Goal: Task Accomplishment & Management: Use online tool/utility

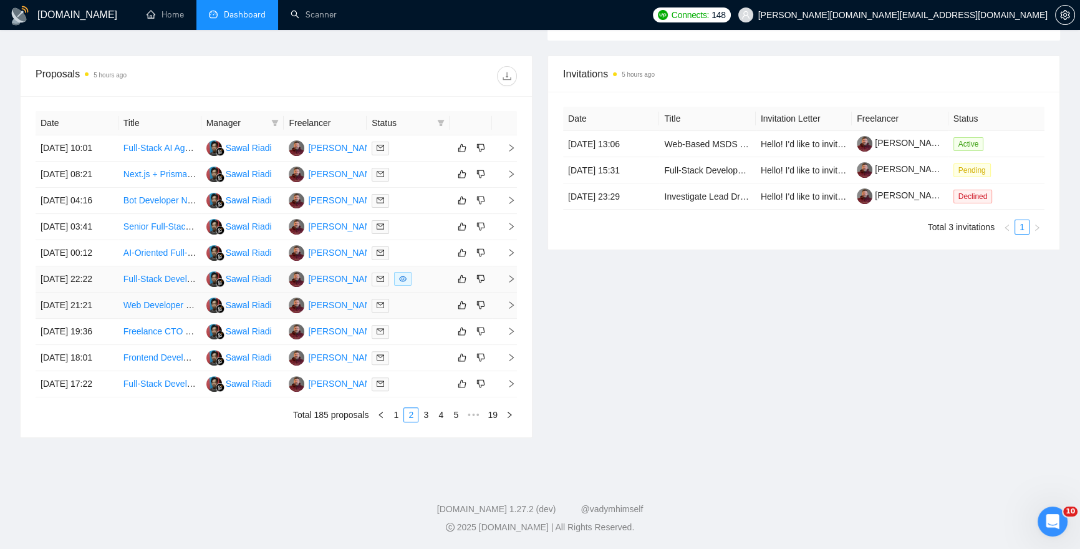
scroll to position [518, 0]
click at [393, 421] on link "1" at bounding box center [396, 415] width 14 height 14
click at [445, 397] on td at bounding box center [408, 384] width 83 height 26
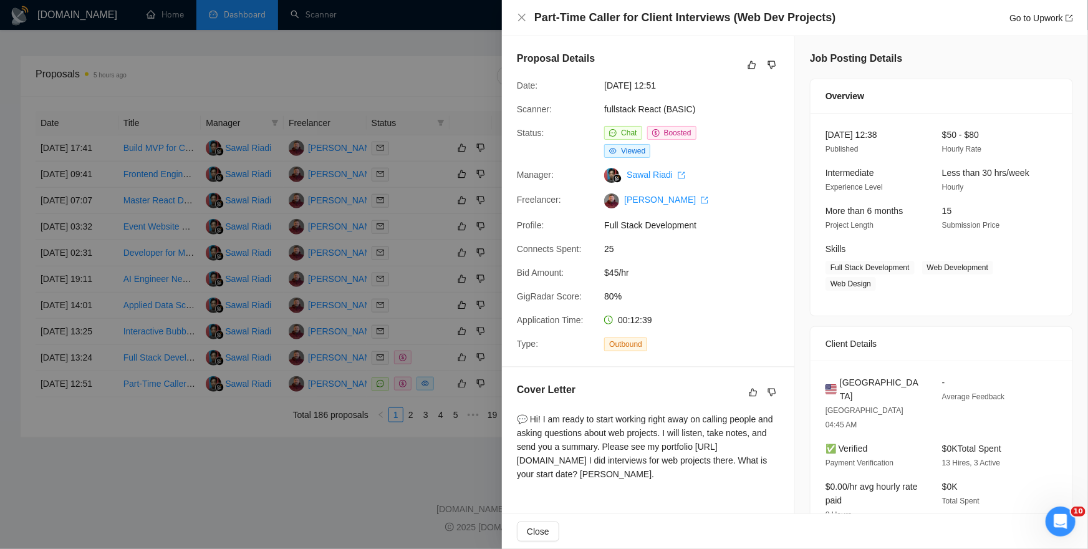
click at [20, 313] on div at bounding box center [544, 274] width 1088 height 549
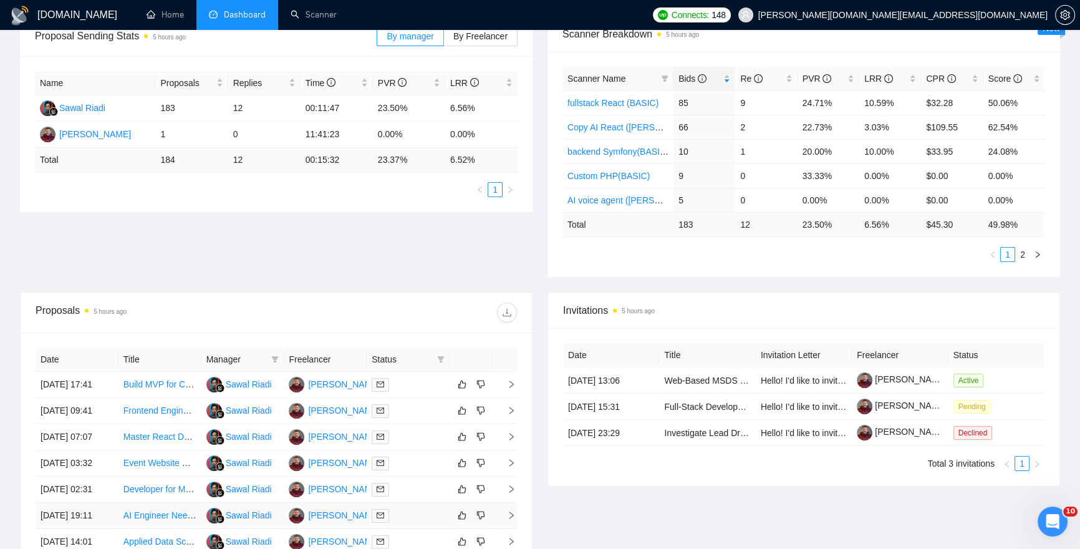
scroll to position [180, 0]
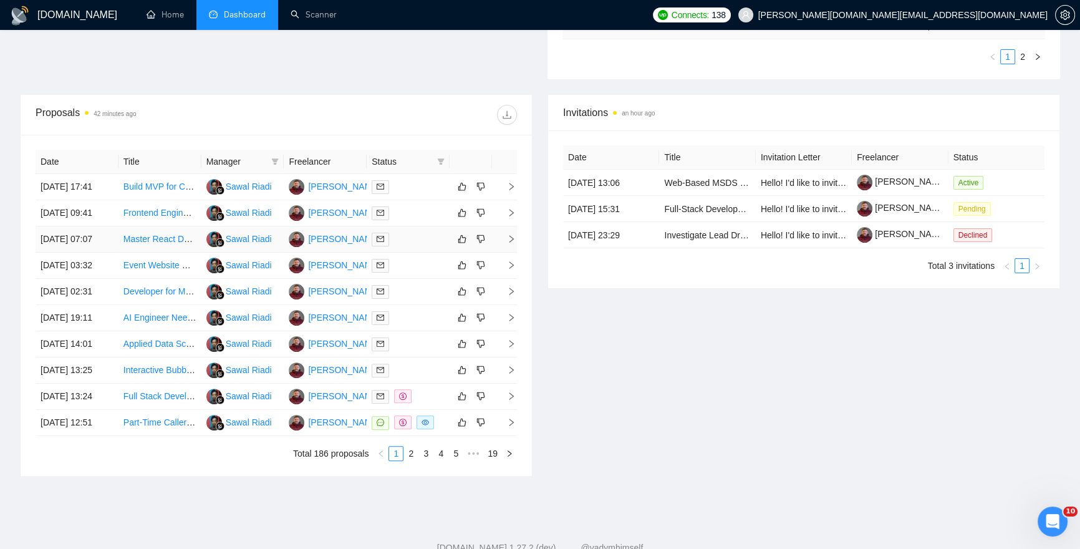
scroll to position [556, 0]
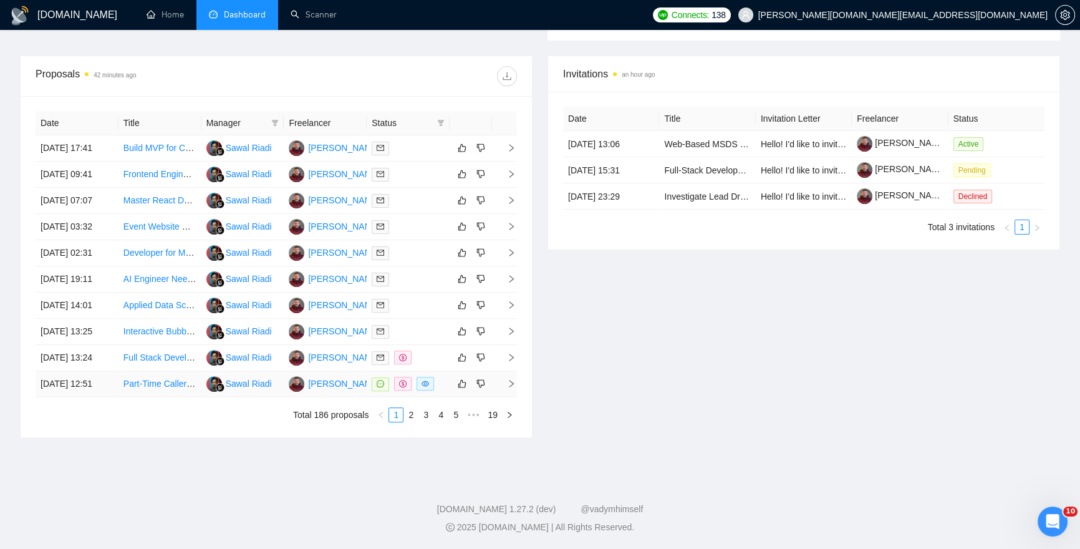
click at [440, 371] on td at bounding box center [408, 384] width 83 height 26
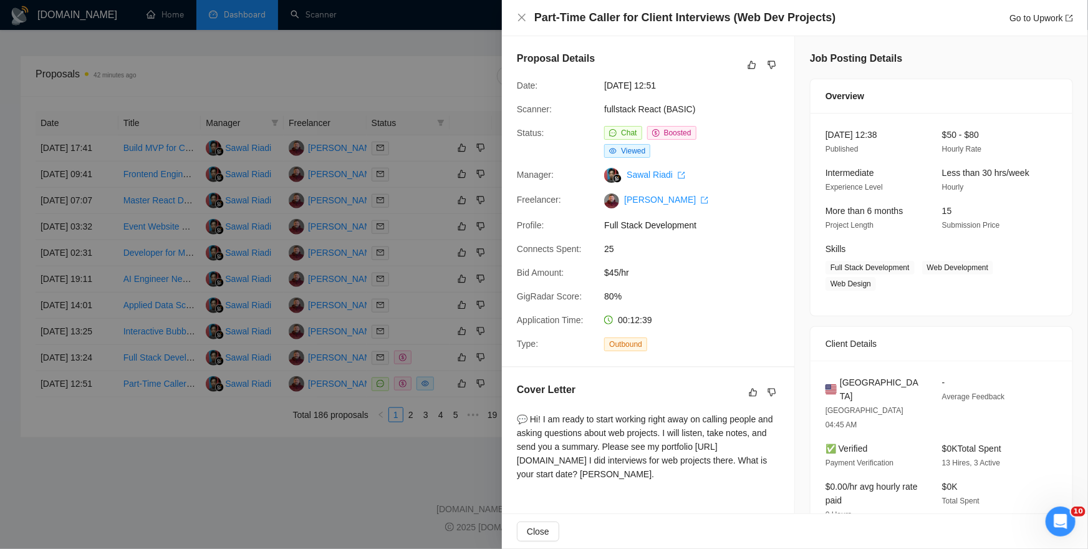
click at [423, 460] on div at bounding box center [544, 274] width 1088 height 549
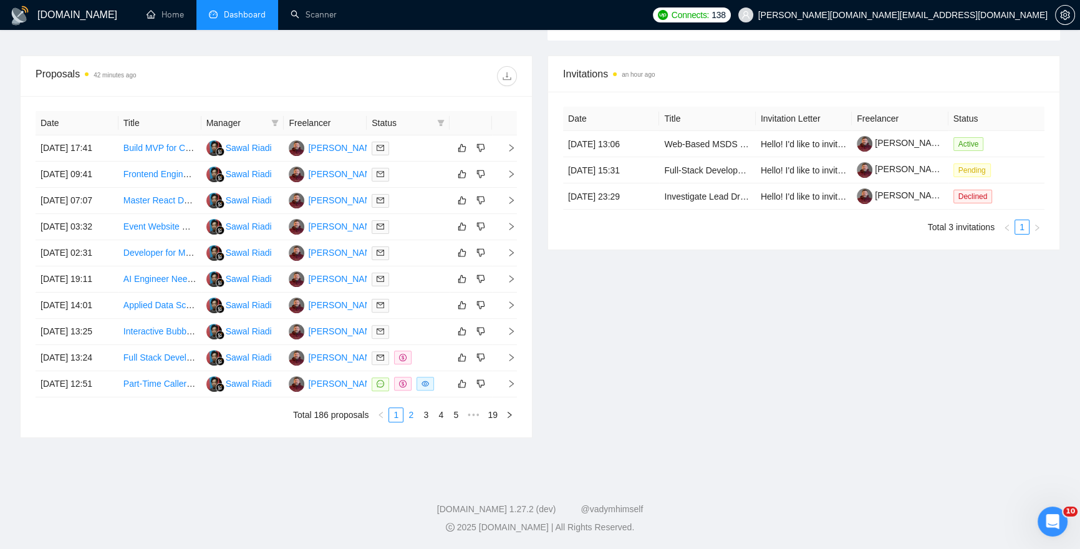
click at [412, 419] on link "2" at bounding box center [411, 415] width 14 height 14
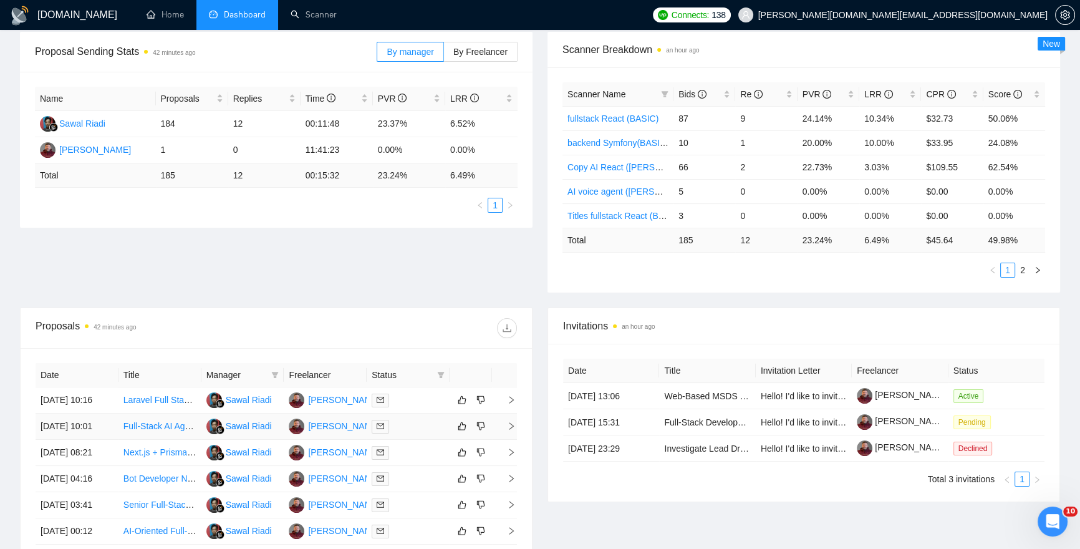
scroll to position [188, 0]
click at [277, 373] on icon "filter" at bounding box center [274, 373] width 7 height 7
click at [357, 322] on div at bounding box center [396, 327] width 241 height 20
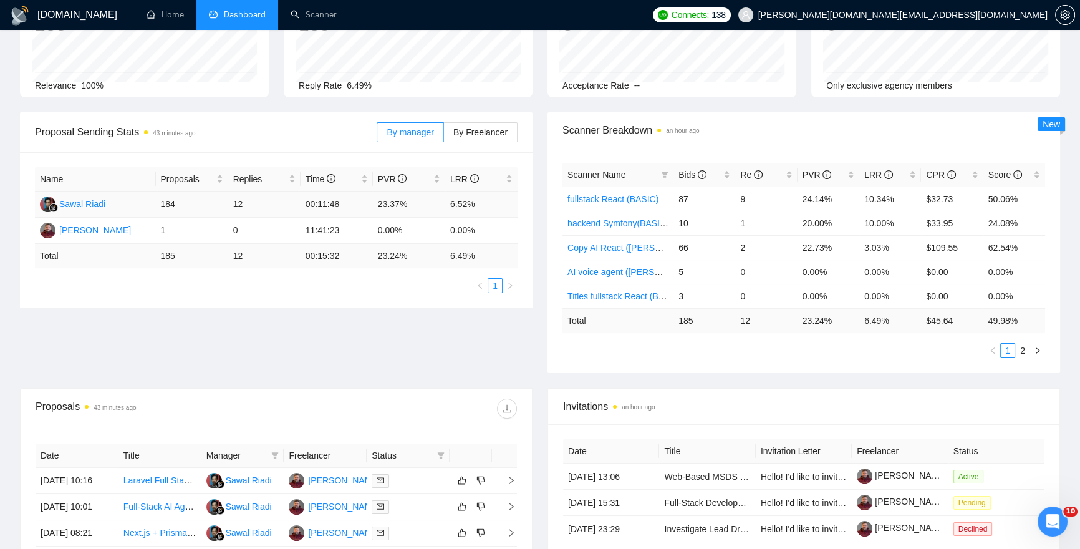
scroll to position [0, 0]
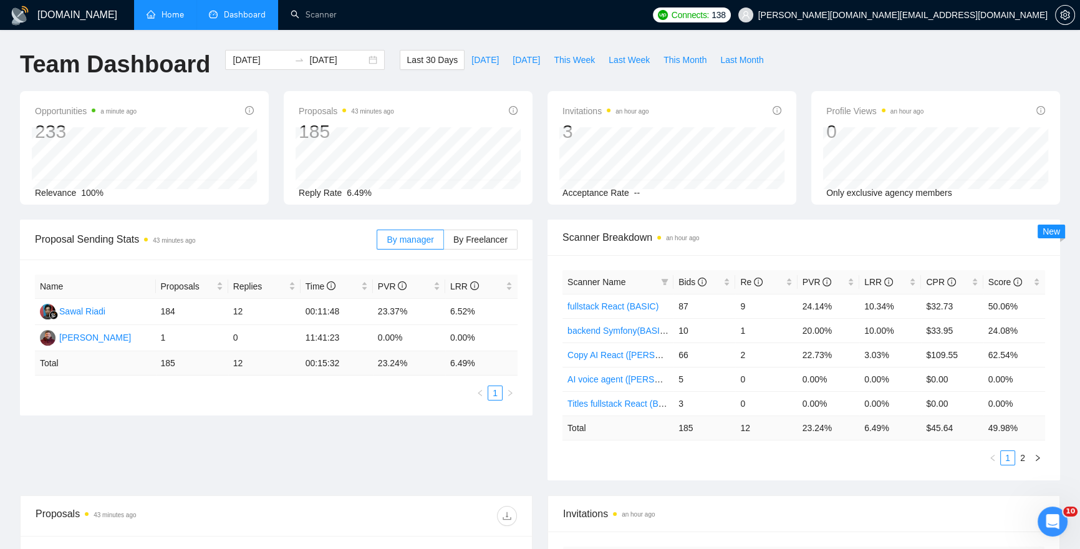
click at [178, 16] on link "Home" at bounding box center [165, 14] width 37 height 11
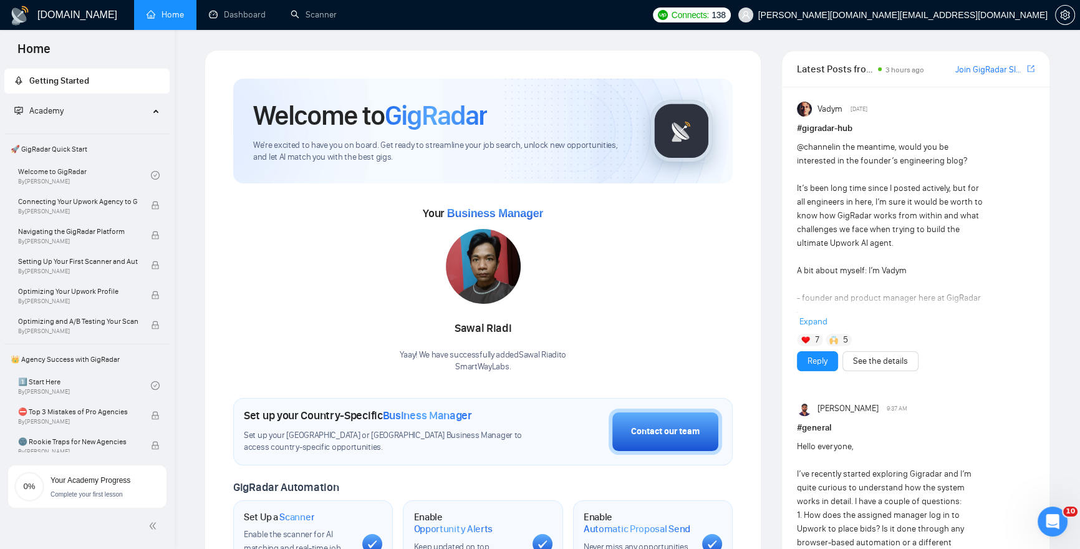
click at [17, 17] on img at bounding box center [20, 16] width 20 height 20
click at [709, 16] on span "Connects:" at bounding box center [690, 15] width 37 height 14
click at [646, 14] on ul "Home Dashboard Scanner" at bounding box center [388, 15] width 516 height 30
click at [309, 14] on link "Scanner" at bounding box center [314, 14] width 46 height 11
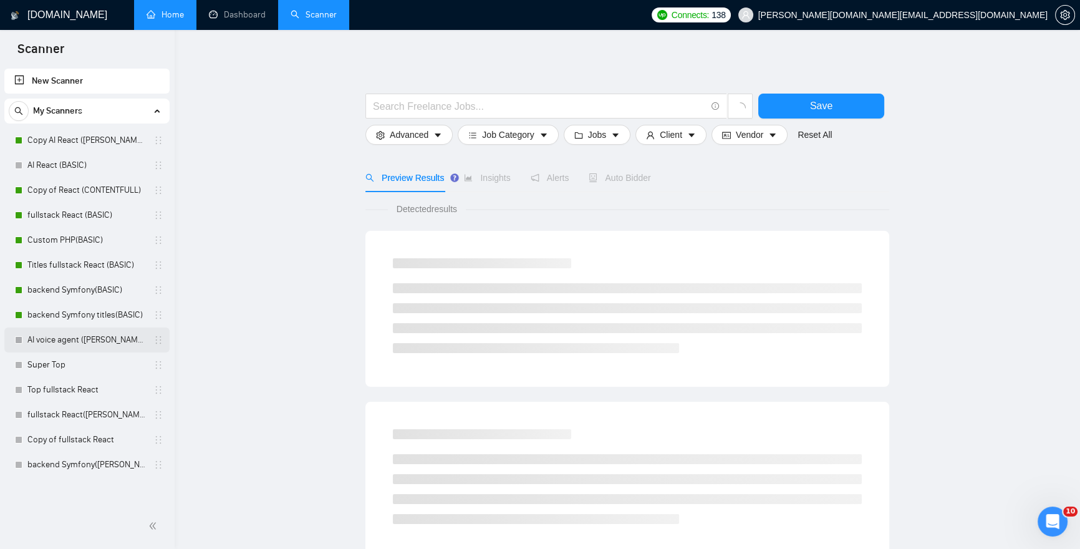
click at [79, 340] on link "AI voice agent ([PERSON_NAME])" at bounding box center [86, 339] width 118 height 25
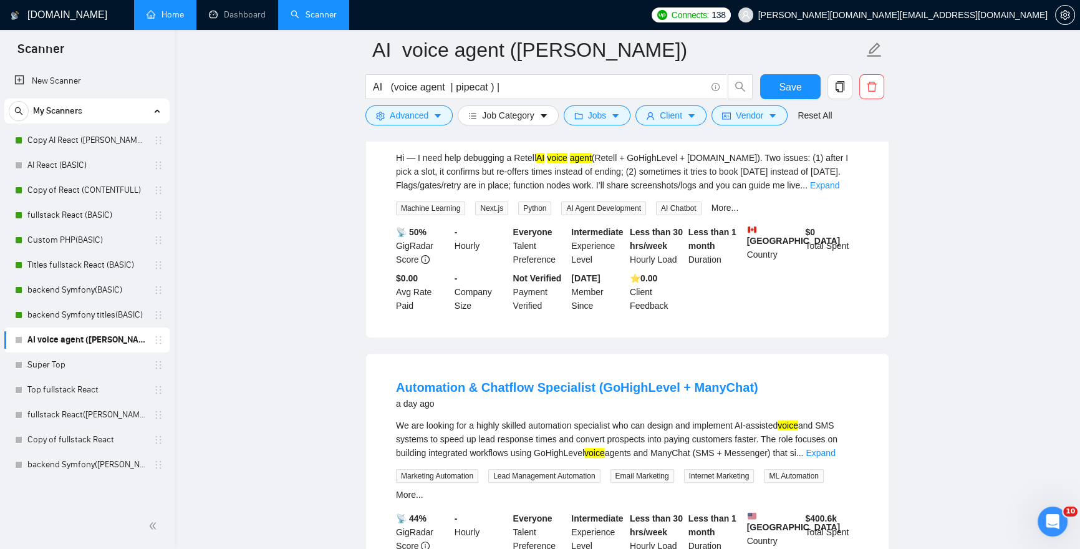
scroll to position [567, 0]
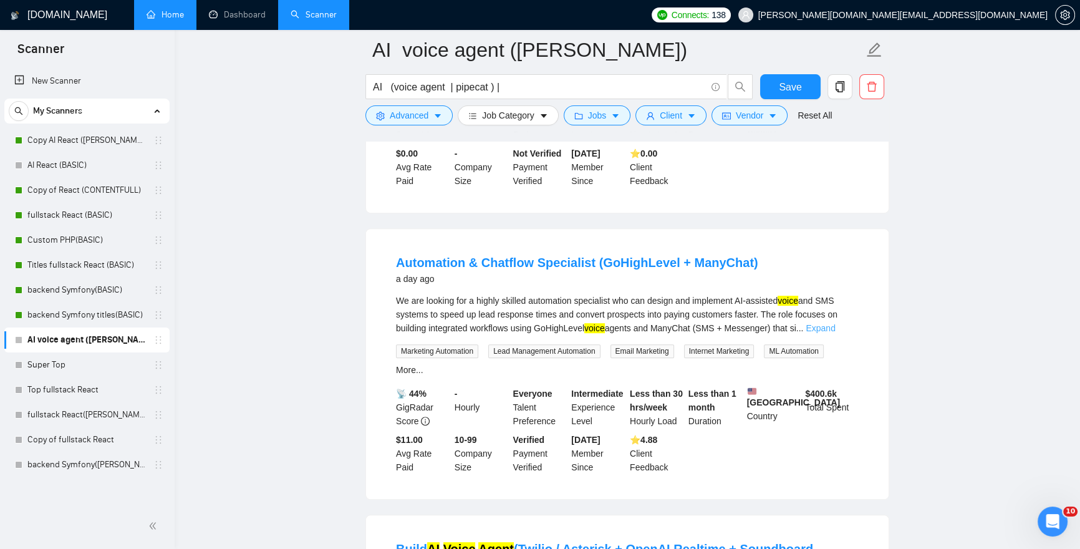
click at [835, 329] on link "Expand" at bounding box center [820, 328] width 29 height 10
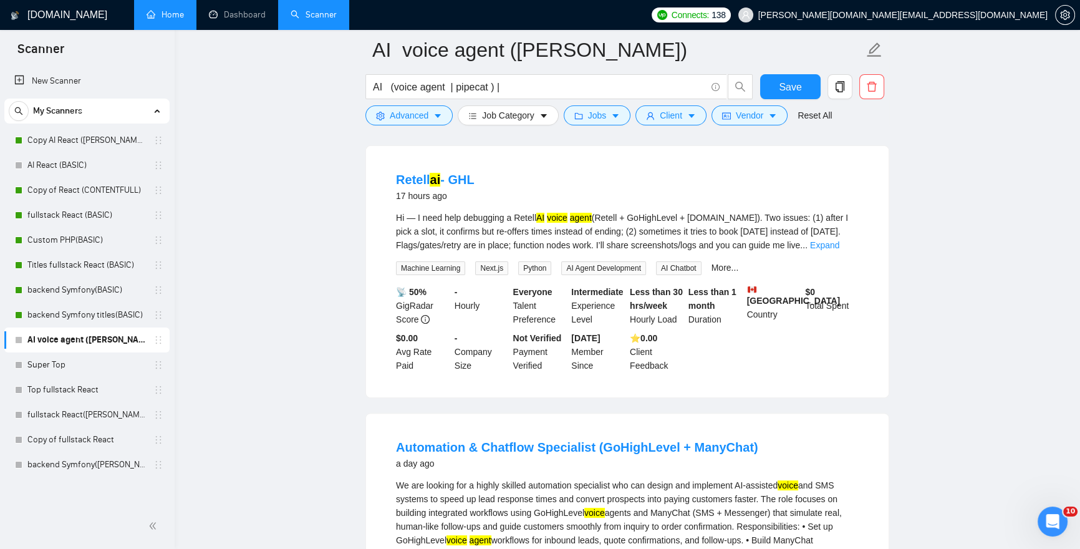
scroll to position [0, 0]
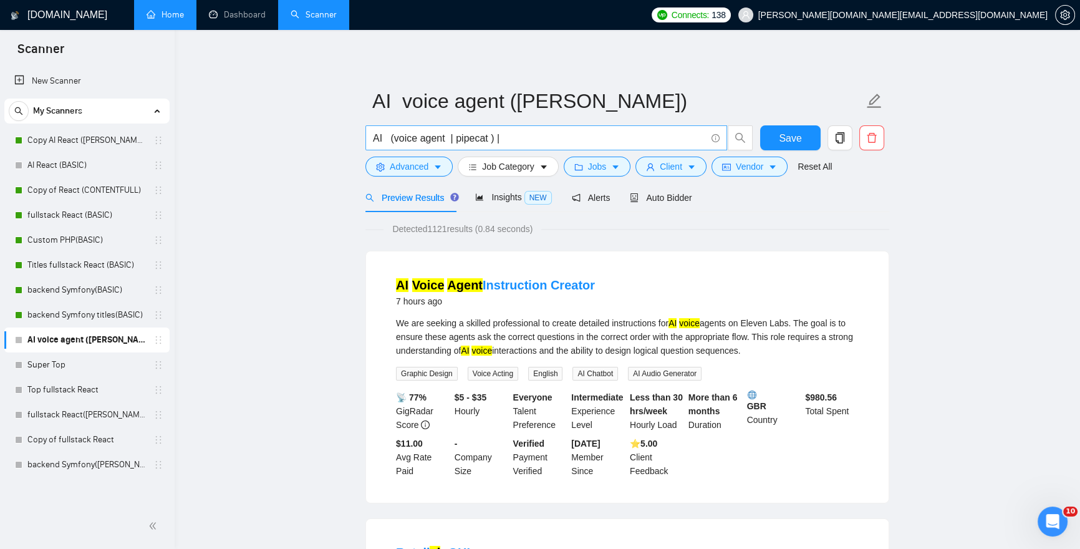
click at [436, 136] on input "AI (voice agent | pipecat ) |" at bounding box center [539, 138] width 333 height 16
click at [449, 138] on input "AI (voice agent | pipecat ) |" at bounding box center [539, 138] width 333 height 16
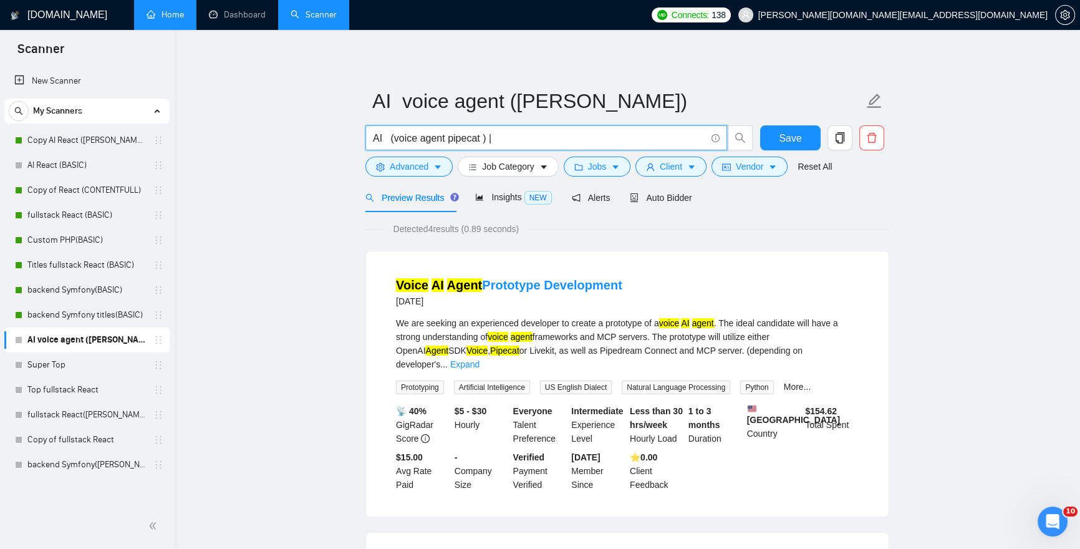
drag, startPoint x: 448, startPoint y: 137, endPoint x: 389, endPoint y: 143, distance: 59.6
click at [389, 143] on input "AI (voice agent pipecat ) |" at bounding box center [539, 138] width 333 height 16
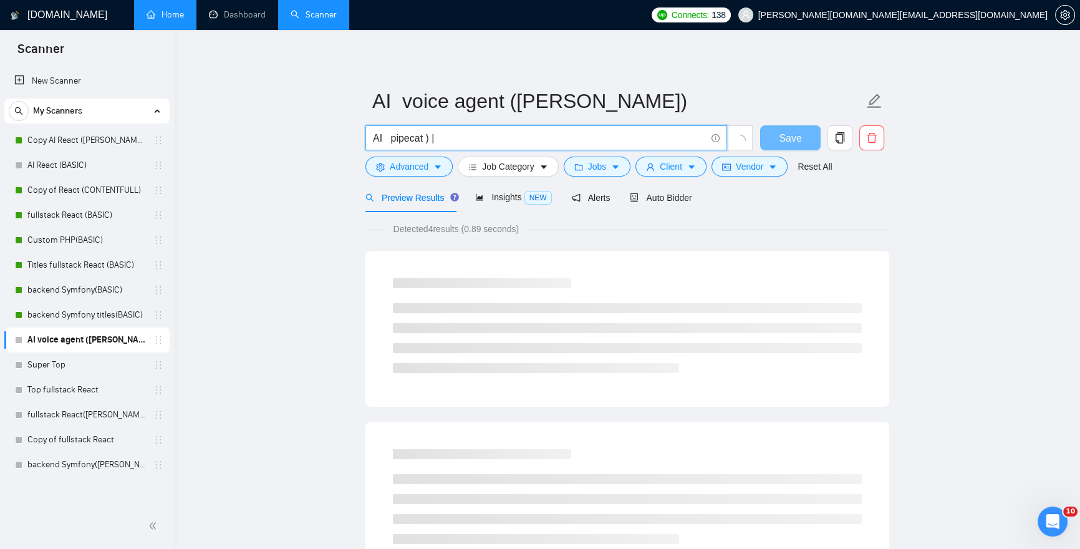
click at [429, 137] on input "AI pipecat ) |" at bounding box center [539, 138] width 333 height 16
click at [445, 140] on input "AI pipecat )|" at bounding box center [539, 138] width 333 height 16
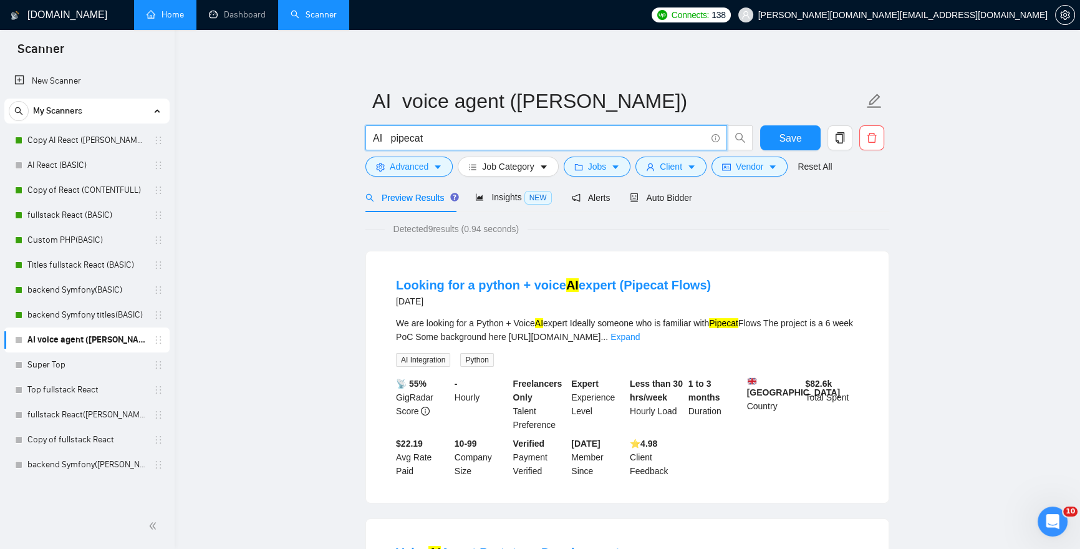
drag, startPoint x: 428, startPoint y: 139, endPoint x: 390, endPoint y: 138, distance: 38.7
click at [390, 138] on input "AI pipecat" at bounding box center [539, 138] width 333 height 16
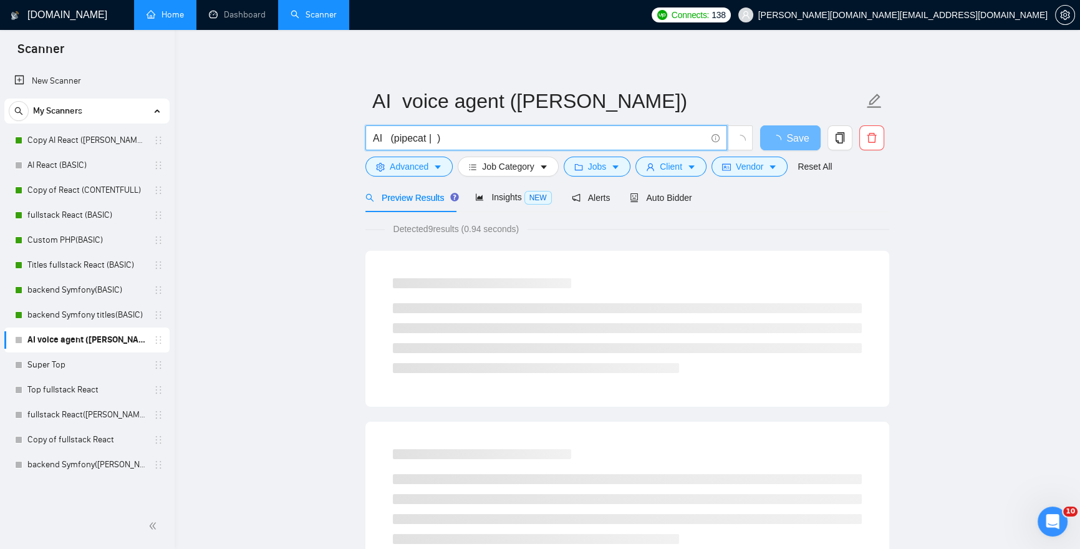
click at [407, 137] on input "AI (pipecat | )" at bounding box center [539, 138] width 333 height 16
click at [435, 137] on input "AI (pipecat | )" at bounding box center [539, 138] width 333 height 16
paste input "pipecat"
click at [454, 137] on input "AI (pipecat | pipecat )" at bounding box center [539, 138] width 333 height 16
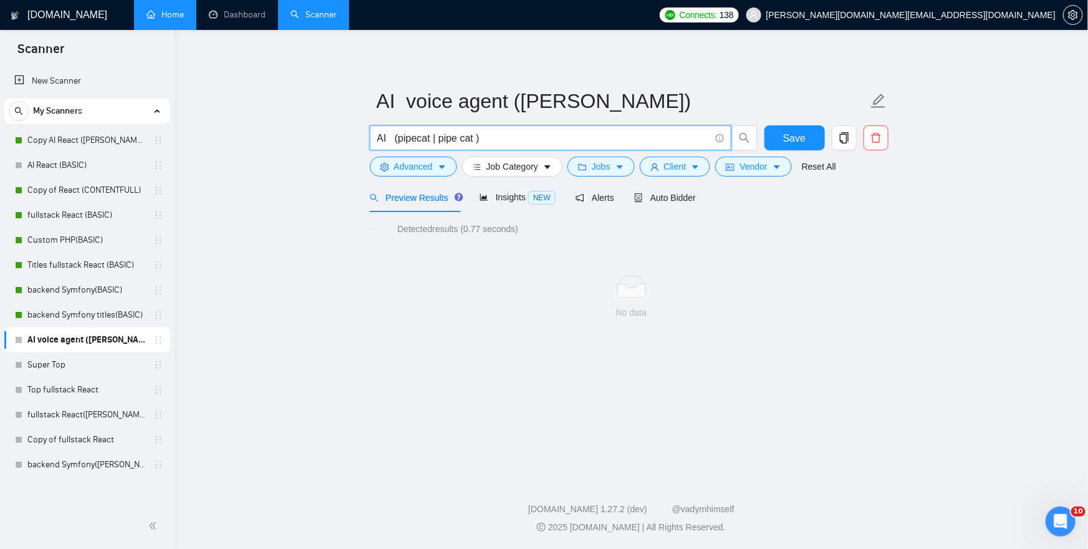
drag, startPoint x: 473, startPoint y: 136, endPoint x: 430, endPoint y: 135, distance: 42.4
click at [430, 136] on input "AI (pipecat | pipe cat )" at bounding box center [543, 138] width 333 height 16
click at [476, 138] on input "AI (pipecat | pipe cat )" at bounding box center [543, 138] width 333 height 16
paste input "| pipe cat"
click at [511, 138] on input "AI (pipecat | pipe cat | pipe cat )" at bounding box center [543, 138] width 333 height 16
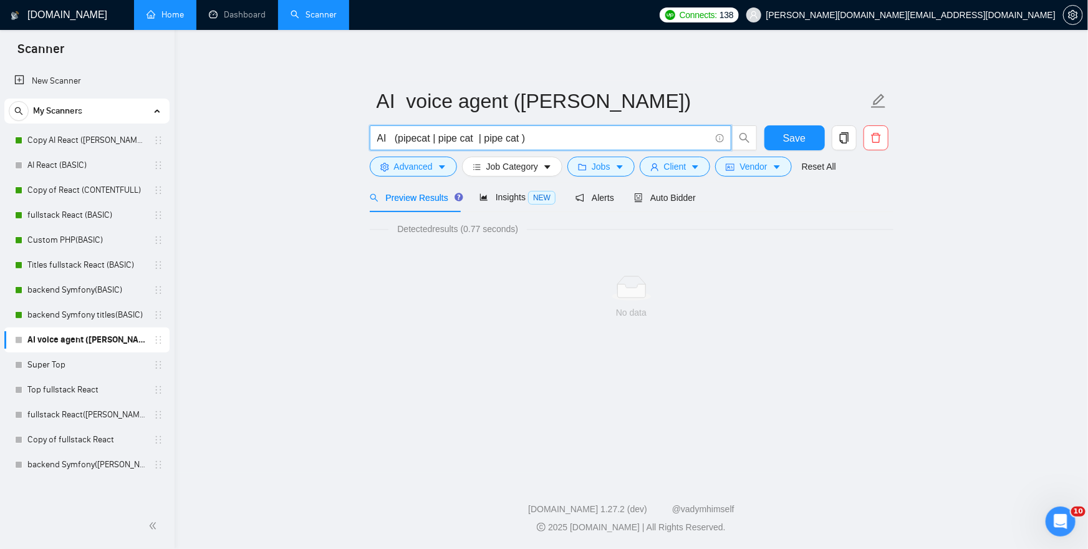
click at [509, 138] on input "AI (pipecat | pipe cat | pipe cat )" at bounding box center [543, 138] width 333 height 16
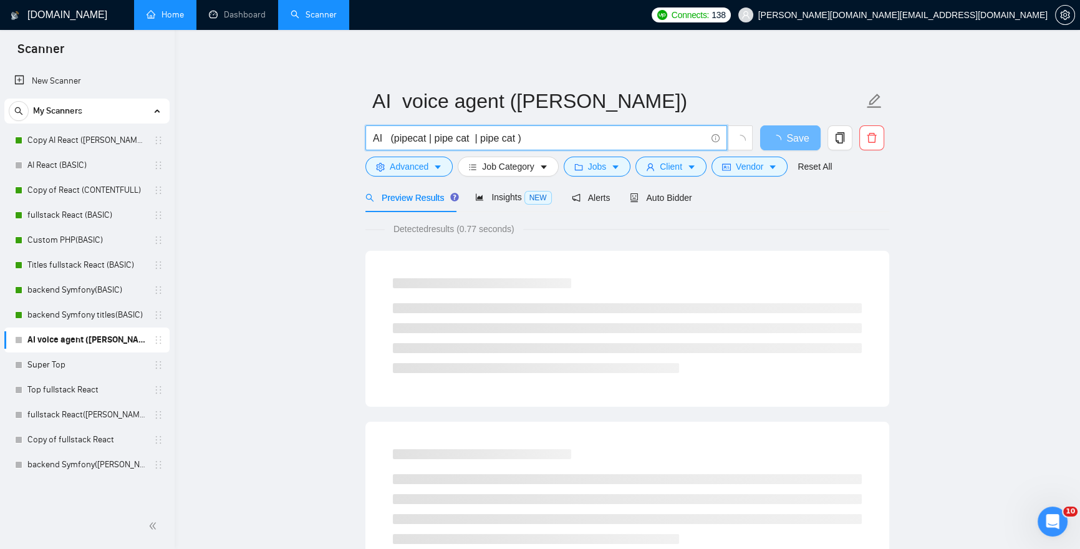
click at [504, 138] on input "AI (pipecat | pipe cat | pipe cat )" at bounding box center [539, 138] width 333 height 16
click at [390, 139] on input "AI (pipecat | pipe cat | pipe-cat )" at bounding box center [539, 138] width 333 height 16
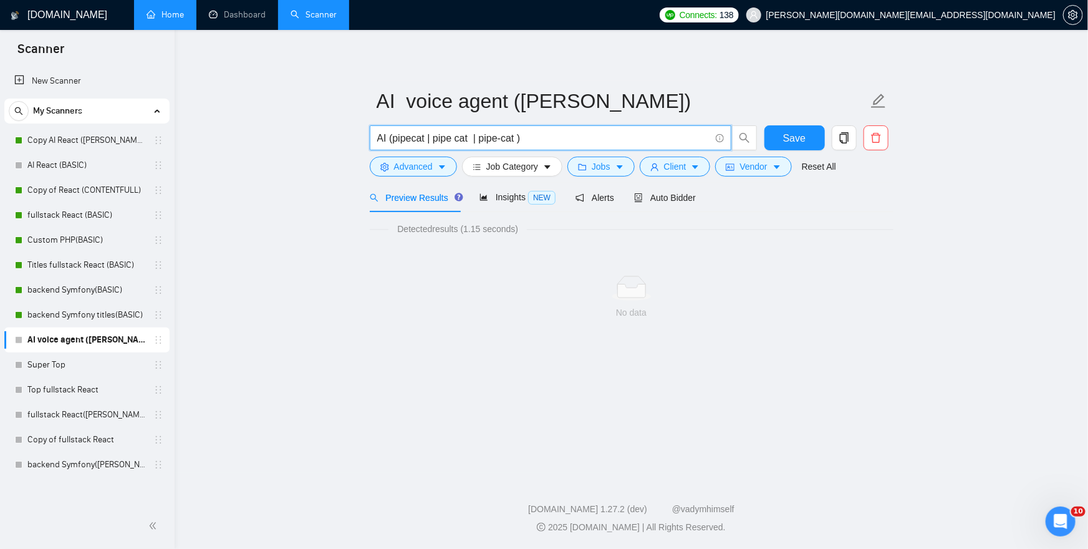
click at [392, 137] on input "AI (pipecat | pipe cat | pipe-cat )" at bounding box center [543, 138] width 333 height 16
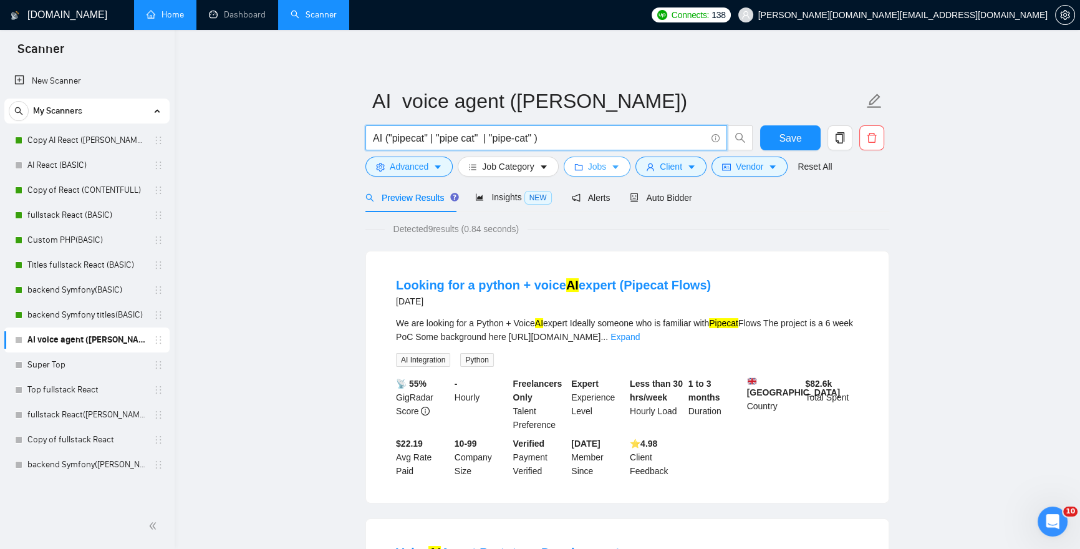
type input "AI ("pipecat" | "pipe cat" | "pipe-cat" )"
click at [599, 163] on span "Jobs" at bounding box center [597, 167] width 19 height 14
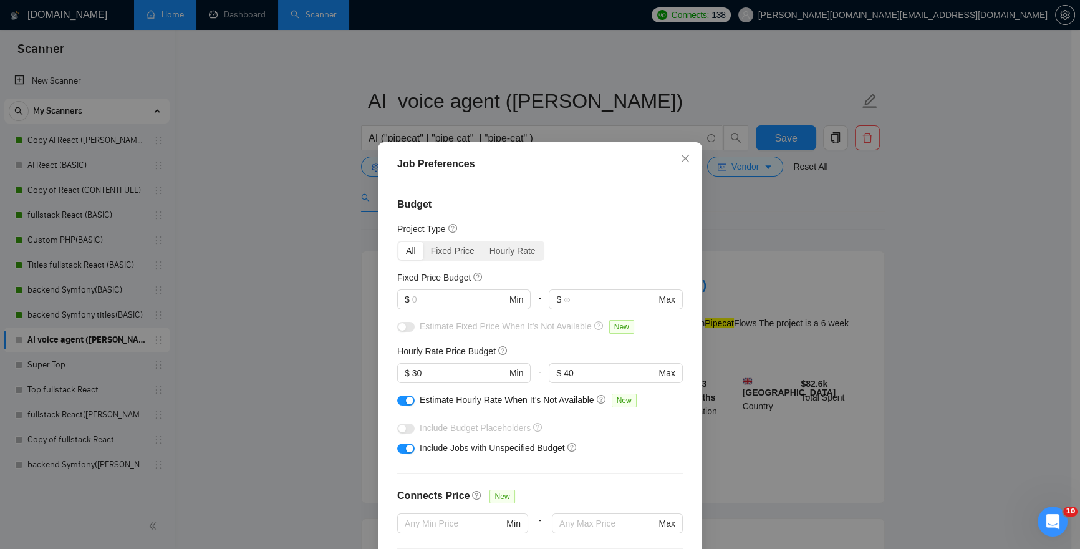
click at [407, 251] on div "All" at bounding box center [410, 250] width 25 height 17
click at [398, 242] on input "All" at bounding box center [398, 242] width 0 height 0
click at [424, 301] on input "text" at bounding box center [459, 299] width 94 height 14
click at [419, 301] on input "text" at bounding box center [459, 299] width 94 height 14
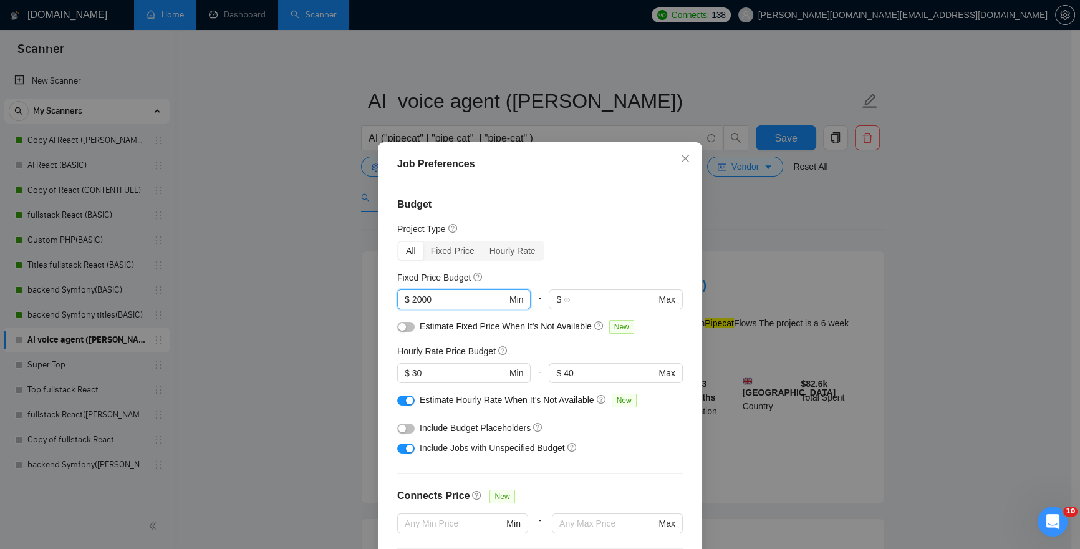
type input "2000"
click at [385, 311] on div "Budget Project Type All Fixed Price Hourly Rate Fixed Price Budget $ 2000 Min -…" at bounding box center [539, 374] width 315 height 384
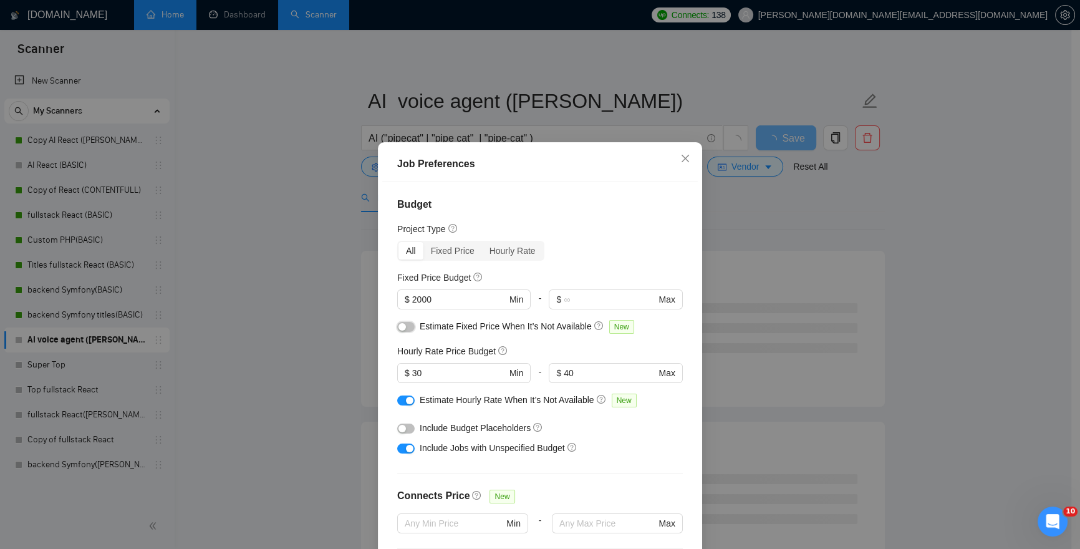
drag, startPoint x: 406, startPoint y: 325, endPoint x: 413, endPoint y: 327, distance: 7.9
click at [407, 325] on button "button" at bounding box center [405, 327] width 17 height 10
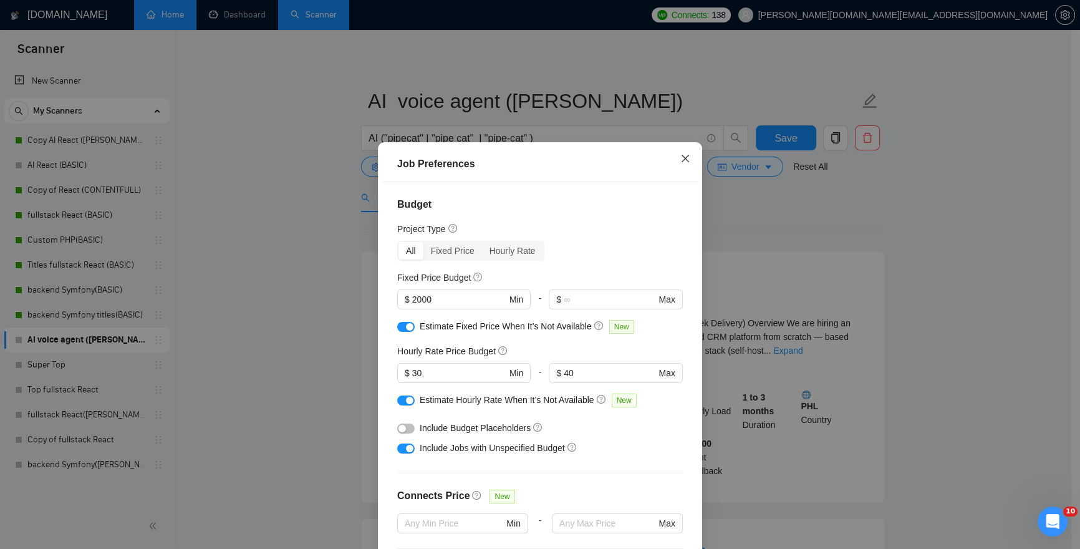
click at [682, 156] on icon "close" at bounding box center [684, 157] width 7 height 7
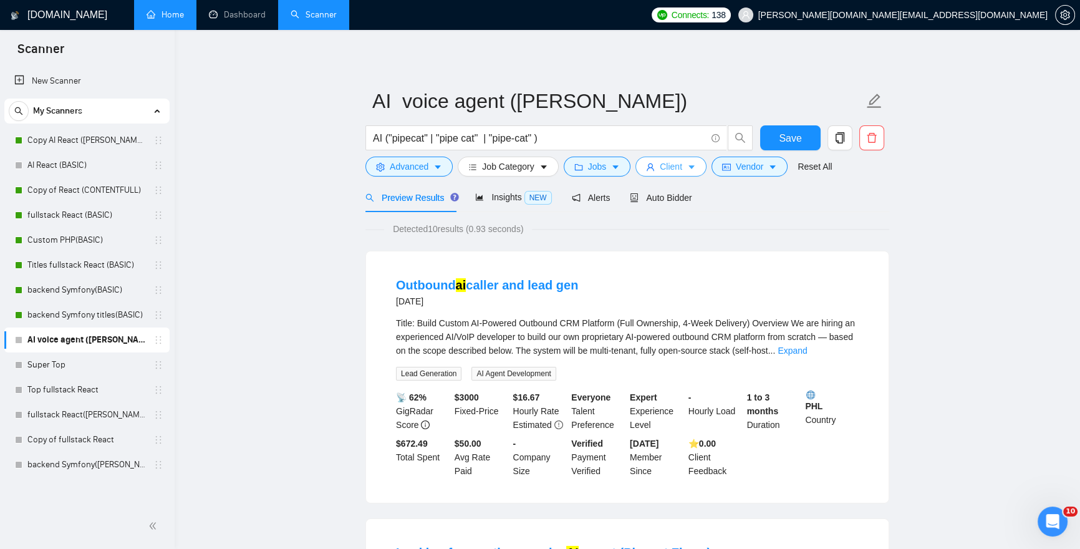
click at [675, 164] on span "Client" at bounding box center [671, 167] width 22 height 14
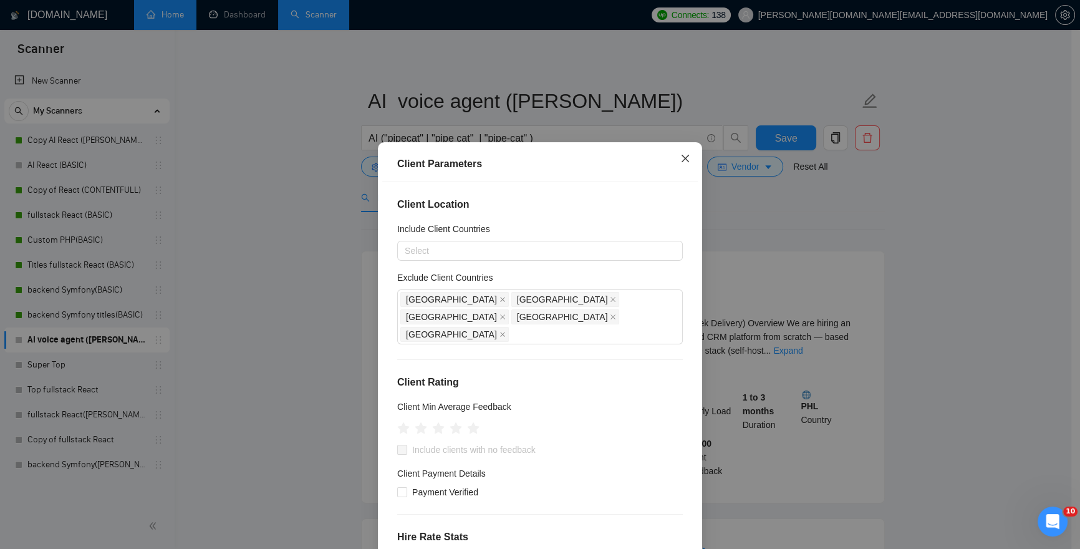
click at [682, 157] on icon "close" at bounding box center [684, 157] width 7 height 7
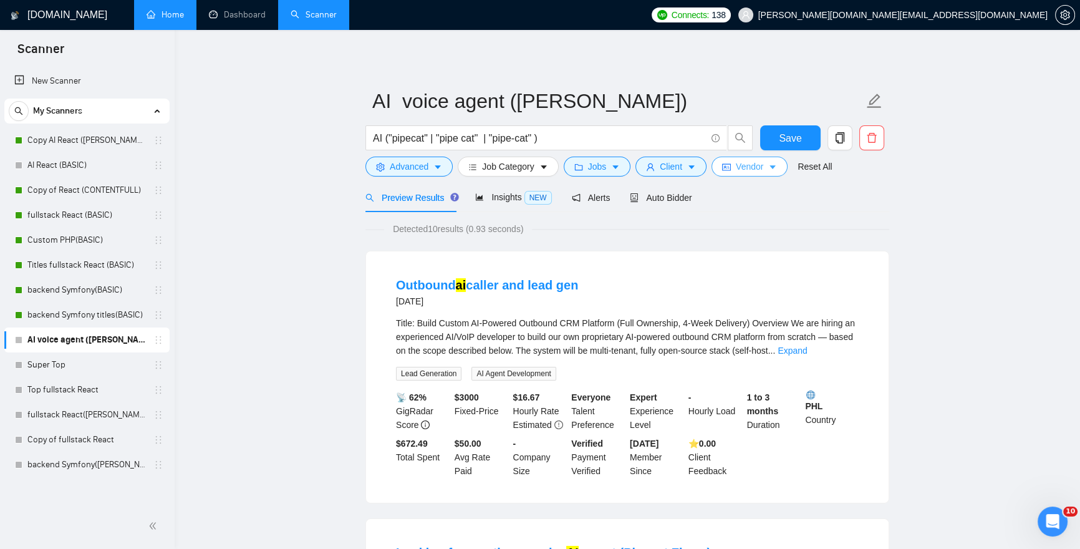
click at [751, 166] on span "Vendor" at bounding box center [749, 167] width 27 height 14
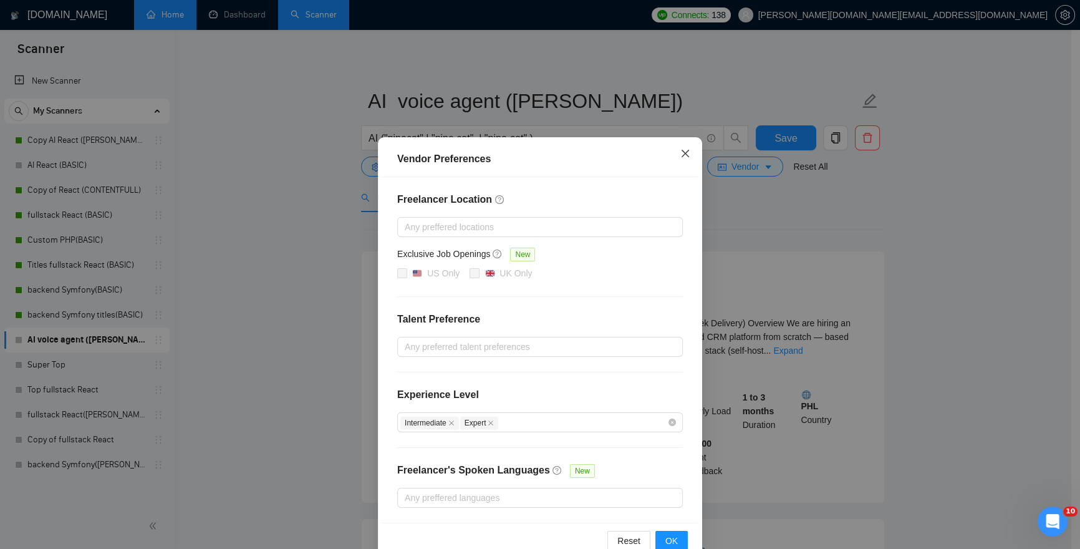
click at [681, 153] on icon "close" at bounding box center [684, 153] width 7 height 7
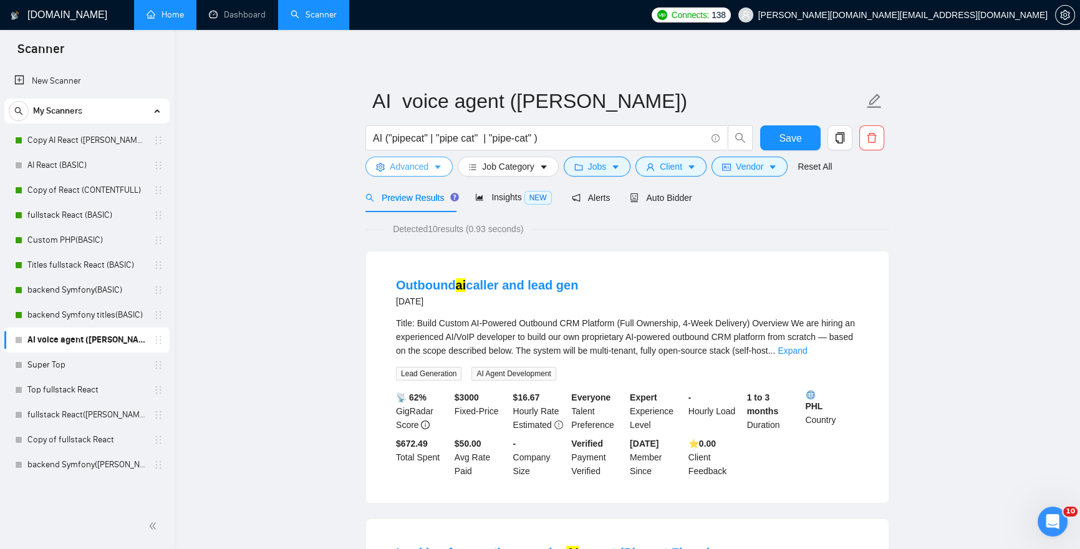
click at [405, 164] on span "Advanced" at bounding box center [409, 167] width 39 height 14
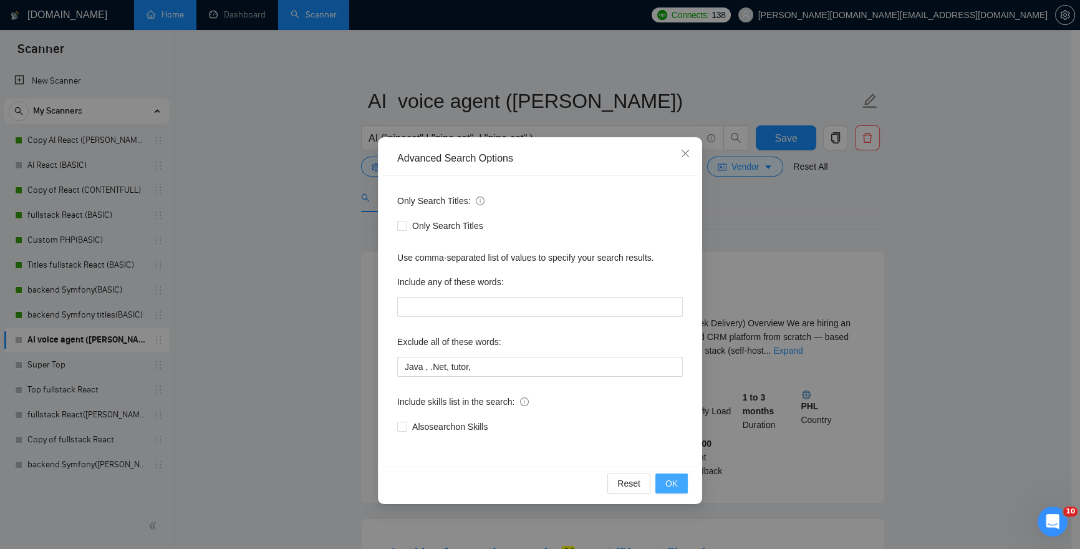
click at [662, 483] on button "OK" at bounding box center [671, 483] width 32 height 20
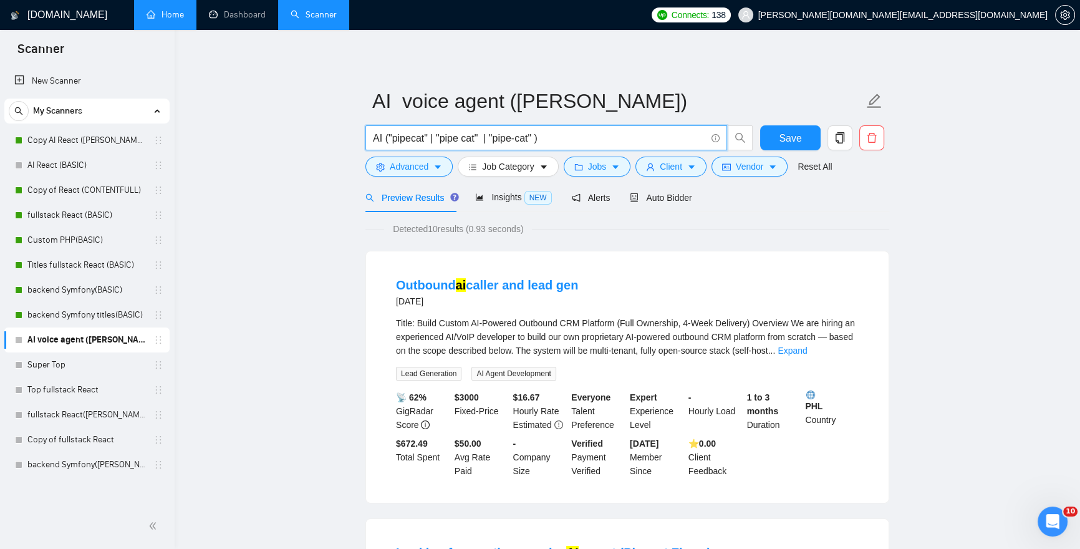
click at [542, 135] on input "AI ("pipecat" | "pipe cat" | "pipe-cat" )" at bounding box center [539, 138] width 333 height 16
drag, startPoint x: 488, startPoint y: 135, endPoint x: 541, endPoint y: 135, distance: 53.6
click at [538, 137] on input "AI ("pipecat" | "pipe cat" | "pipe-cat" )" at bounding box center [539, 138] width 333 height 16
drag, startPoint x: 541, startPoint y: 135, endPoint x: 488, endPoint y: 135, distance: 53.0
click at [488, 135] on input "AI ("pipecat" | "pipe cat" | "pipe-cat" )" at bounding box center [539, 138] width 333 height 16
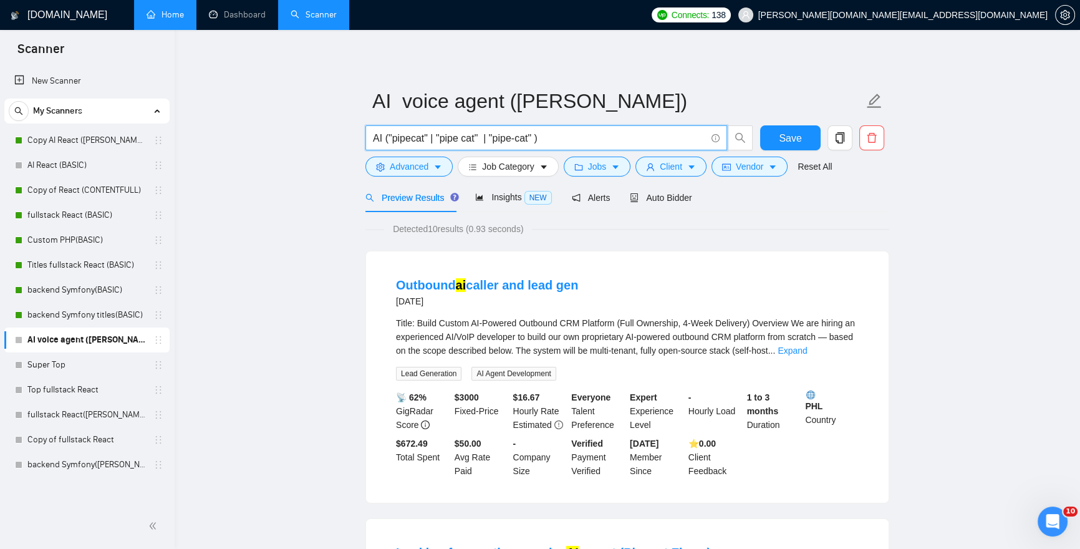
click at [542, 139] on input "AI ("pipecat" | "pipe cat" | "pipe-cat" )" at bounding box center [539, 138] width 333 height 16
paste input "| "pipe-cat""
drag, startPoint x: 585, startPoint y: 135, endPoint x: 578, endPoint y: 135, distance: 6.9
click at [577, 135] on input "AI ("pipecat" | "pipe cat" | "pipe-cat" | "pipe-cat")" at bounding box center [539, 138] width 333 height 16
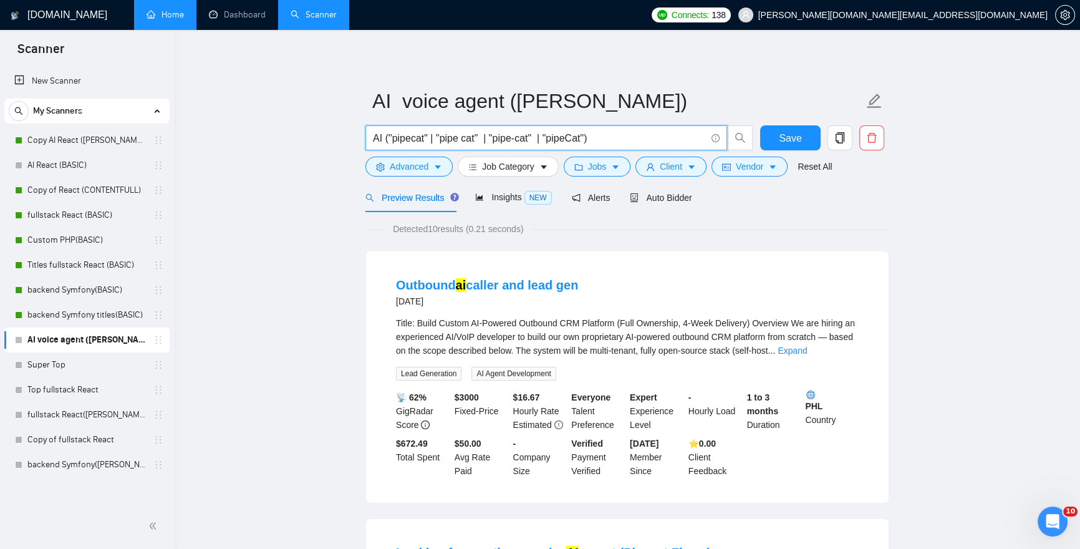
drag, startPoint x: 385, startPoint y: 137, endPoint x: 358, endPoint y: 136, distance: 27.5
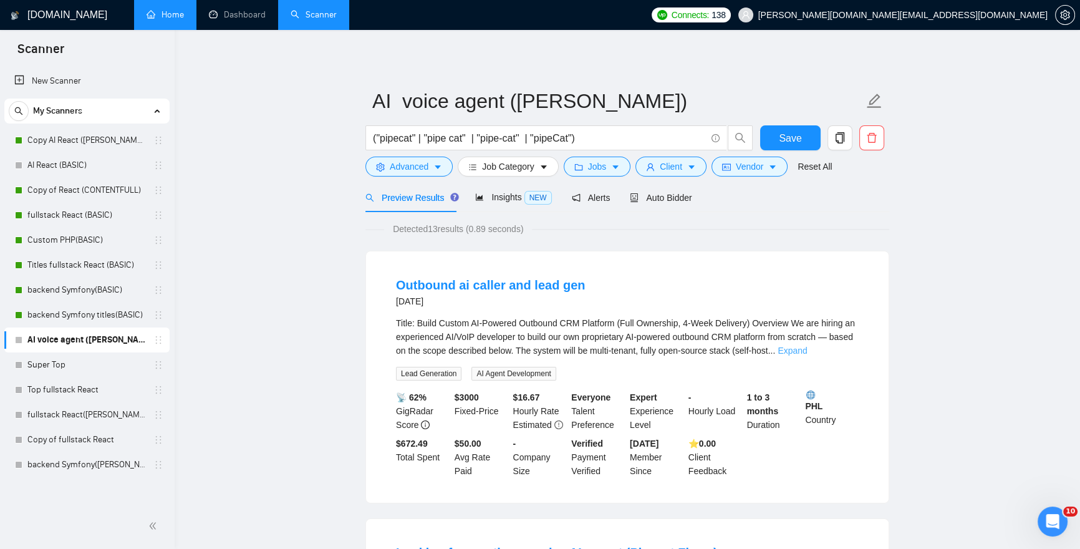
click at [807, 351] on link "Expand" at bounding box center [792, 350] width 29 height 10
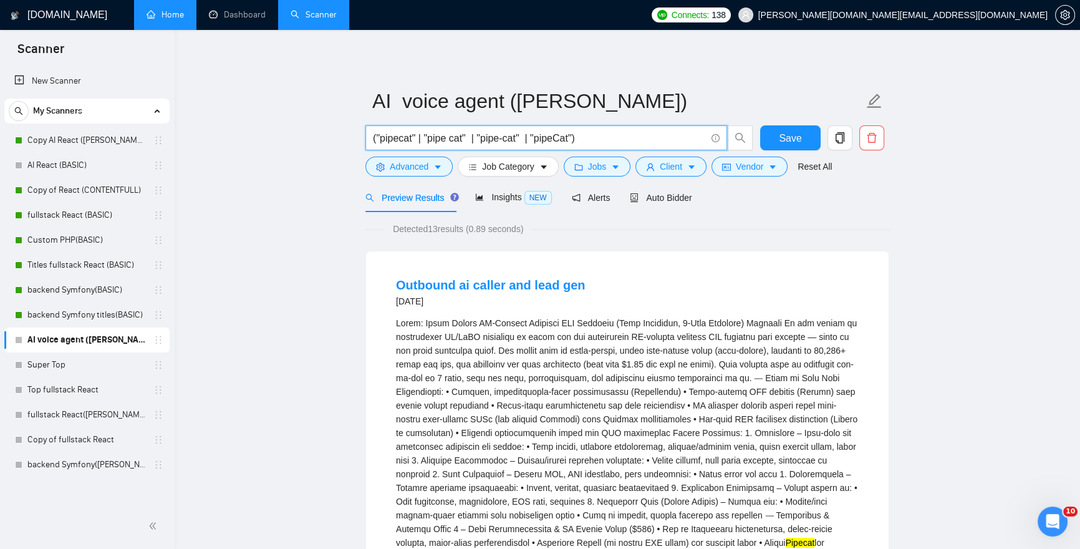
drag, startPoint x: 584, startPoint y: 137, endPoint x: 534, endPoint y: 138, distance: 49.9
click at [534, 138] on input "("pipecat" | "pipe cat" | "pipe-cat" | "pipeCat")" at bounding box center [539, 138] width 333 height 16
click at [582, 135] on input "("pipecat" | "pipe cat" | "pipe-cat" | "pipeCat")" at bounding box center [539, 138] width 333 height 16
paste input "| "pipeCat""
click at [599, 136] on input "("pipecat" | "pipe cat" | "pipe-cat" | "pipeCat" | "pipeCat")" at bounding box center [539, 138] width 333 height 16
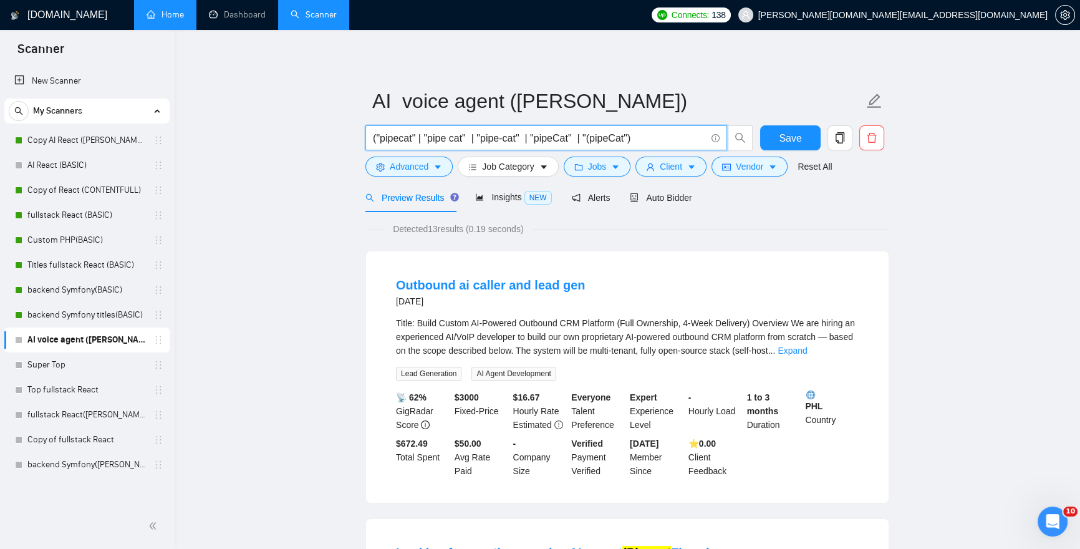
click at [642, 135] on input "("pipecat" | "pipe cat" | "pipe-cat" | "pipeCat" | "(pipeCat")" at bounding box center [539, 138] width 333 height 16
paste input "| "pipeCat""
click at [693, 135] on input "("pipecat" | "pipe cat" | "pipe-cat" | "pipeCat" | "(pipeCat" | "pipeCat")" at bounding box center [539, 138] width 333 height 16
click at [701, 136] on input "("pipecat" | "pipe cat" | "pipe-cat" | "pipeCat" | "(pipeCat" | "pipeCat)")" at bounding box center [539, 138] width 333 height 16
paste input "| "pipeCat""
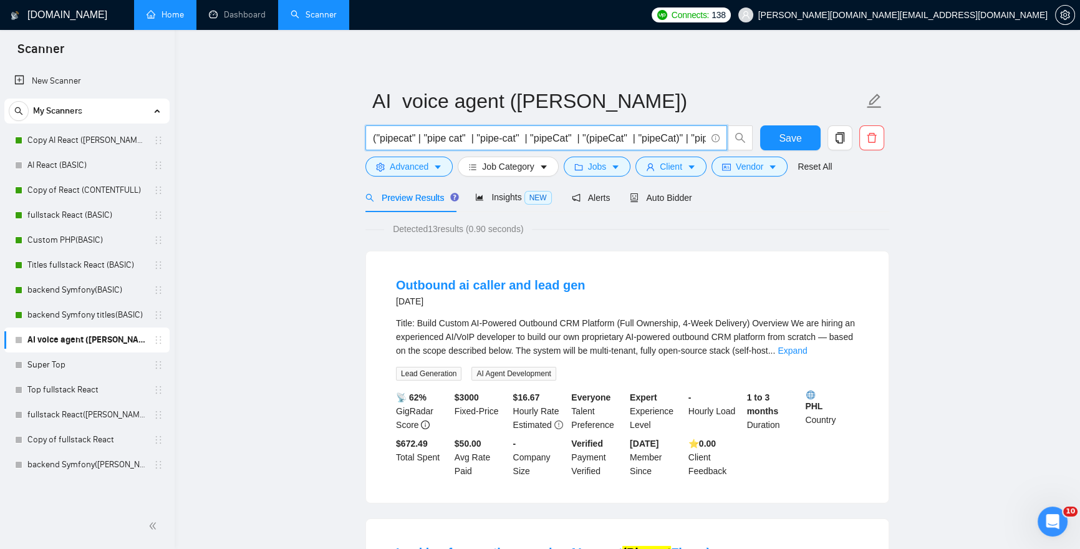
scroll to position [0, 47]
click at [667, 135] on input "("pipecat" | "pipe cat" | "pipe-cat" | "pipeCat" | "(pipeCat" | "pipeCat)" | "p…" at bounding box center [539, 138] width 333 height 16
click at [737, 200] on div "Preview Results Insights NEW Alerts Auto Bidder" at bounding box center [627, 197] width 524 height 29
drag, startPoint x: 673, startPoint y: 138, endPoint x: 715, endPoint y: 138, distance: 41.2
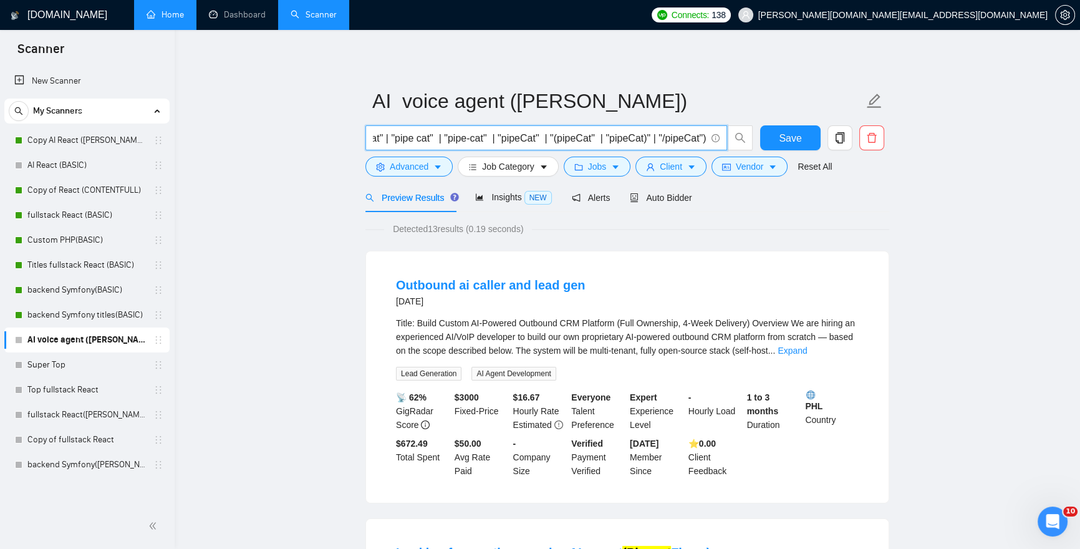
click at [715, 138] on span "("pipecat" | "pipe cat" | "pipe-cat" | "pipeCat" | "(pipeCat" | "pipeCat)" | "/…" at bounding box center [546, 137] width 362 height 25
click at [680, 137] on input "("pipecat" | "pipe cat" | "pipe-cat" | "pipeCat" | "(pipeCat" | "pipeCat)" | "/…" at bounding box center [539, 138] width 333 height 16
click at [701, 136] on input "("pipecat" | "pipe cat" | "pipe-cat" | "pipeCat" | "(pipeCat" | "pipeCat)" | "/…" at bounding box center [539, 138] width 333 height 16
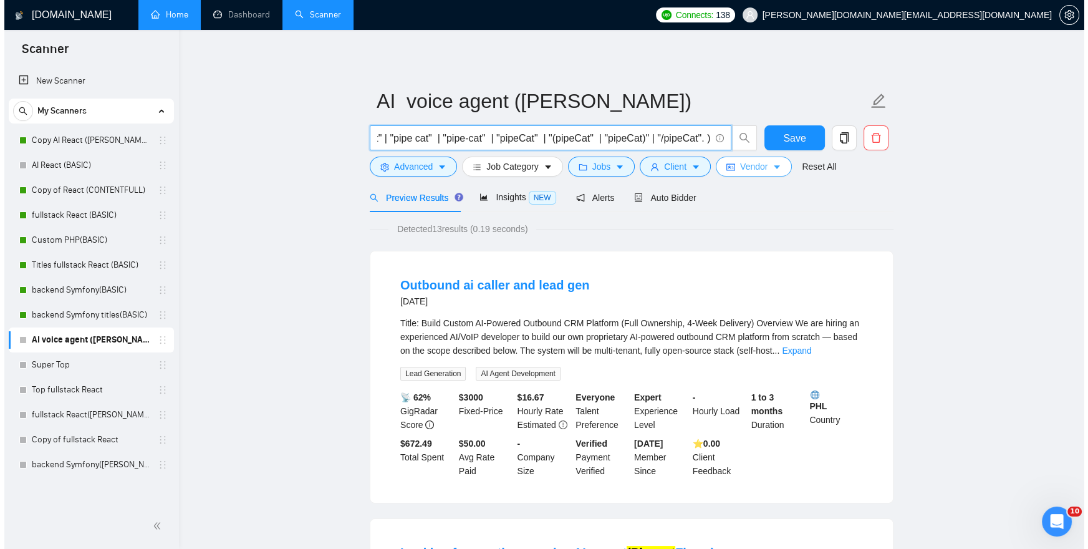
scroll to position [0, 55]
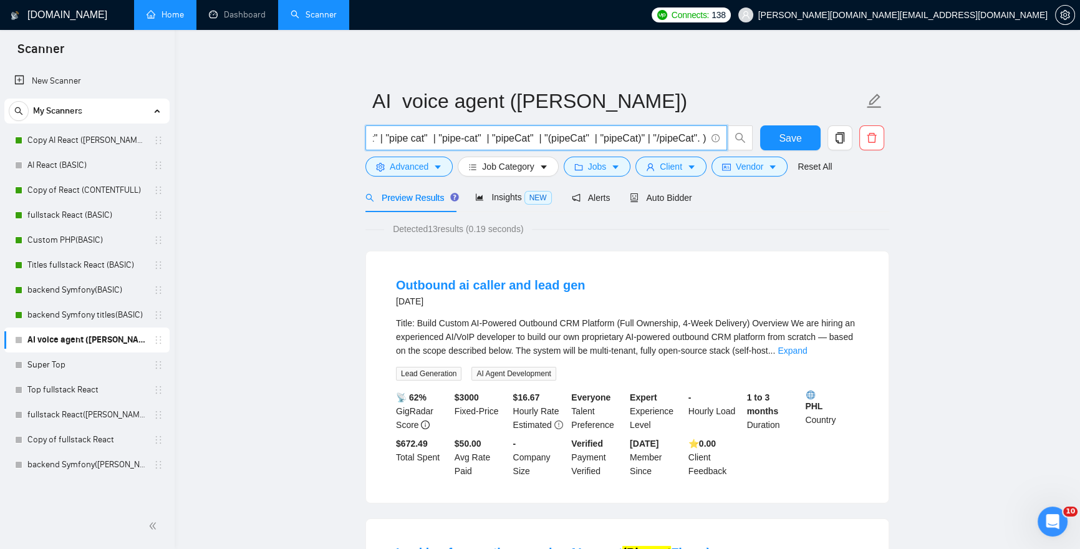
click at [703, 139] on input "("pipecat" | "pipe cat" | "pipe-cat" | "pipeCat" | "(pipeCat" | "pipeCat)" | "/…" at bounding box center [539, 138] width 333 height 16
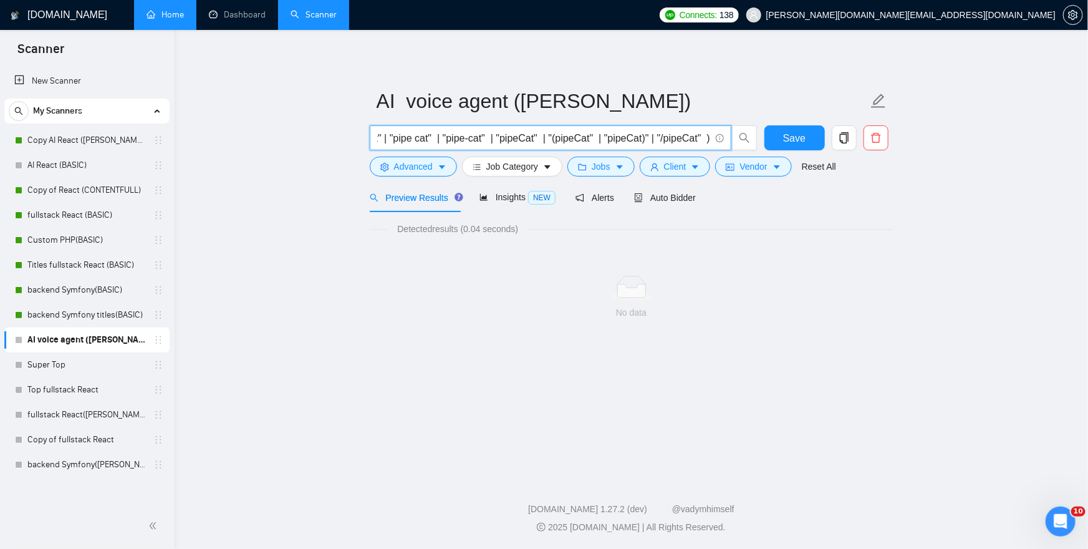
paste input "| "pipeCat""
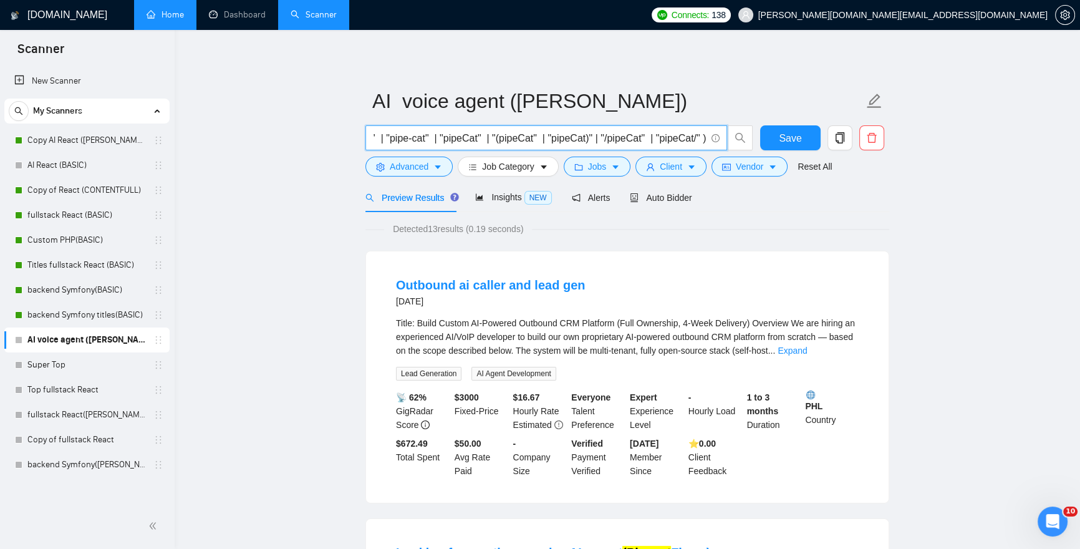
scroll to position [0, 113]
paste input "| "pipeCat""
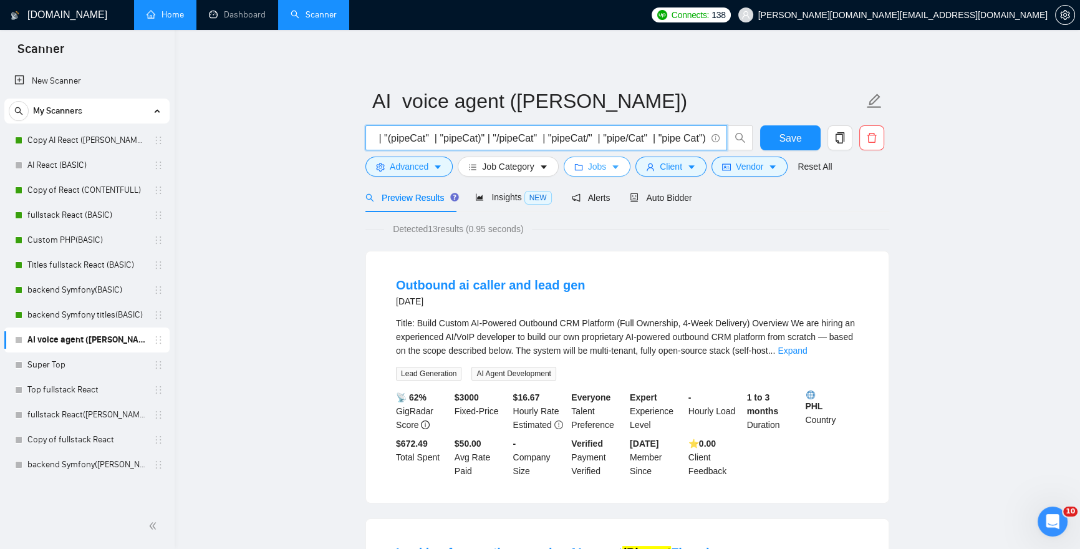
type input "("pipecat" | "pipe cat" | "pipe-cat" | "pipeCat" | "(pipeCat" | "pipeCat)" | "/…"
click at [585, 165] on button "Jobs" at bounding box center [597, 166] width 67 height 20
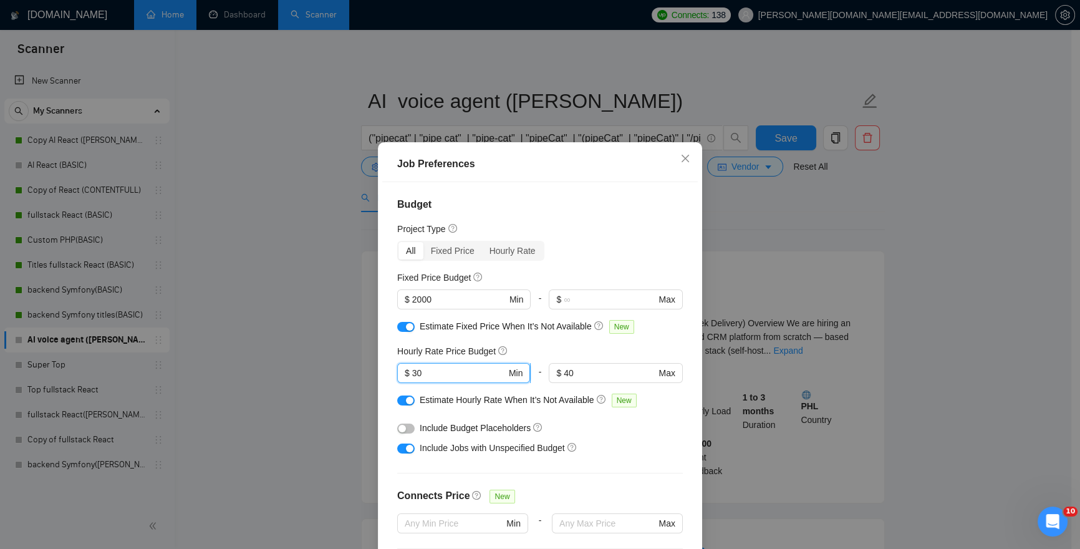
click at [412, 371] on input "30" at bounding box center [459, 373] width 94 height 14
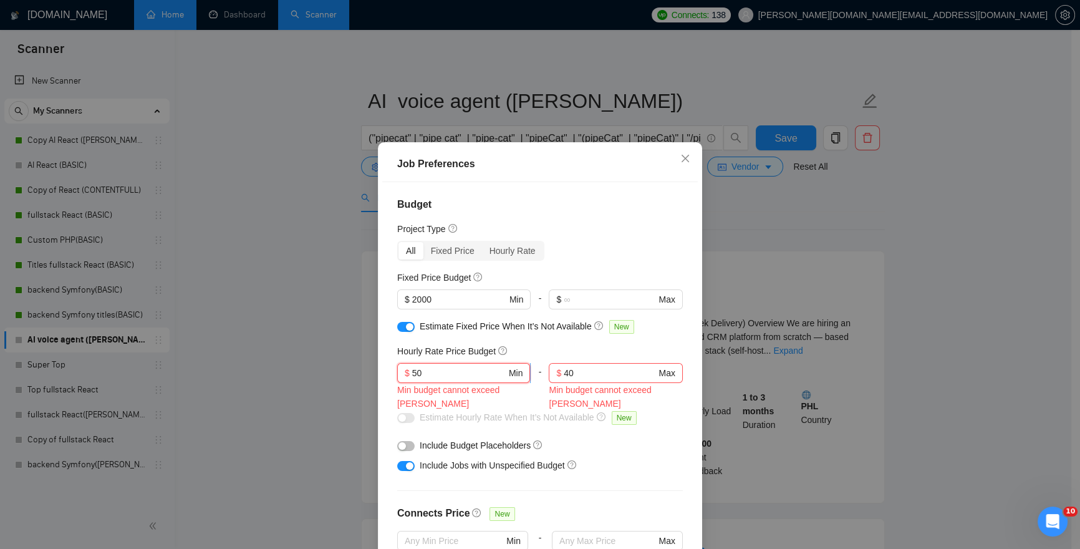
click at [407, 372] on span "$ 50 Min" at bounding box center [463, 373] width 133 height 20
click at [454, 374] on input "150" at bounding box center [459, 373] width 94 height 14
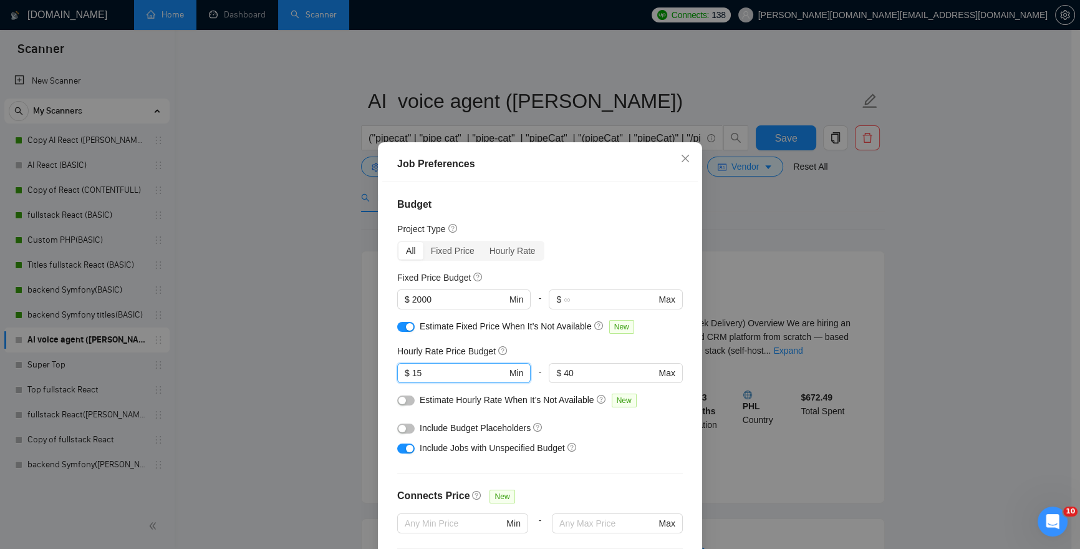
type input "15"
click at [635, 435] on div "Include Budget Placeholders" at bounding box center [540, 428] width 286 height 20
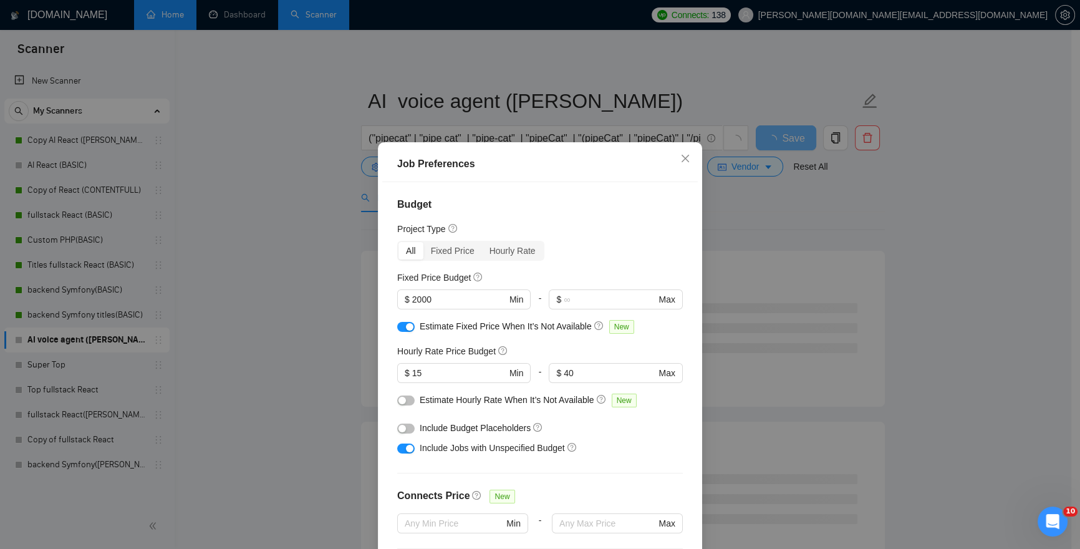
click at [481, 403] on span "Estimate Hourly Rate When It’s Not Available" at bounding box center [507, 400] width 175 height 10
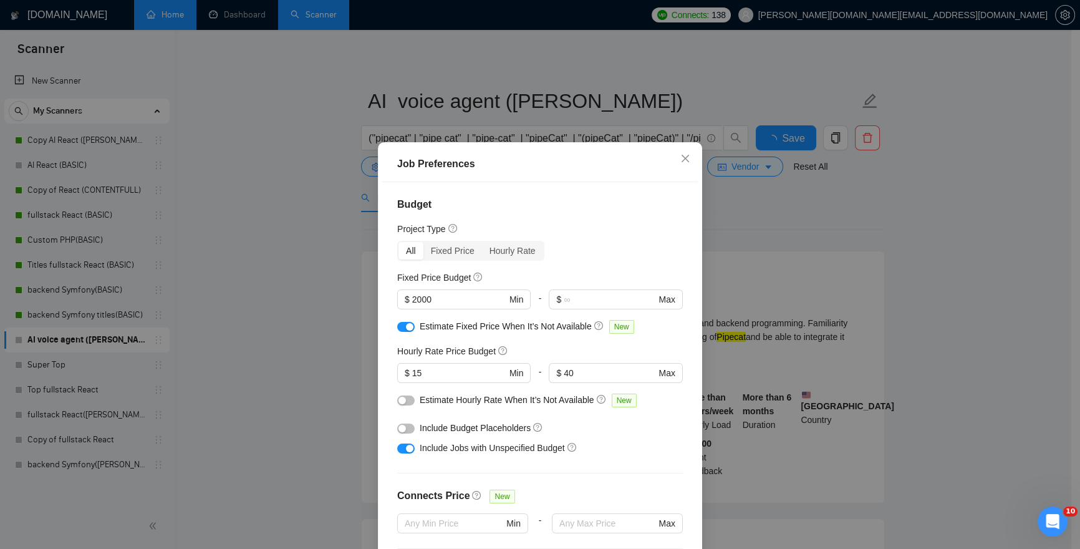
click at [464, 401] on span "Estimate Hourly Rate When It’s Not Available" at bounding box center [507, 400] width 175 height 10
click at [408, 400] on button "button" at bounding box center [405, 400] width 17 height 10
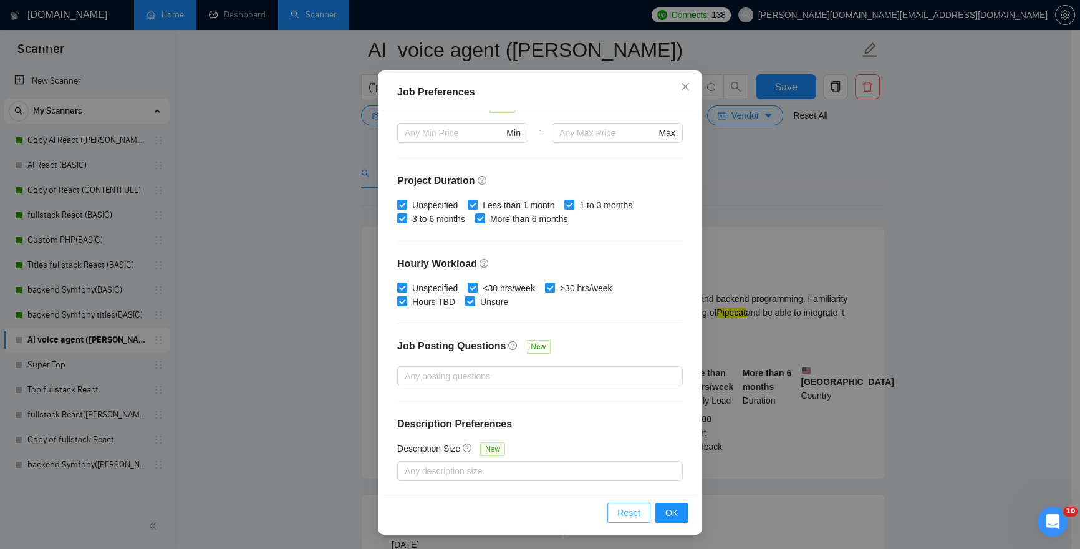
scroll to position [360, 0]
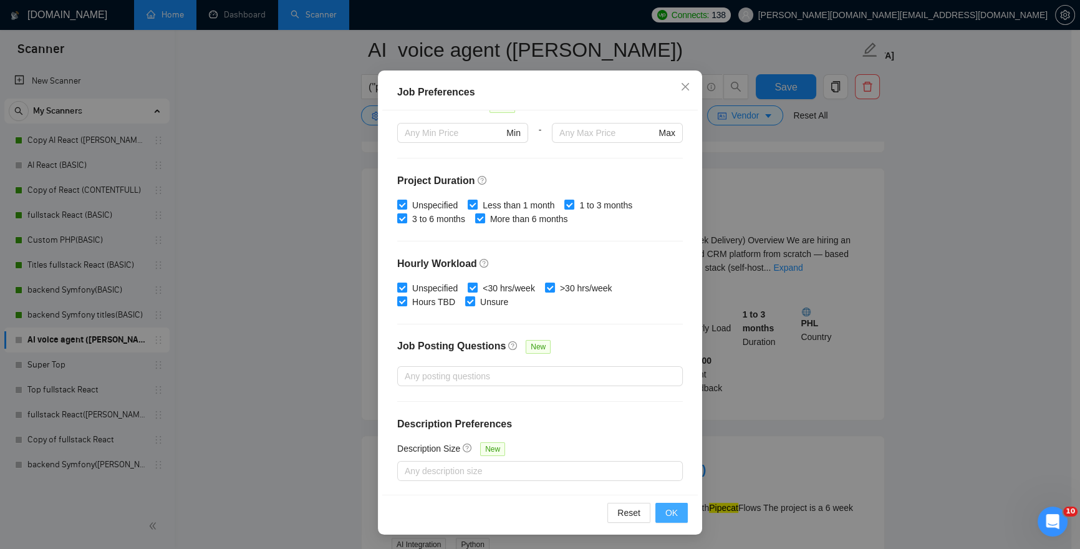
click at [658, 511] on button "OK" at bounding box center [671, 513] width 32 height 20
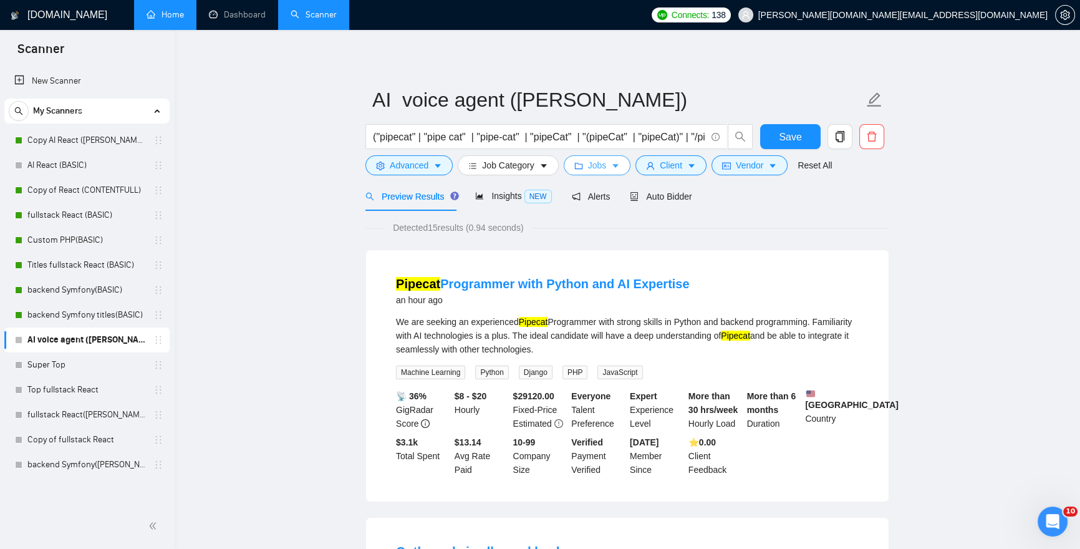
scroll to position [0, 0]
click at [677, 200] on span "Auto Bidder" at bounding box center [661, 198] width 62 height 10
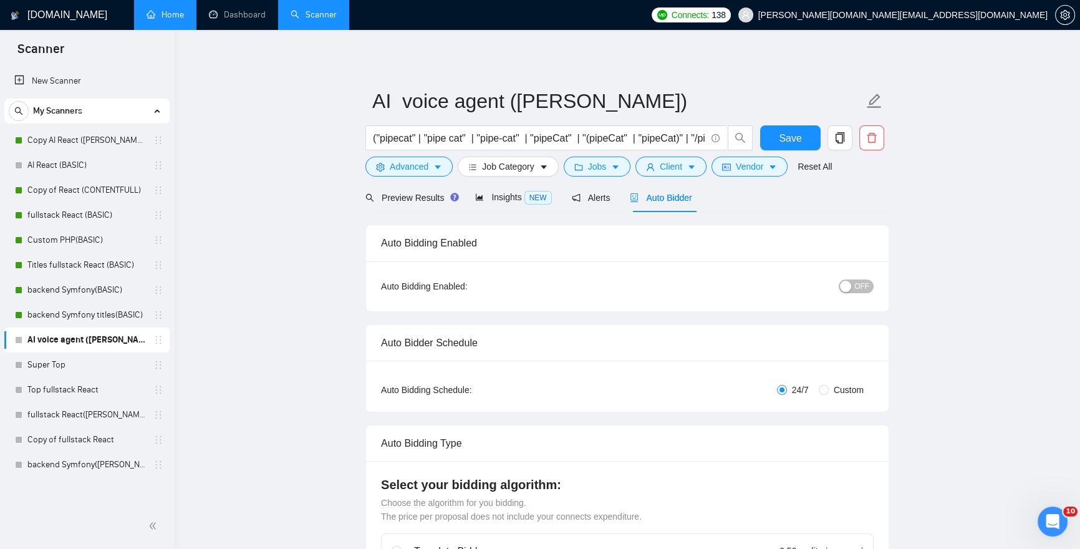
click at [863, 286] on span "OFF" at bounding box center [861, 286] width 15 height 14
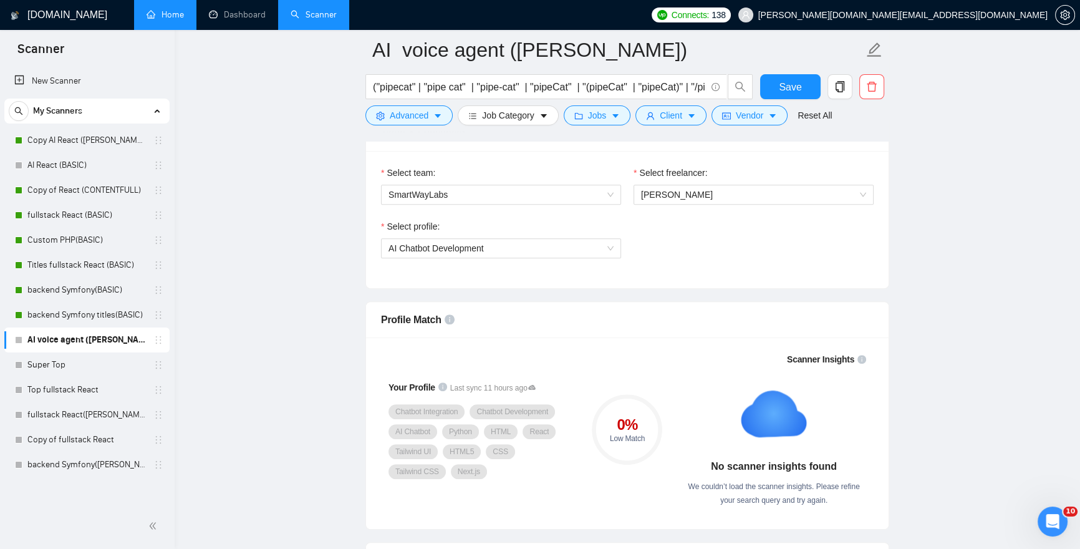
scroll to position [566, 0]
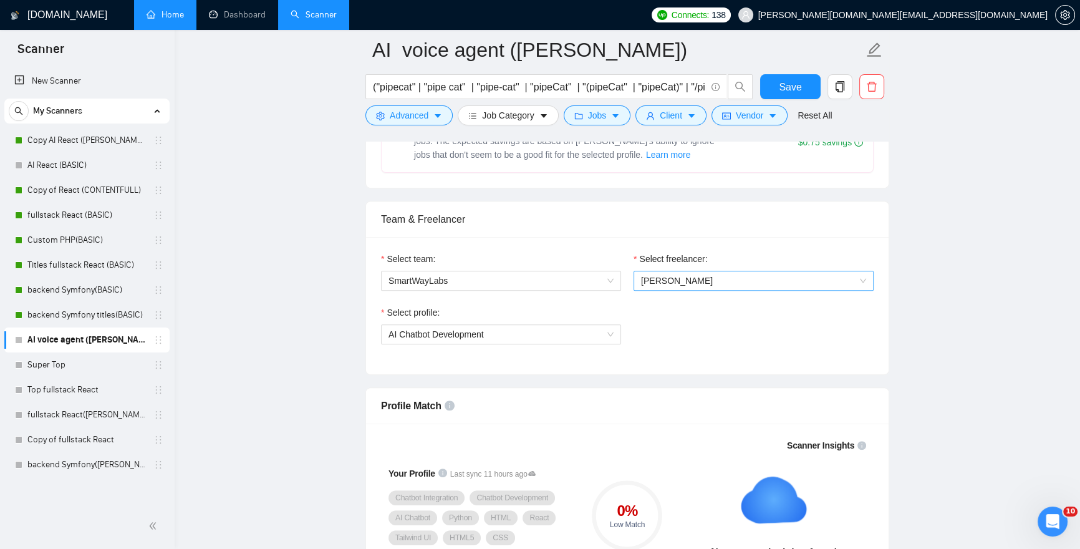
click at [708, 274] on span "[PERSON_NAME]" at bounding box center [753, 280] width 225 height 19
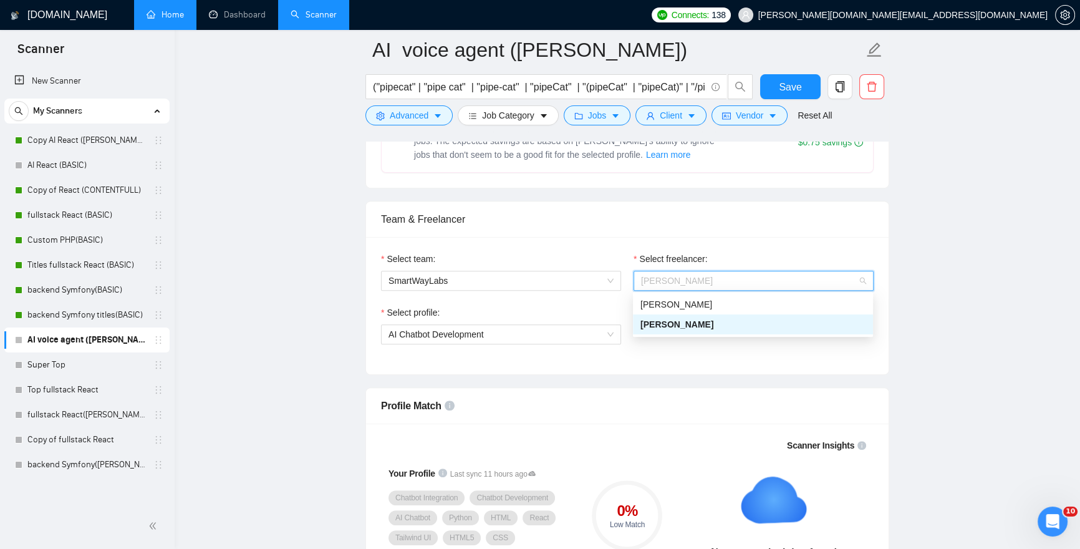
click at [708, 274] on span "[PERSON_NAME]" at bounding box center [753, 280] width 225 height 19
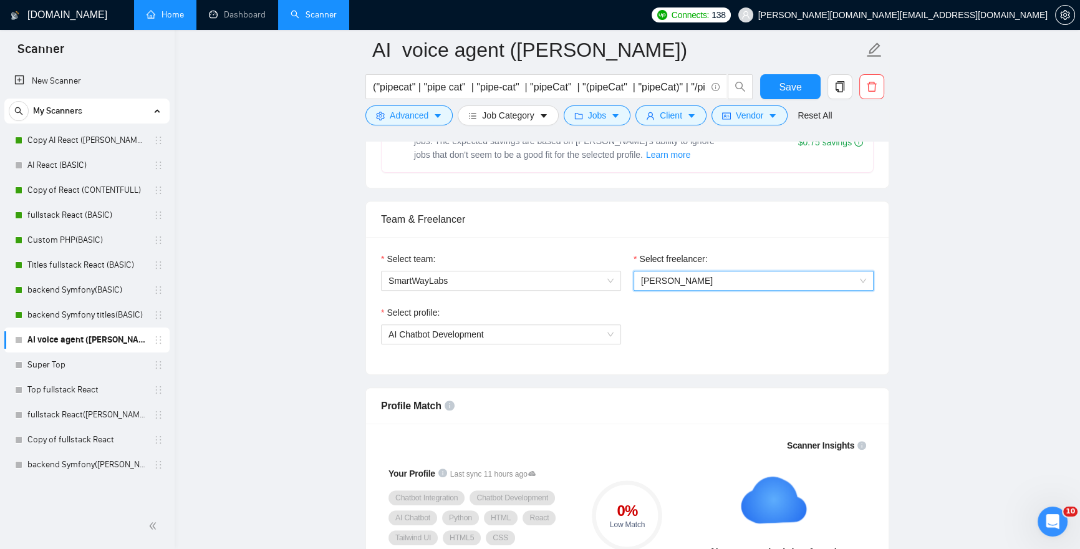
click at [733, 253] on div "Select freelancer:" at bounding box center [753, 261] width 240 height 19
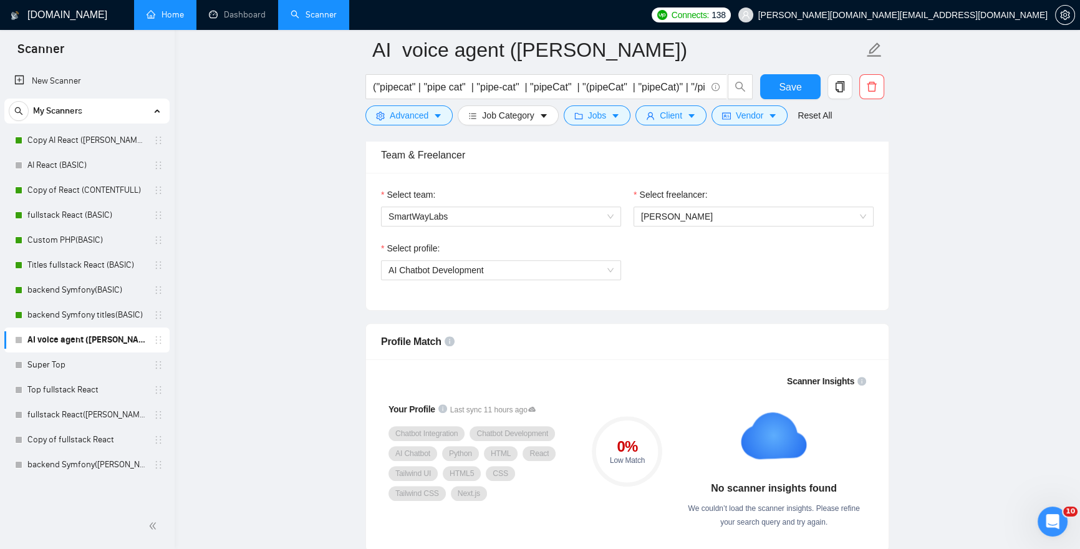
scroll to position [655, 0]
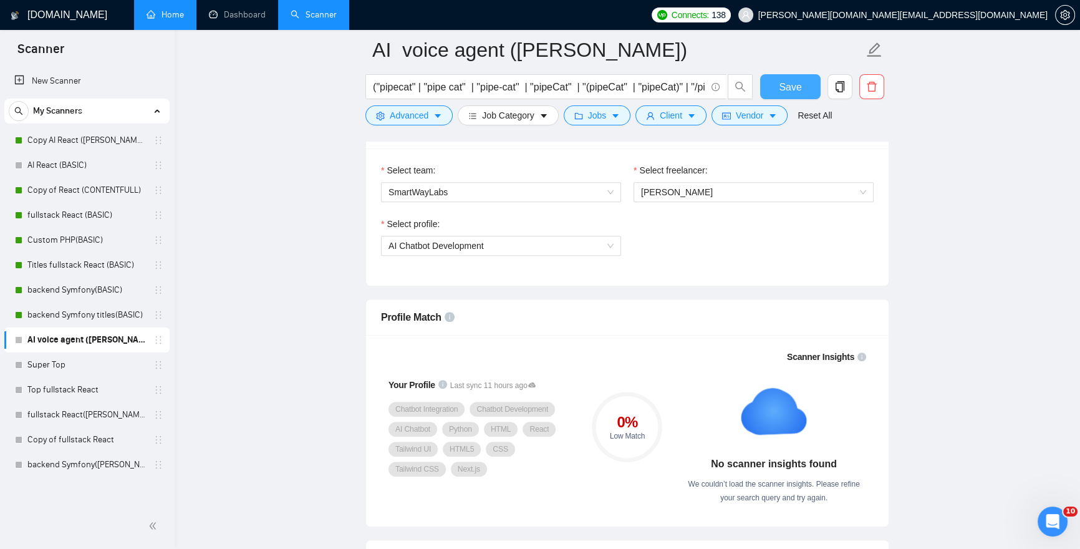
click at [788, 86] on span "Save" at bounding box center [790, 87] width 22 height 16
click at [711, 185] on span "[PERSON_NAME]" at bounding box center [753, 192] width 225 height 19
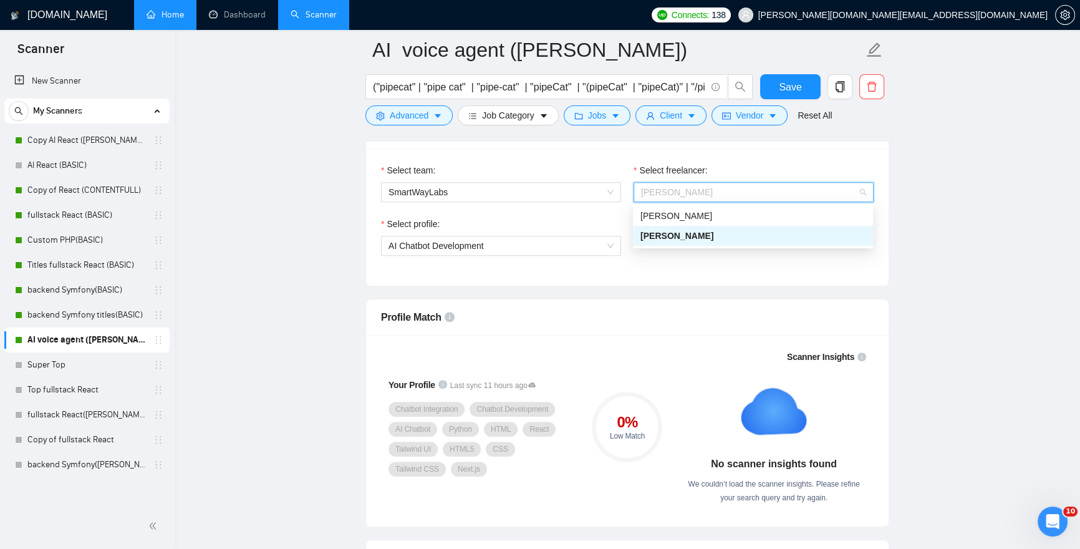
drag, startPoint x: 640, startPoint y: 274, endPoint x: 508, endPoint y: 263, distance: 132.6
click at [631, 276] on div "Select team: SmartWayLabs Select freelancer: [PERSON_NAME] Select profile: AI C…" at bounding box center [627, 216] width 522 height 137
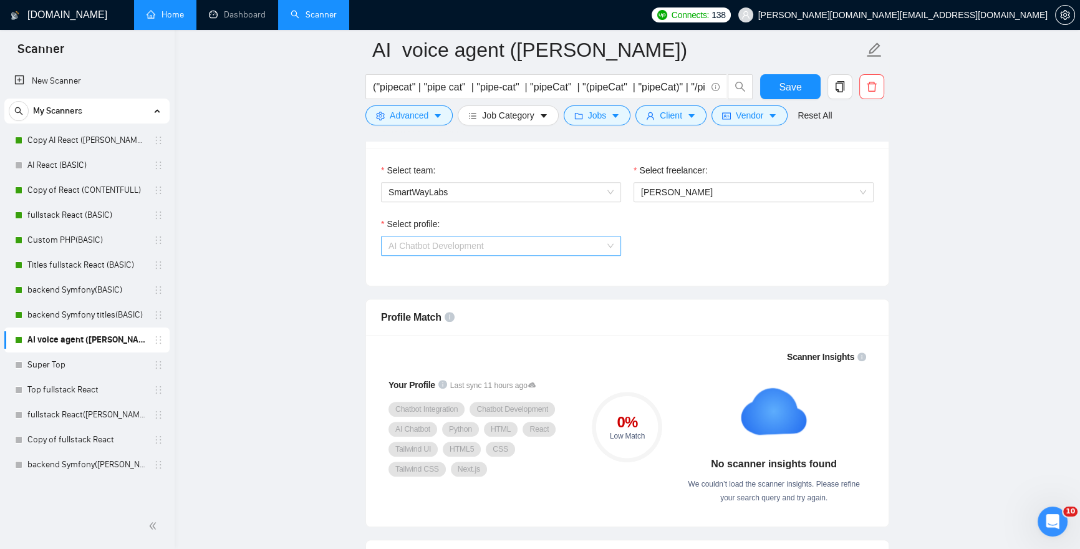
click at [496, 246] on span "AI Chatbot Development" at bounding box center [500, 245] width 225 height 19
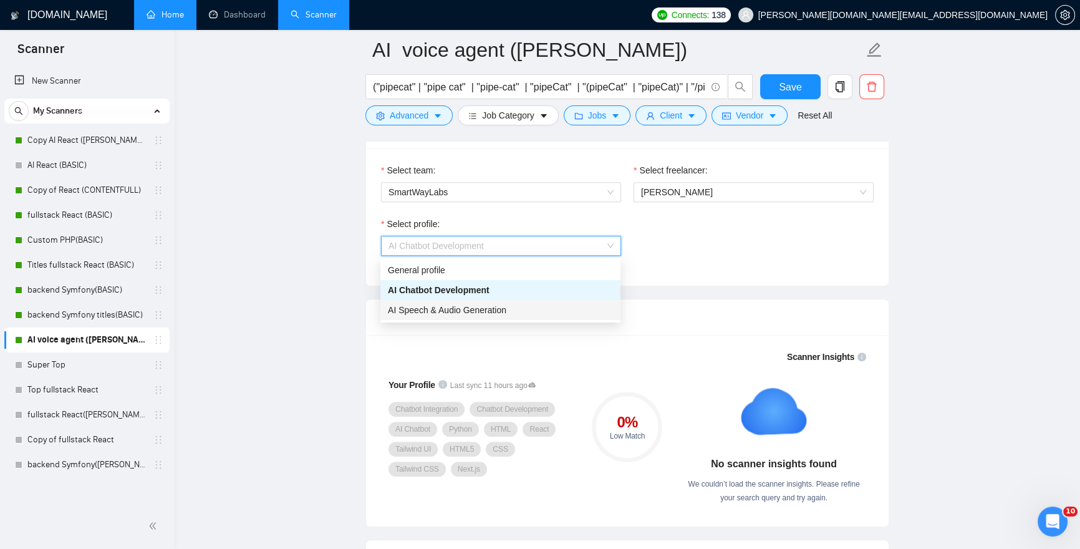
click at [419, 306] on span "AI Speech & Audio Generation" at bounding box center [447, 310] width 118 height 10
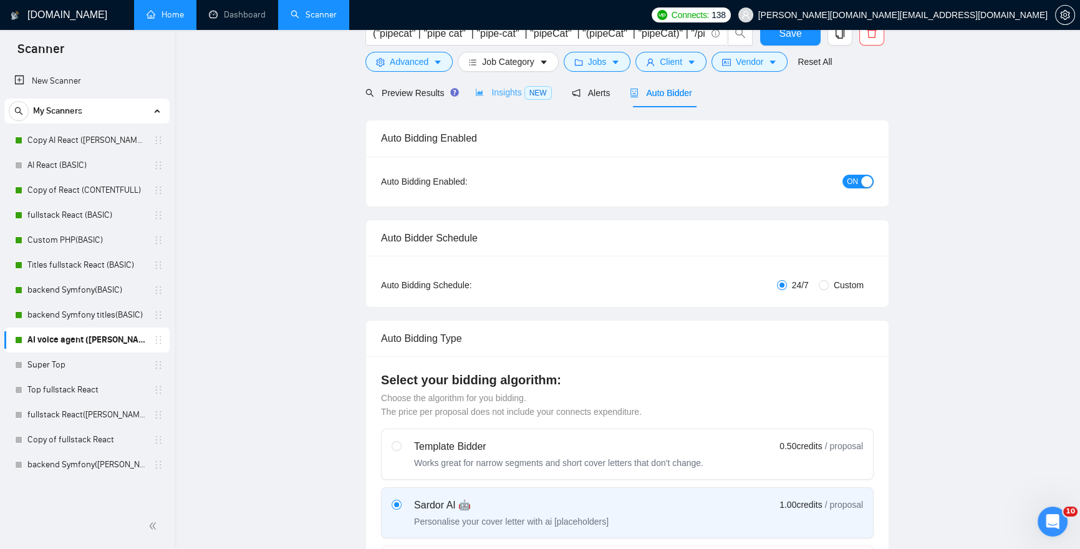
scroll to position [0, 0]
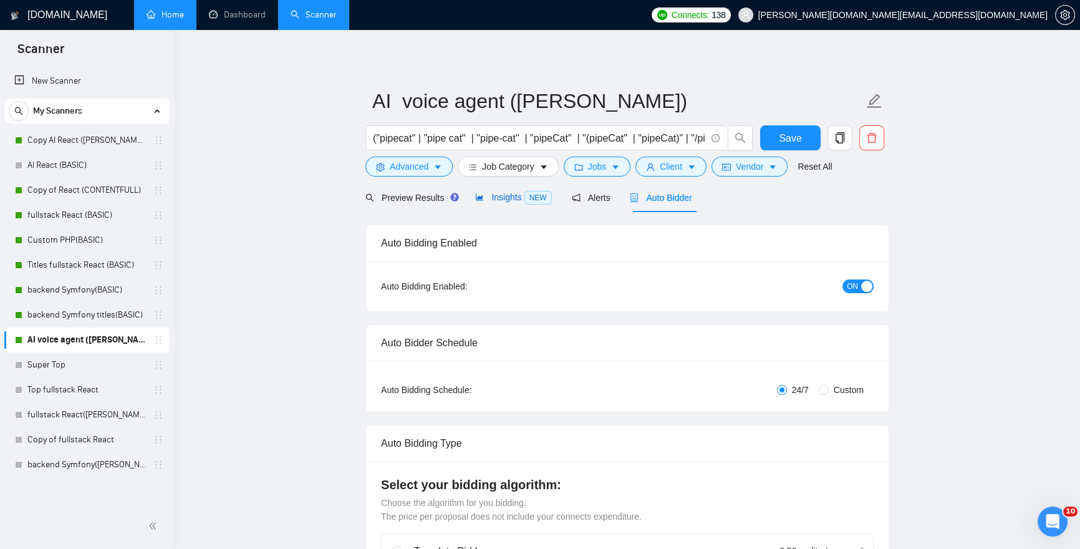
click at [499, 193] on span "Insights NEW" at bounding box center [513, 197] width 76 height 10
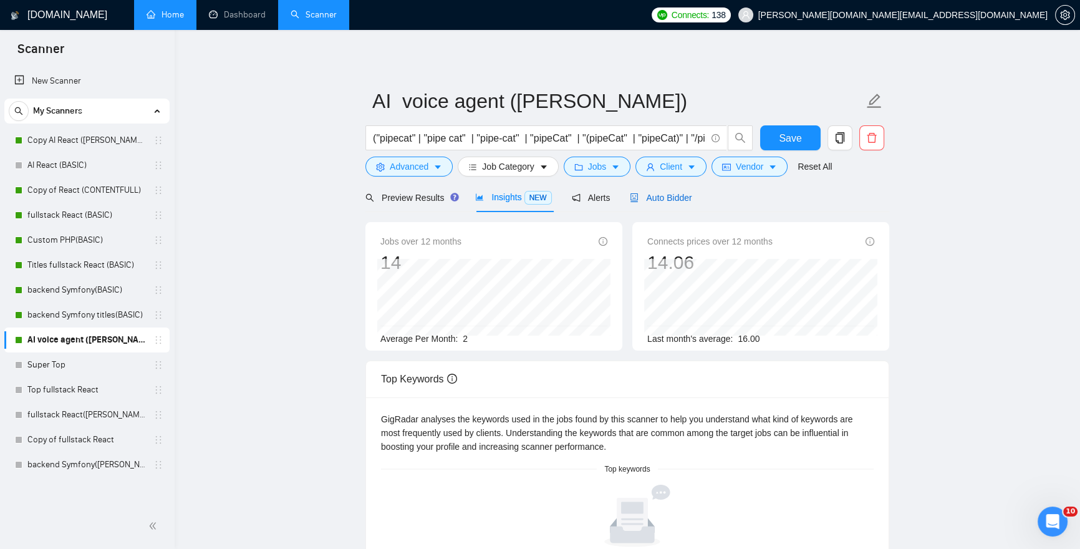
click at [662, 193] on span "Auto Bidder" at bounding box center [661, 198] width 62 height 10
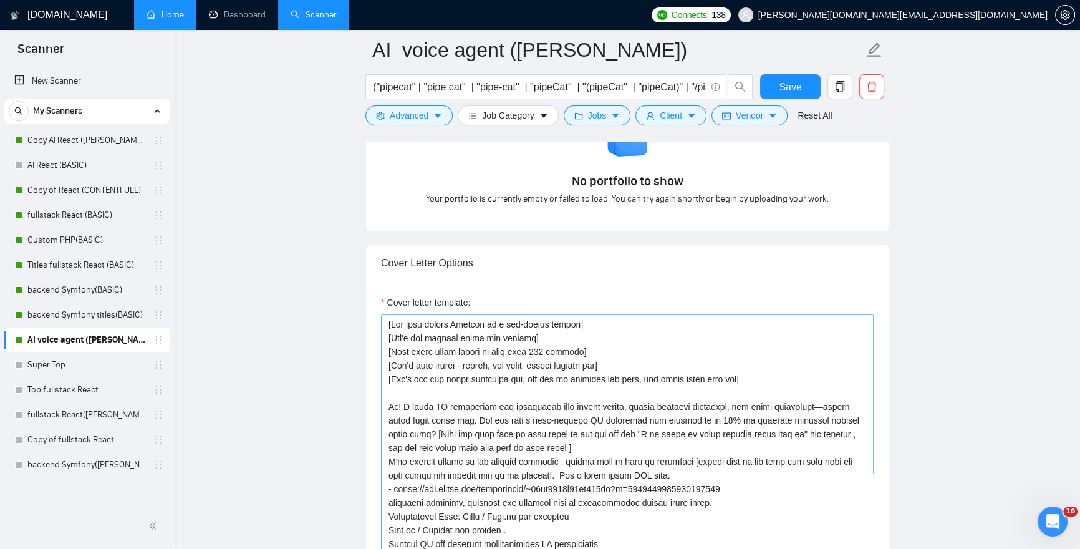
scroll to position [1271, 0]
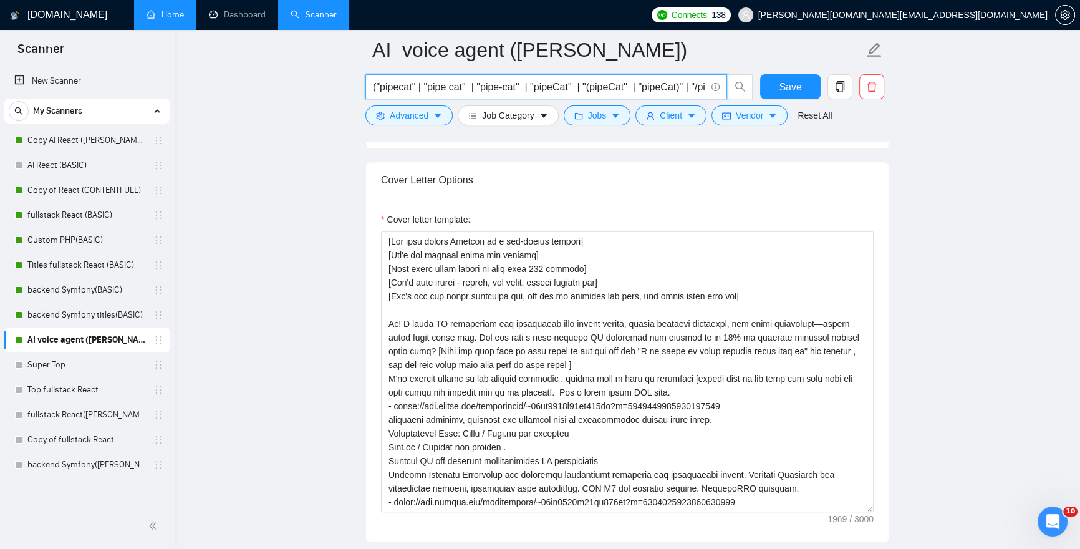
drag, startPoint x: 382, startPoint y: 85, endPoint x: 342, endPoint y: 84, distance: 39.9
click at [342, 84] on main "AI voice agent ([PERSON_NAME]) ("pipecat" | "pipe cat" | "pipe-cat" | "pipeCat"…" at bounding box center [627, 451] width 865 height 3344
click at [374, 85] on input "("pipecat" | "pipe cat" | "pipe-cat" | "pipeCat" | "(pipeCat" | "pipeCat)" | "/…" at bounding box center [539, 87] width 333 height 16
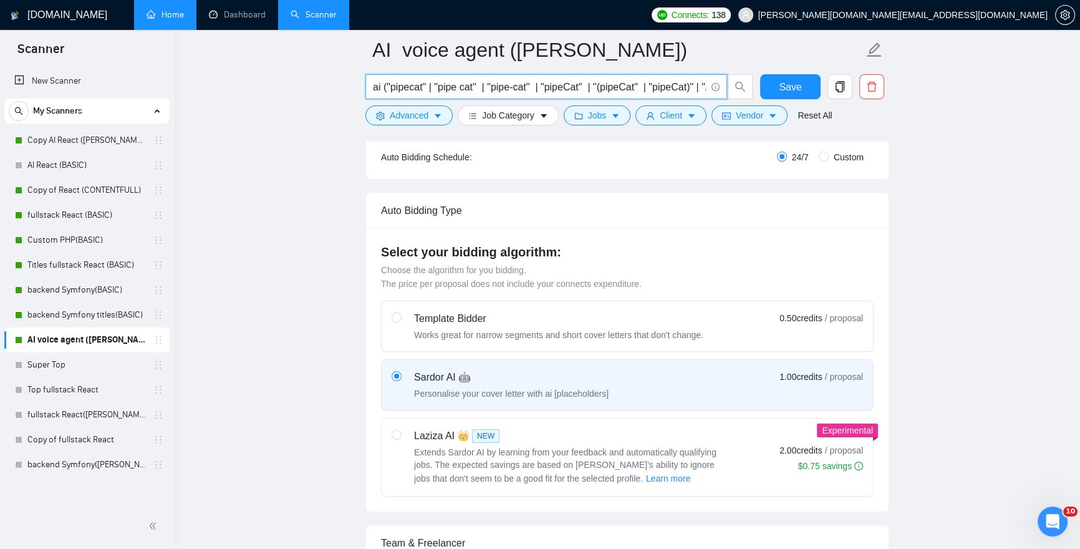
scroll to position [0, 0]
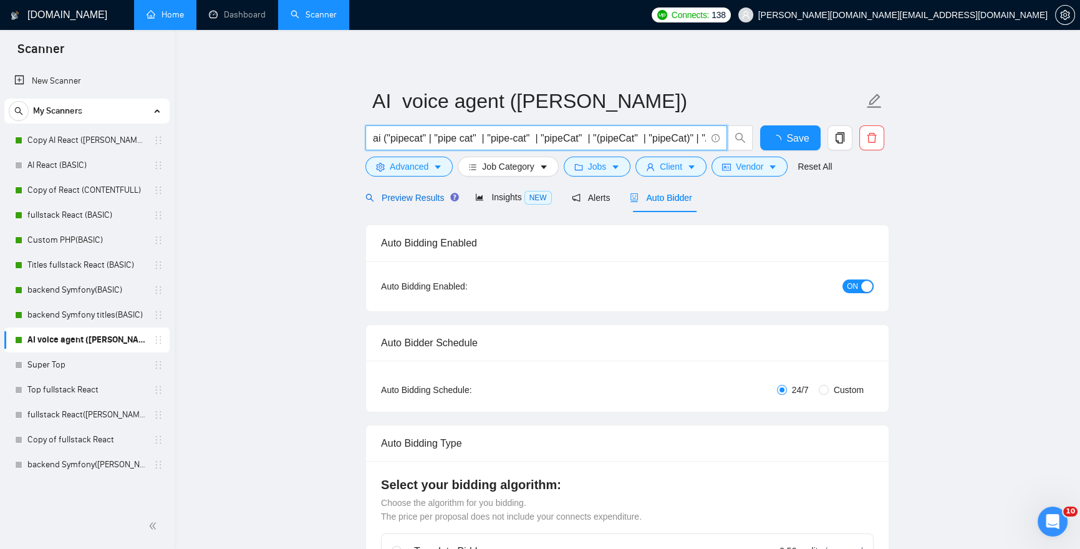
click at [409, 196] on span "Preview Results" at bounding box center [410, 198] width 90 height 10
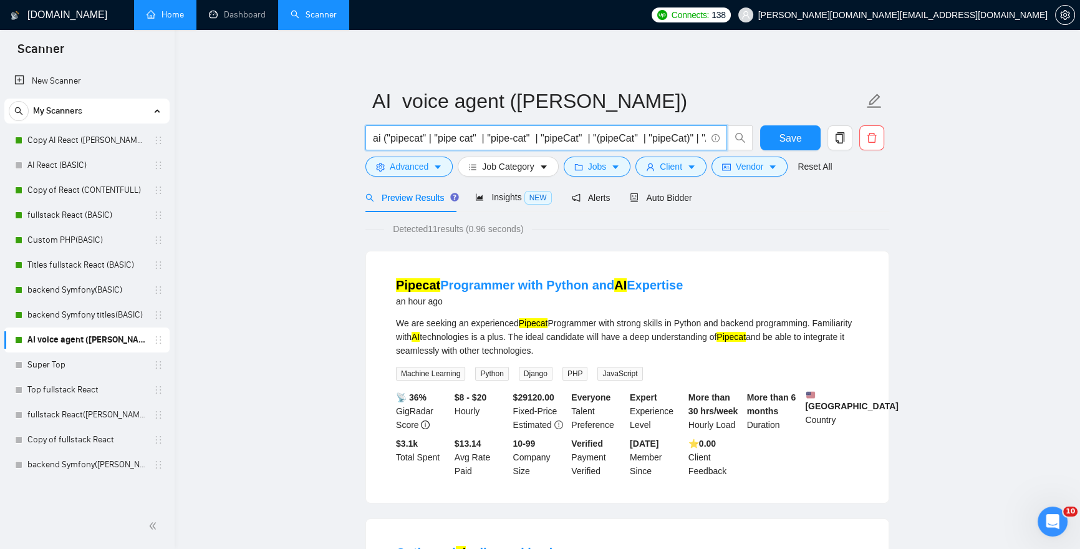
drag, startPoint x: 435, startPoint y: 135, endPoint x: 388, endPoint y: 134, distance: 46.8
click at [388, 134] on input "ai ("pipecat" | "pipe cat" | "pipe-cat" | "pipeCat" | "(pipeCat" | "pipeCat)" |…" at bounding box center [539, 138] width 333 height 16
click at [385, 135] on input "ai ("pipecat" | "pipe cat" | "pipe-cat" | "pipeCat" | "(pipeCat" | "pipeCat)" |…" at bounding box center [539, 138] width 333 height 16
paste input ""pipecat" |"
click at [407, 137] on input "ai ("pipecat" | "pipecat" | "pipe cat" | "pipe-cat" | "pipeCat" | "(pipeCat" | …" at bounding box center [539, 138] width 333 height 16
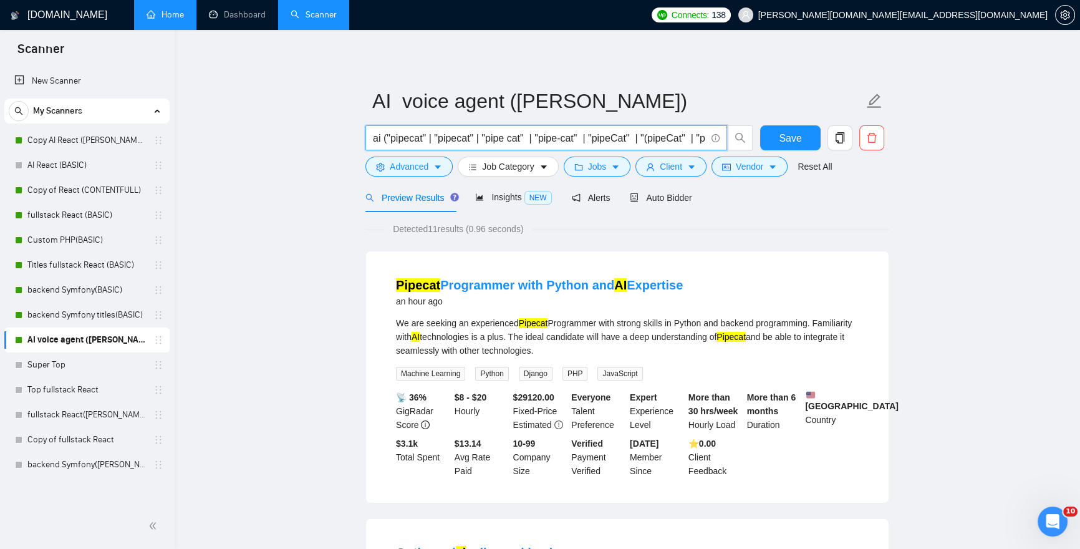
click at [407, 137] on input "ai ("pipecat" | "pipecat" | "pipe cat" | "pipe-cat" | "pipeCat" | "(pipeCat" | …" at bounding box center [539, 138] width 333 height 16
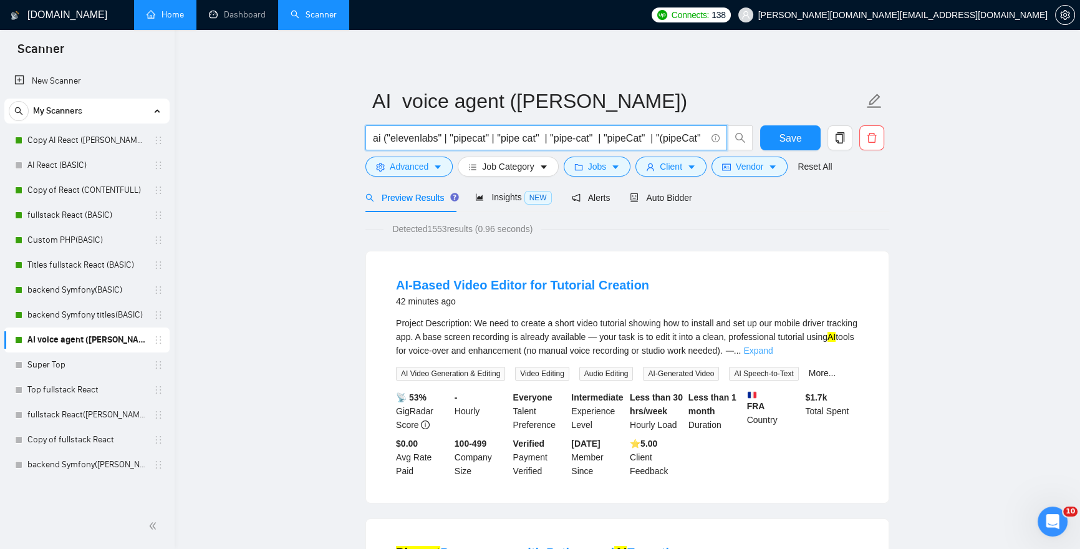
type input "ai ("elevenlabs" | "pipecat" | "pipe cat" | "pipe-cat" | "pipeCat" | "(pipeCat"…"
click at [773, 350] on link "Expand" at bounding box center [757, 350] width 29 height 10
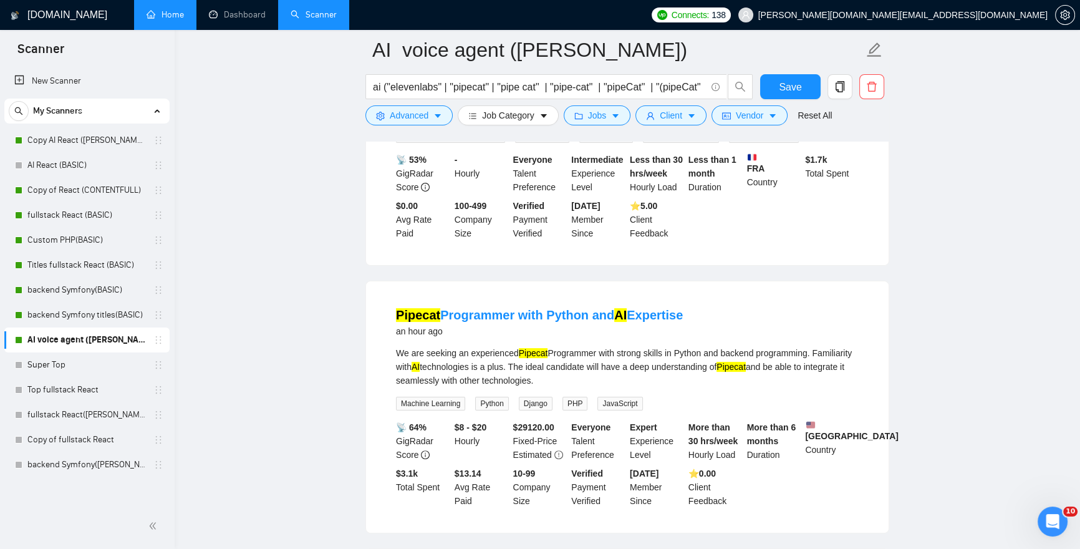
scroll to position [300, 0]
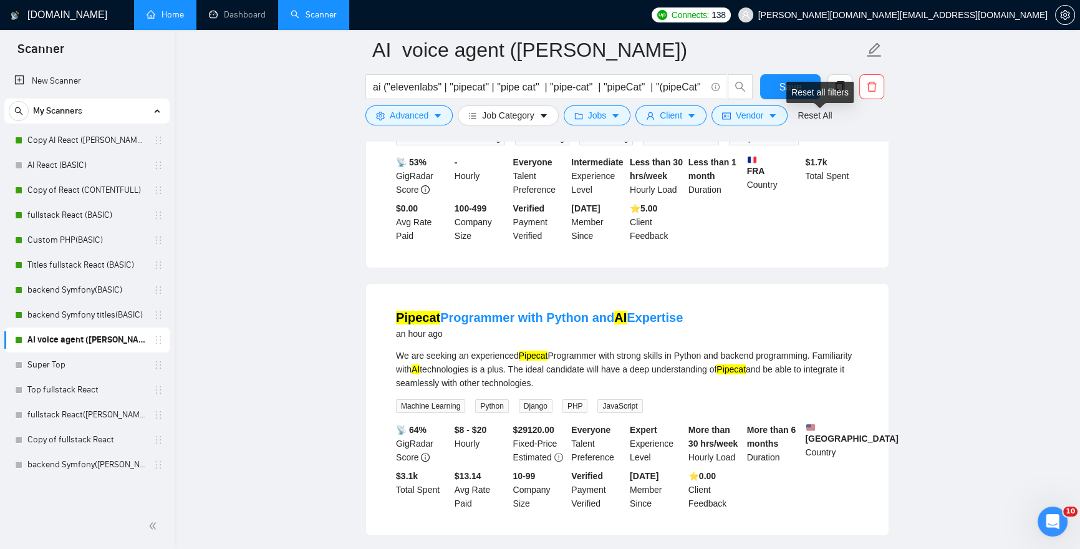
click at [794, 87] on div "Reset all filters" at bounding box center [819, 92] width 67 height 21
click at [781, 87] on span "Save" at bounding box center [790, 87] width 22 height 16
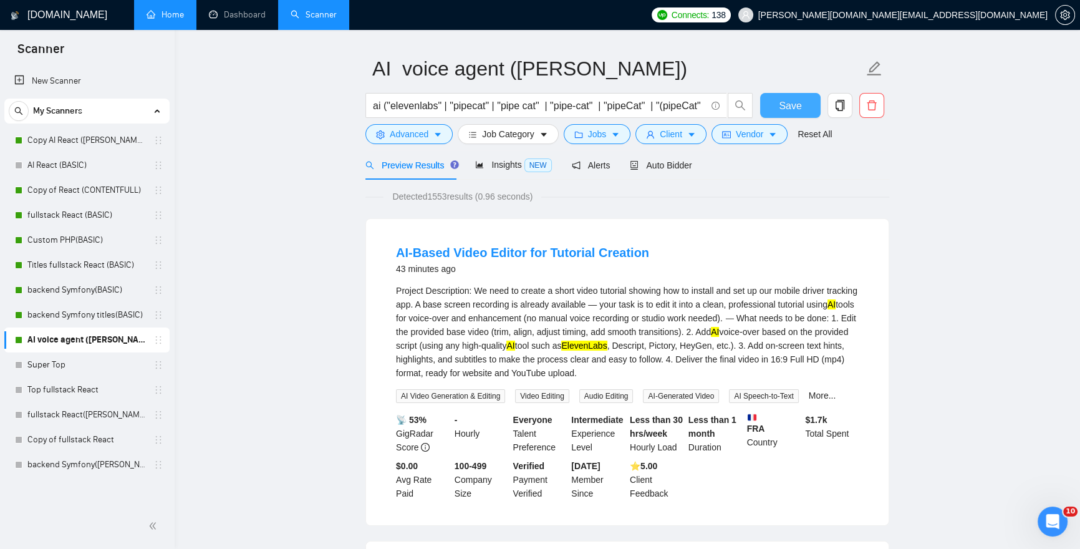
scroll to position [0, 0]
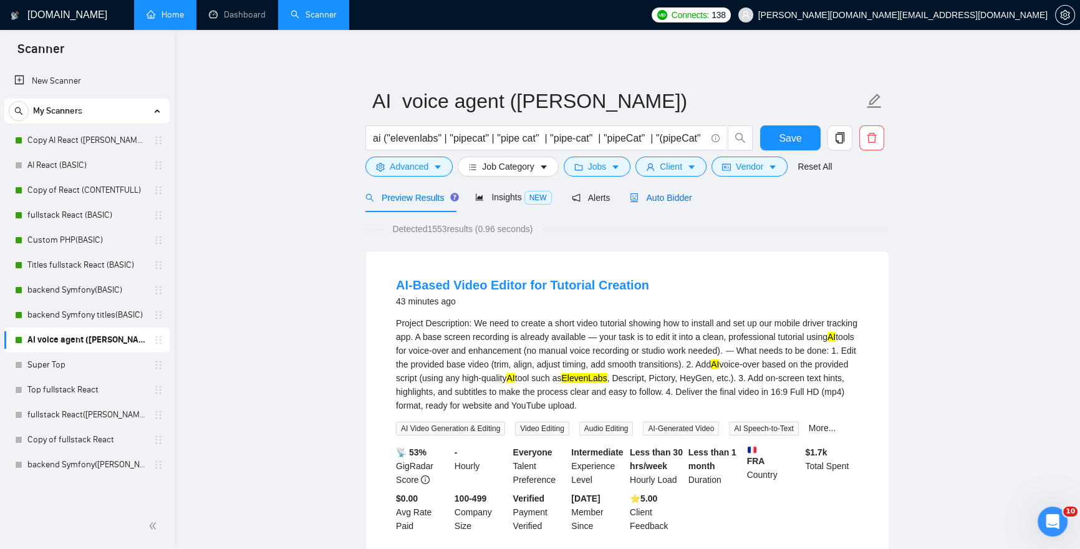
click at [667, 199] on span "Auto Bidder" at bounding box center [661, 198] width 62 height 10
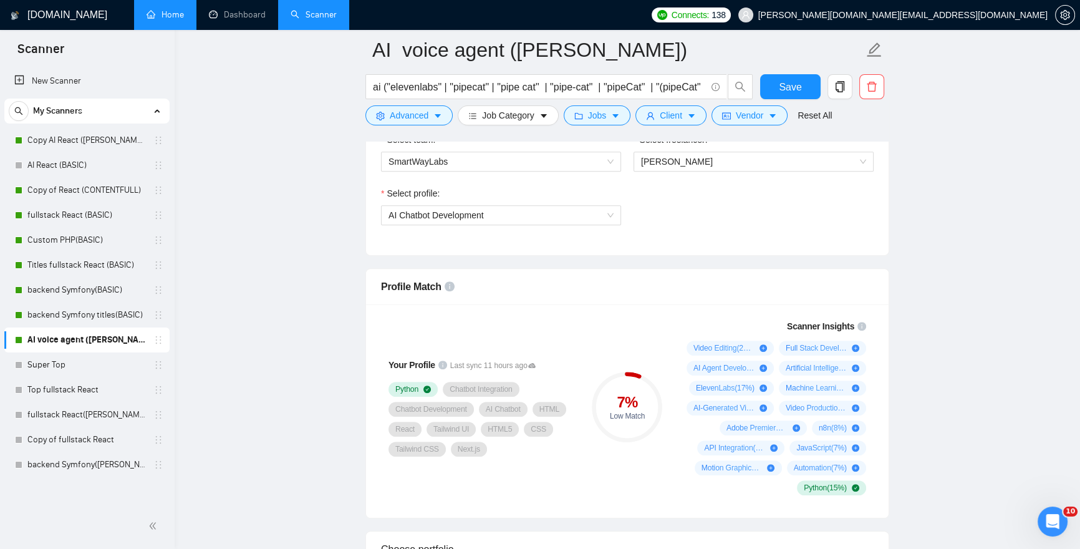
scroll to position [683, 0]
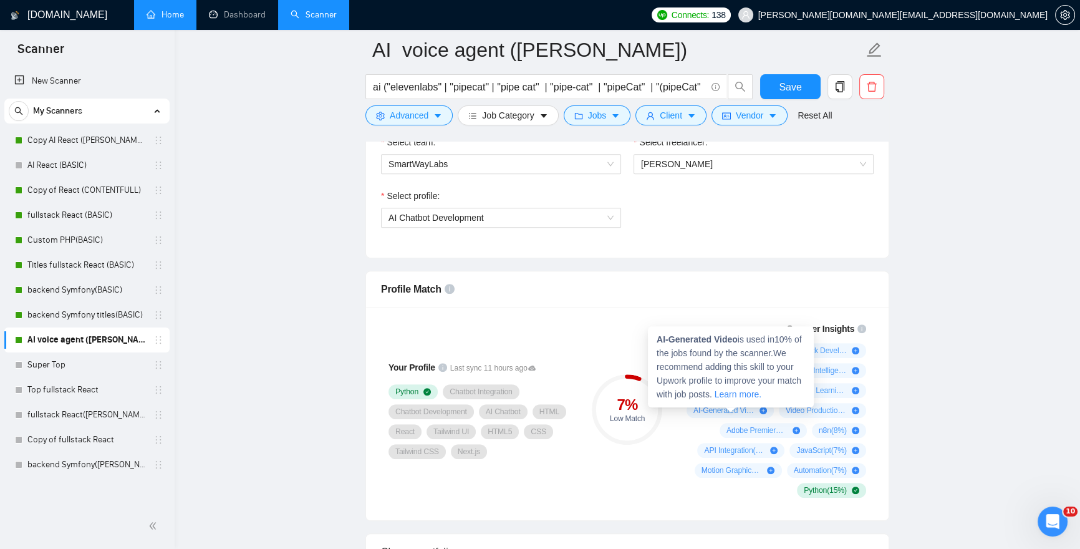
click at [763, 413] on icon "plus-circle" at bounding box center [762, 410] width 7 height 7
click at [763, 412] on icon "plus-circle" at bounding box center [762, 410] width 7 height 7
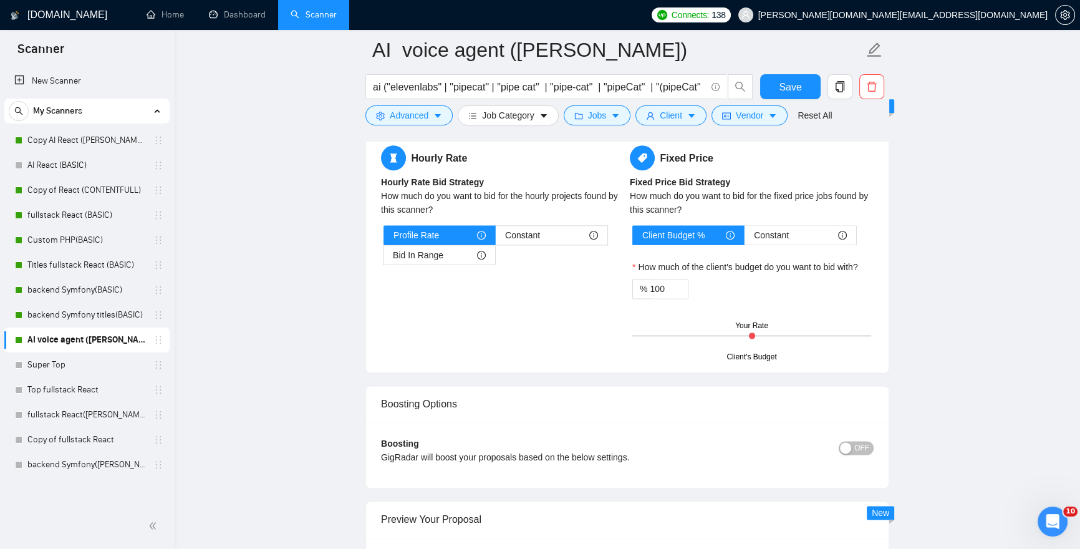
scroll to position [1956, 0]
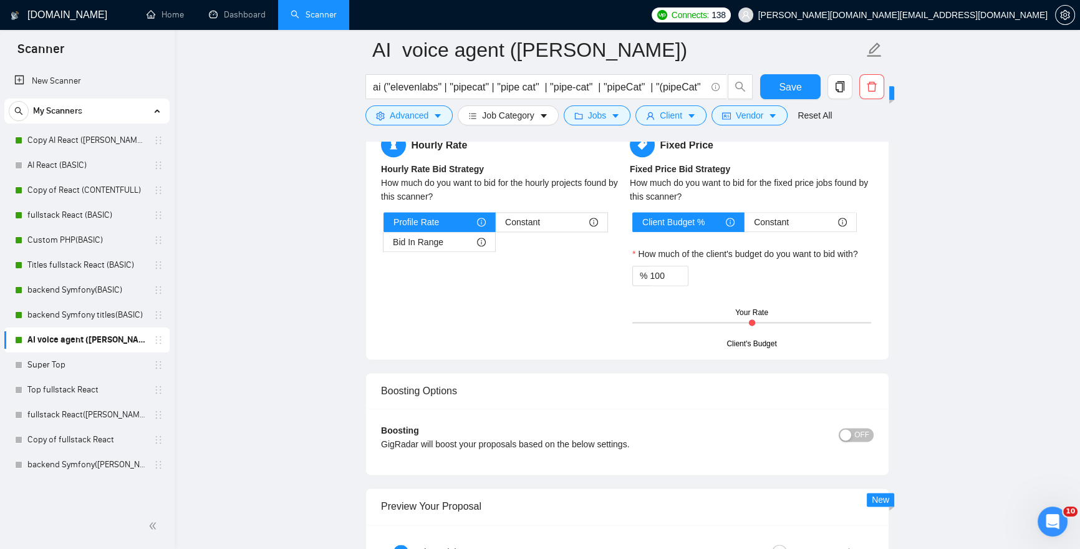
click at [865, 441] on span "OFF" at bounding box center [861, 435] width 15 height 14
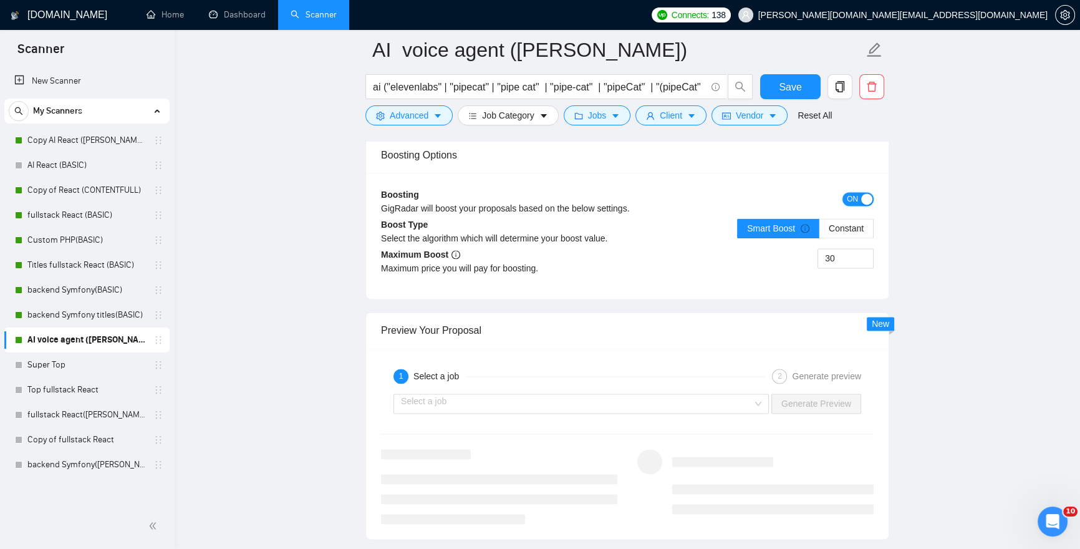
scroll to position [2192, 0]
drag, startPoint x: 837, startPoint y: 266, endPoint x: 807, endPoint y: 261, distance: 30.3
click at [807, 261] on div "30" at bounding box center [750, 265] width 246 height 35
drag, startPoint x: 836, startPoint y: 261, endPoint x: 810, endPoint y: 257, distance: 26.5
click at [810, 257] on div "01" at bounding box center [750, 265] width 246 height 35
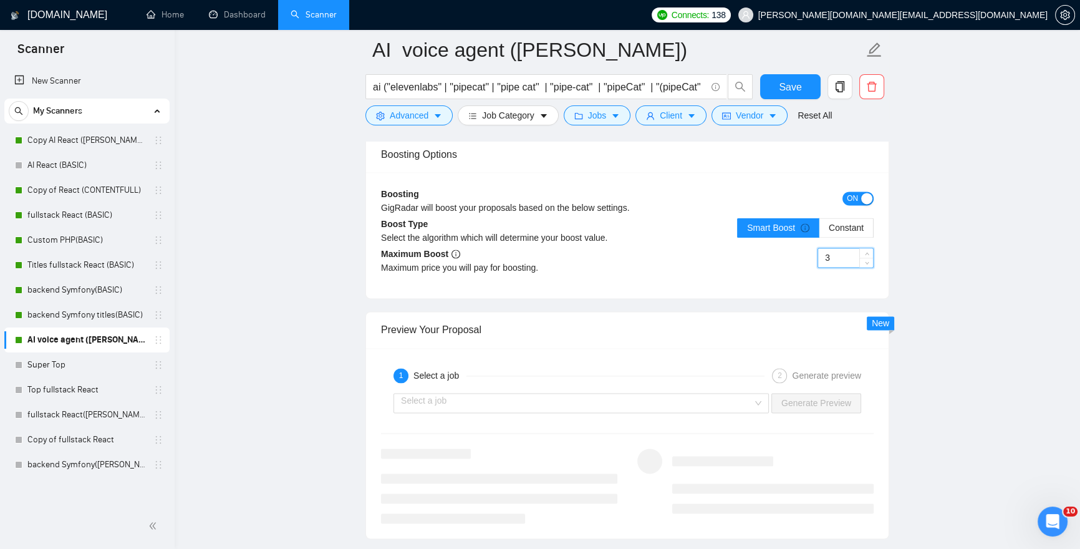
type input "30"
drag, startPoint x: 913, startPoint y: 262, endPoint x: 922, endPoint y: 262, distance: 8.7
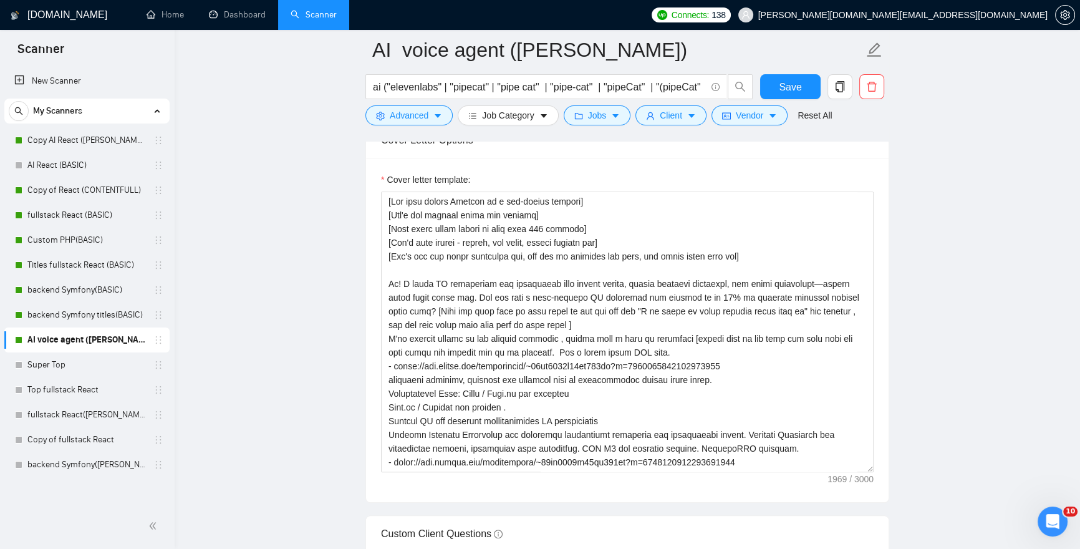
scroll to position [851, 0]
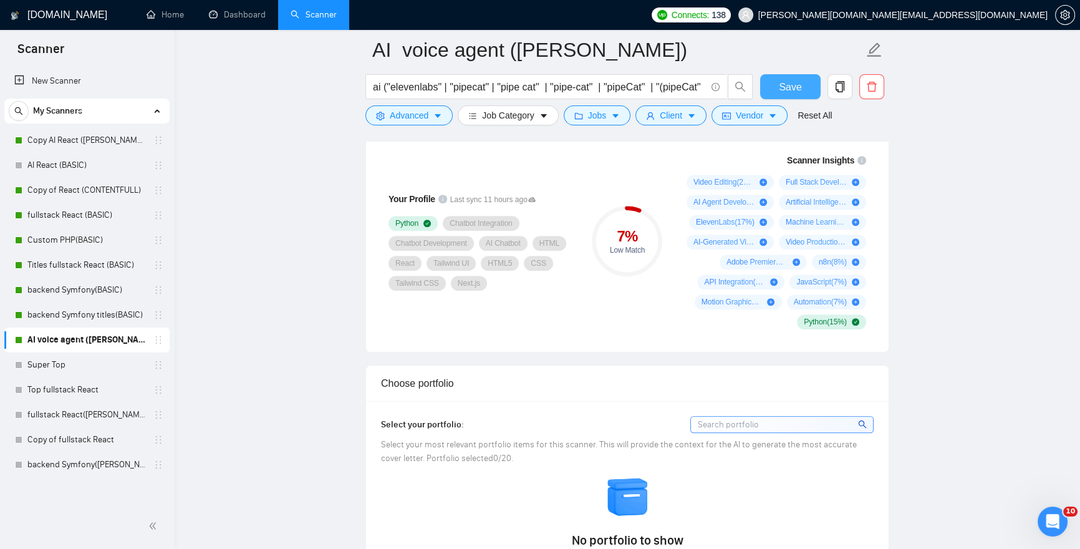
click at [794, 85] on span "Save" at bounding box center [790, 87] width 22 height 16
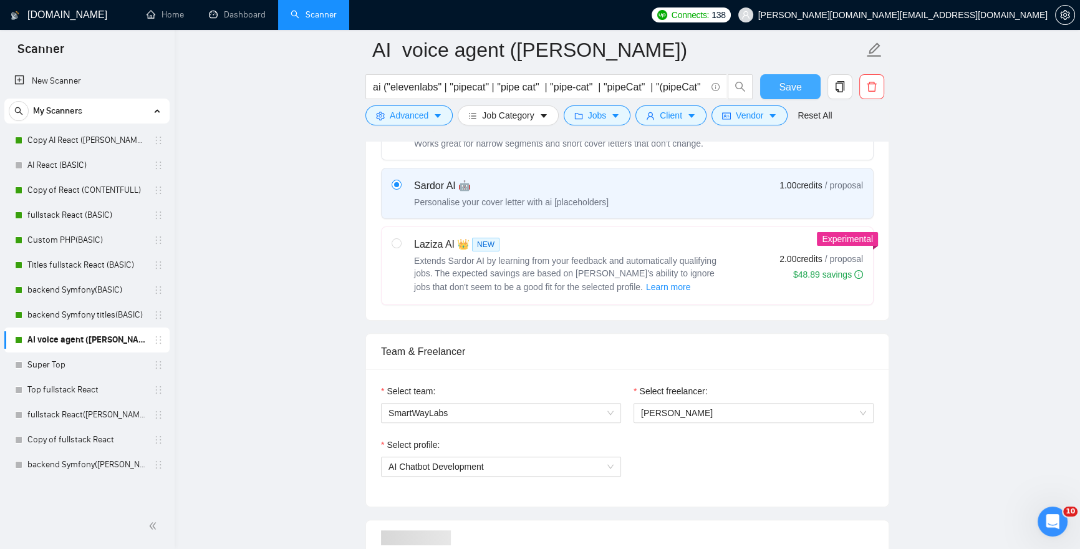
scroll to position [0, 0]
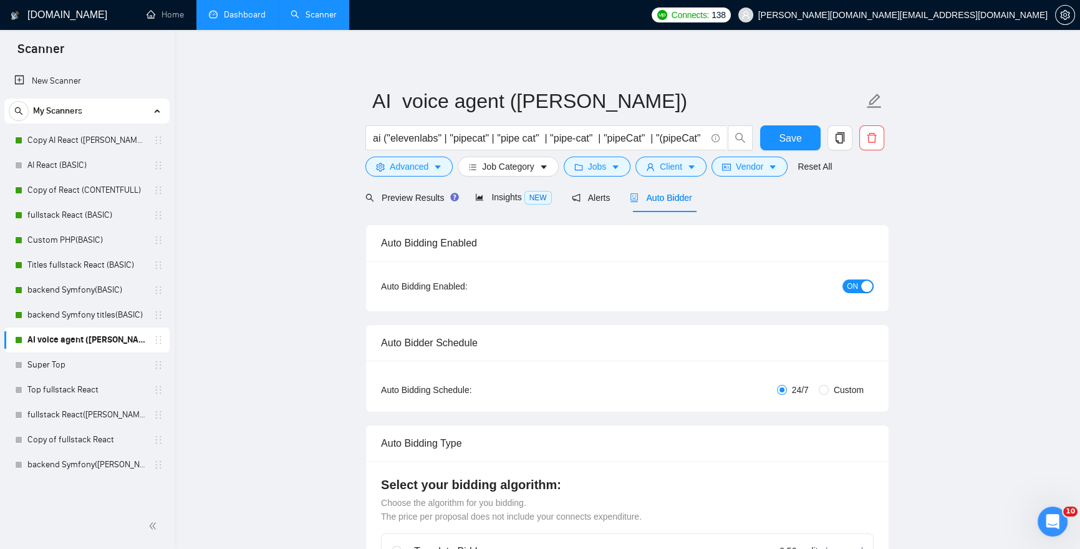
click at [240, 9] on link "Dashboard" at bounding box center [237, 14] width 57 height 11
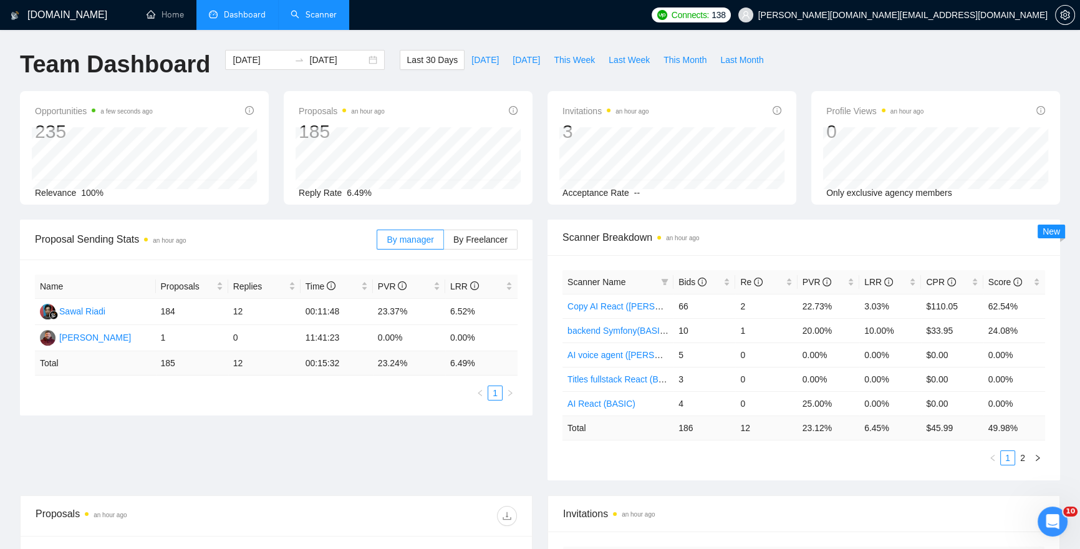
click at [316, 12] on link "Scanner" at bounding box center [314, 14] width 46 height 11
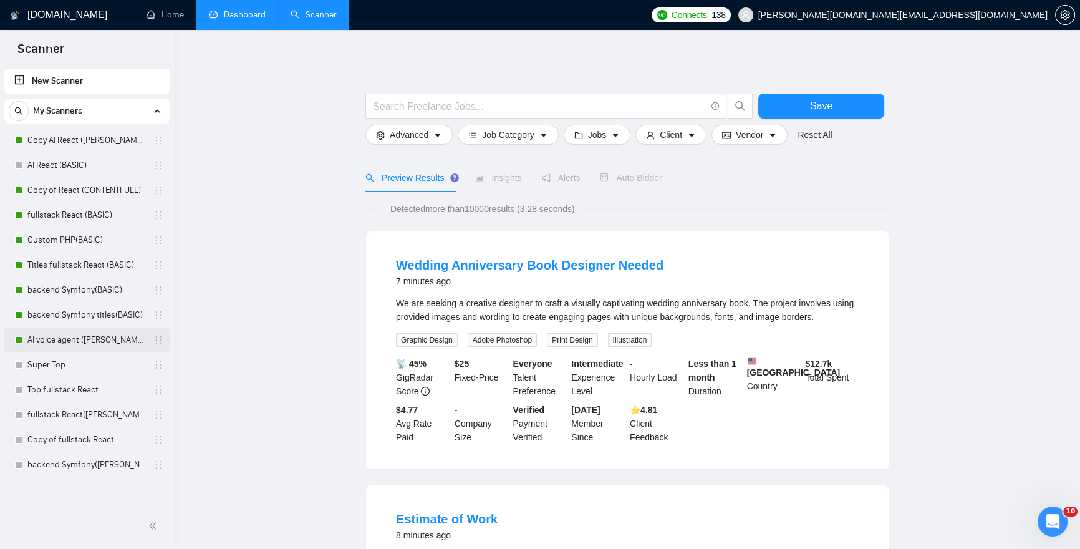
click at [73, 338] on link "AI voice agent ([PERSON_NAME])" at bounding box center [86, 339] width 118 height 25
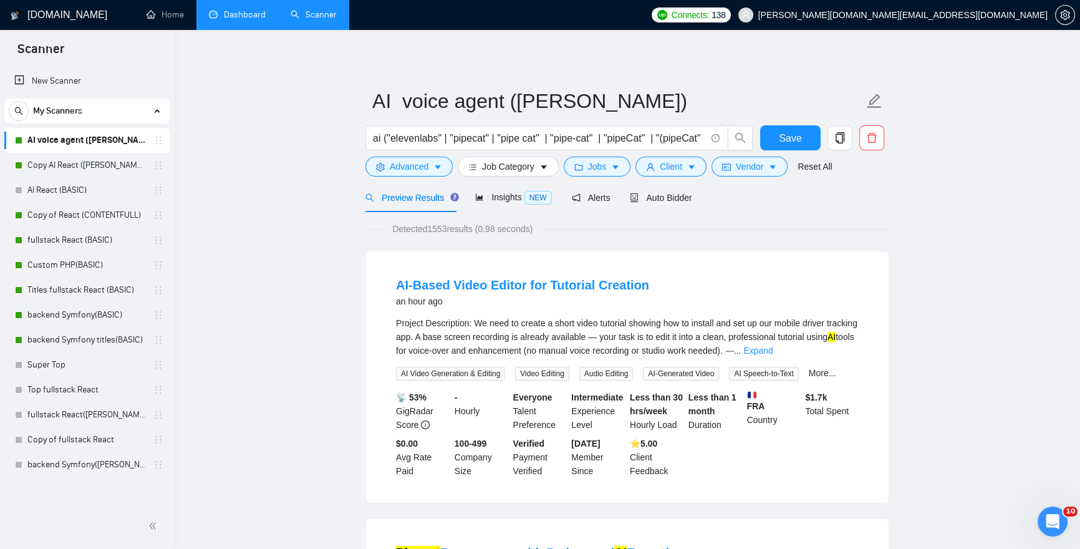
drag, startPoint x: 681, startPoint y: 195, endPoint x: 723, endPoint y: 199, distance: 41.9
click at [723, 199] on div "Preview Results Insights NEW Alerts Auto Bidder" at bounding box center [627, 197] width 524 height 29
click at [597, 169] on span "Jobs" at bounding box center [597, 167] width 19 height 14
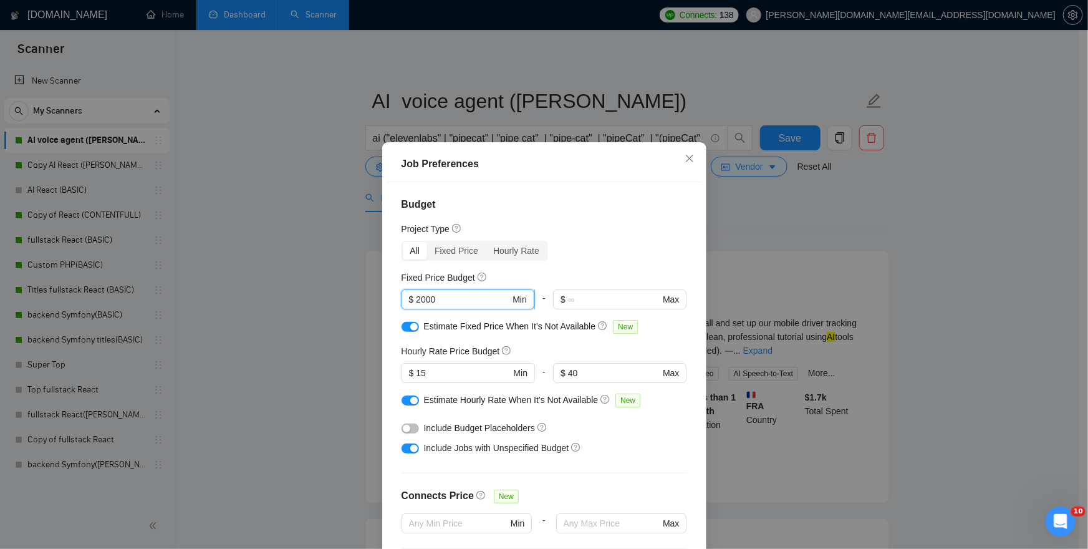
click at [416, 298] on input "2000" at bounding box center [463, 299] width 94 height 14
click at [416, 296] on input "1000" at bounding box center [463, 299] width 94 height 14
type input "2000"
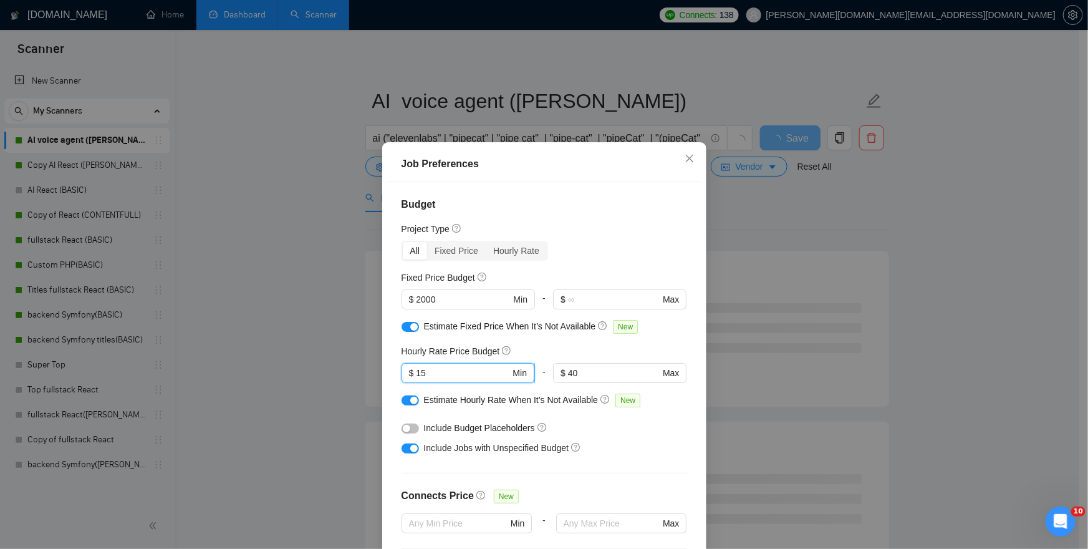
drag, startPoint x: 427, startPoint y: 374, endPoint x: 414, endPoint y: 370, distance: 13.6
click at [416, 370] on input "15" at bounding box center [463, 373] width 94 height 14
click at [571, 345] on div "Hourly Rate Price Budget" at bounding box center [545, 351] width 286 height 14
click at [416, 372] on input "30" at bounding box center [463, 373] width 94 height 14
type input "25"
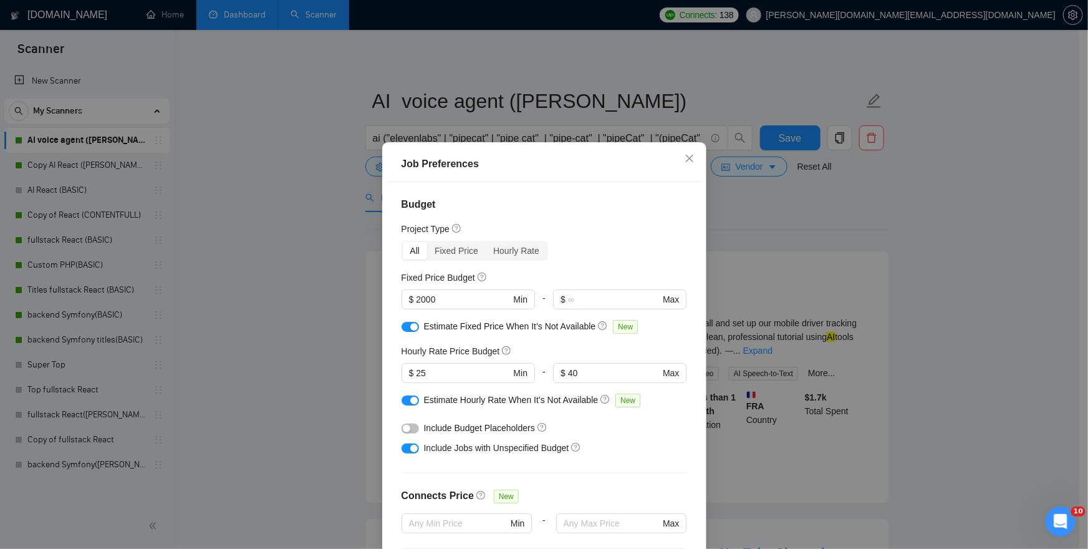
click at [567, 347] on div "Hourly Rate Price Budget" at bounding box center [545, 351] width 286 height 14
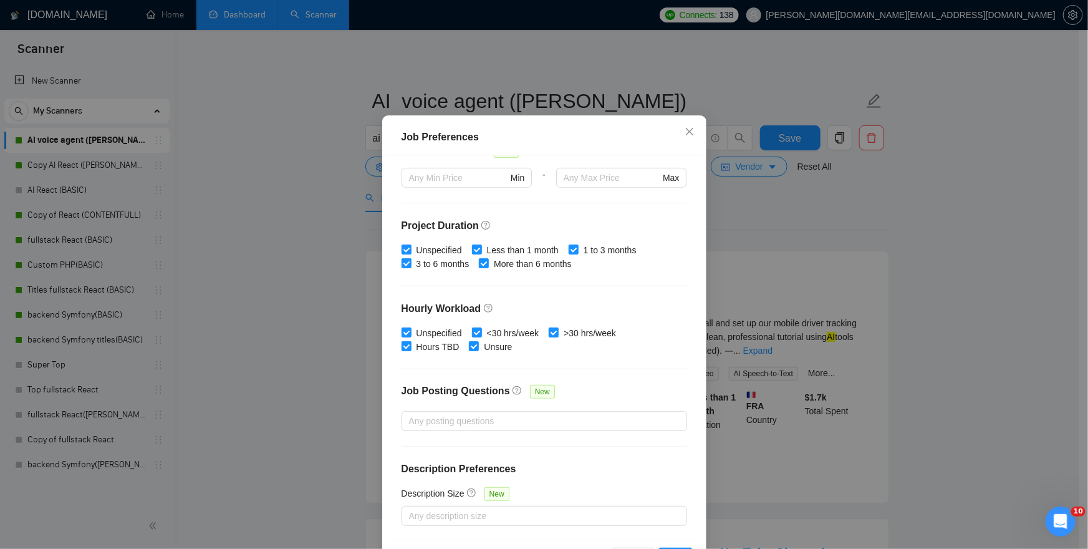
scroll to position [72, 0]
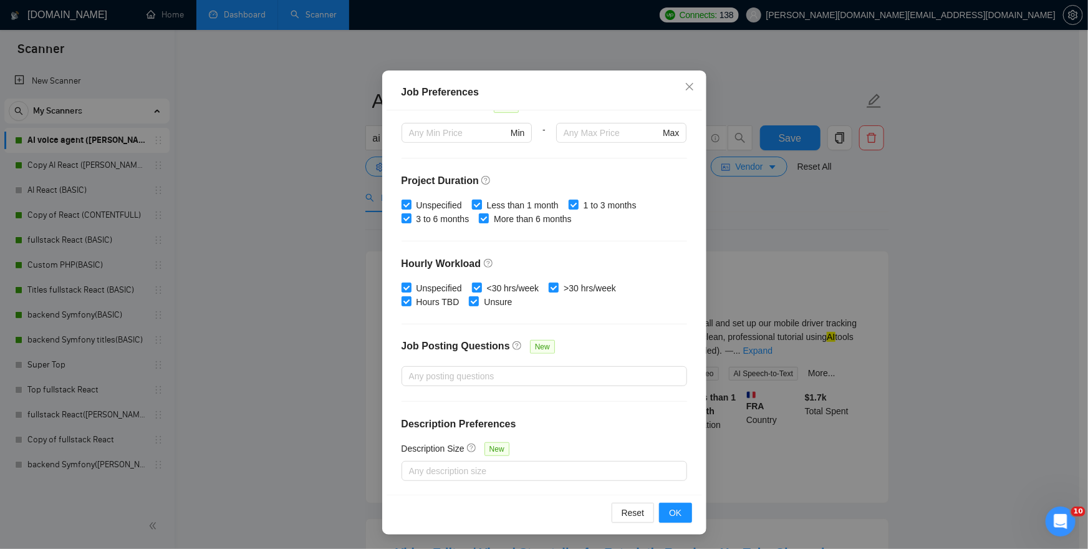
drag, startPoint x: 478, startPoint y: 202, endPoint x: 486, endPoint y: 206, distance: 8.7
click at [478, 202] on input "Less than 1 month" at bounding box center [476, 204] width 9 height 9
checkbox input "false"
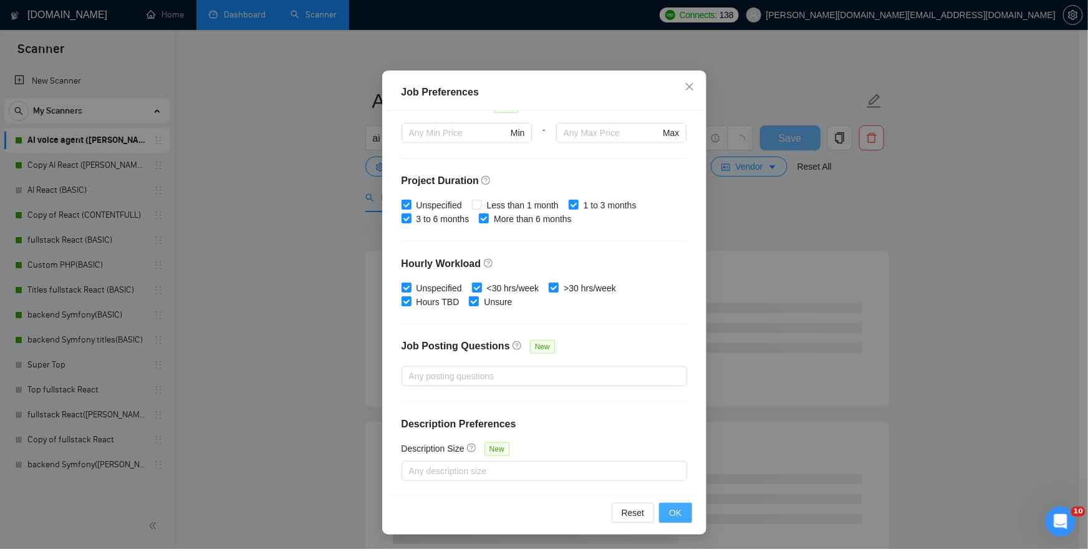
click at [673, 508] on span "OK" at bounding box center [675, 513] width 12 height 14
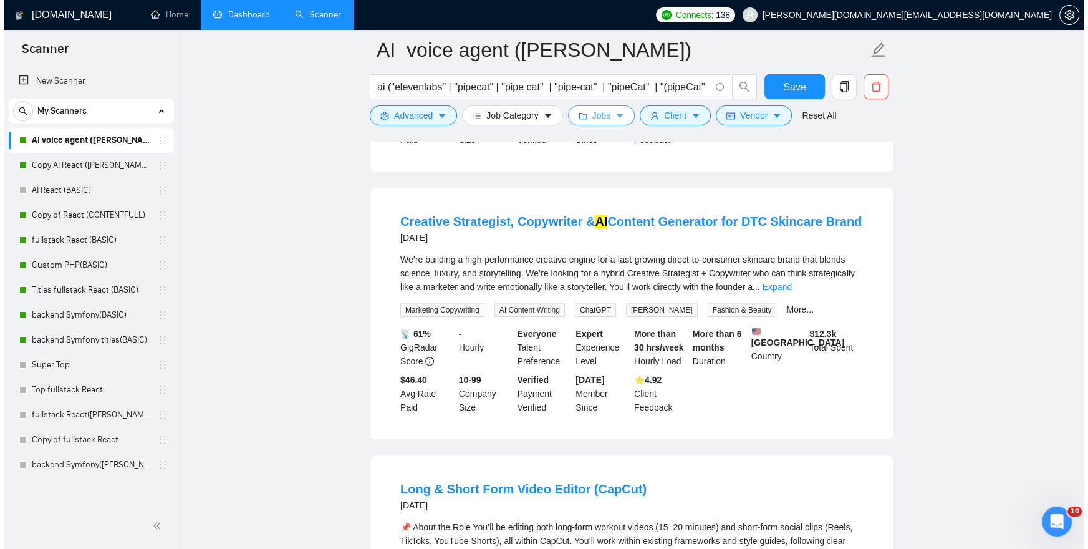
scroll to position [2296, 0]
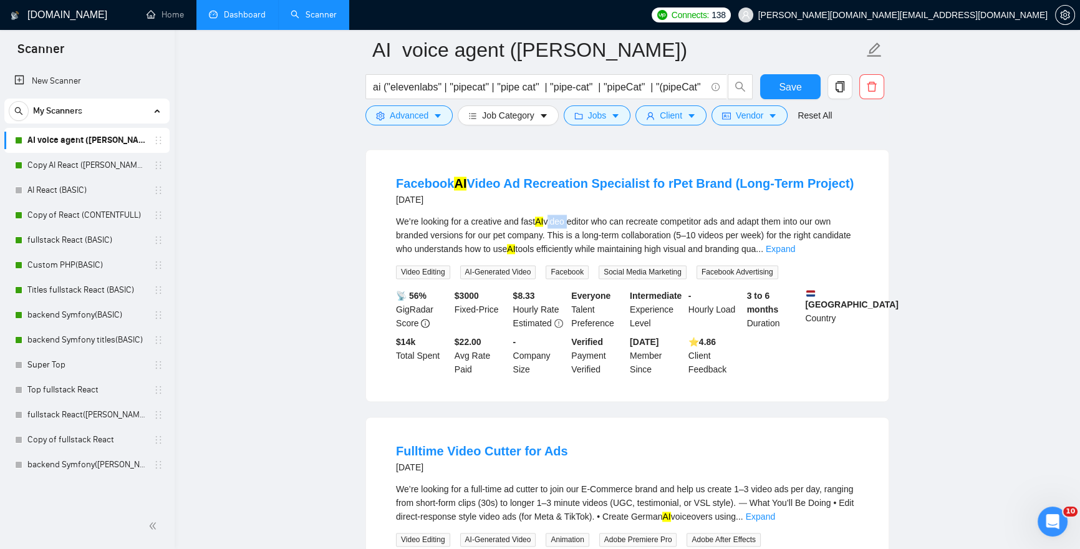
drag, startPoint x: 574, startPoint y: 222, endPoint x: 554, endPoint y: 220, distance: 20.0
click at [554, 220] on div "We’re looking for a creative and fast AI video editor who can recreate competit…" at bounding box center [627, 234] width 463 height 41
copy div "video"
drag, startPoint x: 422, startPoint y: 113, endPoint x: 425, endPoint y: 127, distance: 13.9
click at [422, 113] on span "Advanced" at bounding box center [409, 115] width 39 height 14
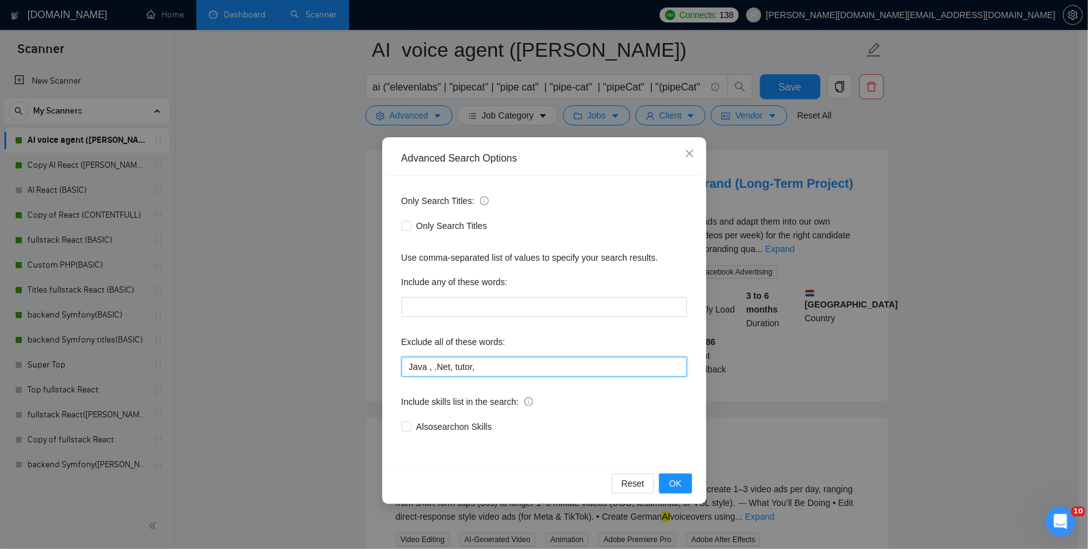
click at [496, 368] on input "Java , .Net, tutor," at bounding box center [545, 367] width 286 height 20
paste input "video"
type input "Java , .Net, tutor, video"
click at [681, 482] on span "OK" at bounding box center [675, 483] width 12 height 14
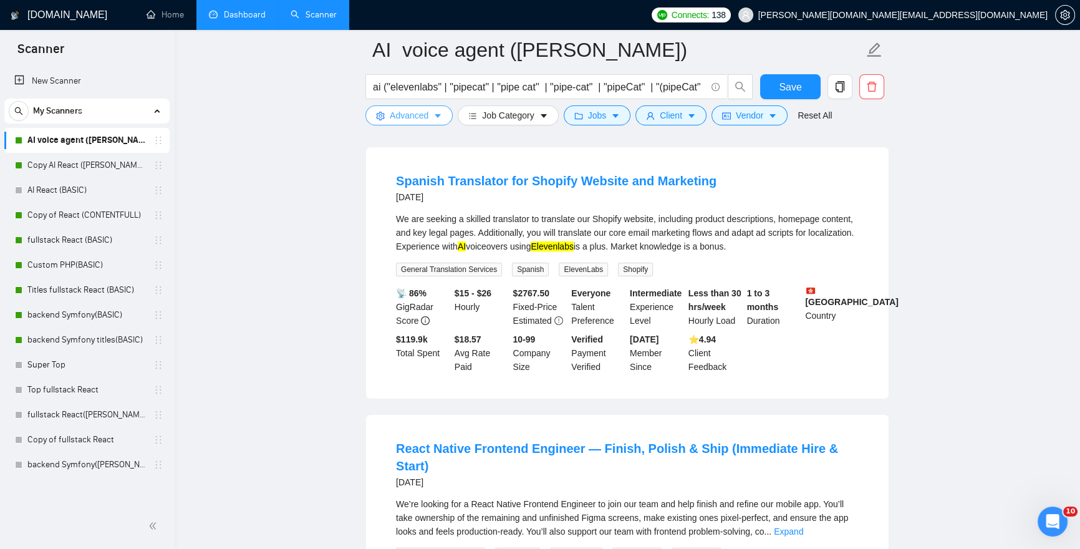
scroll to position [217, 0]
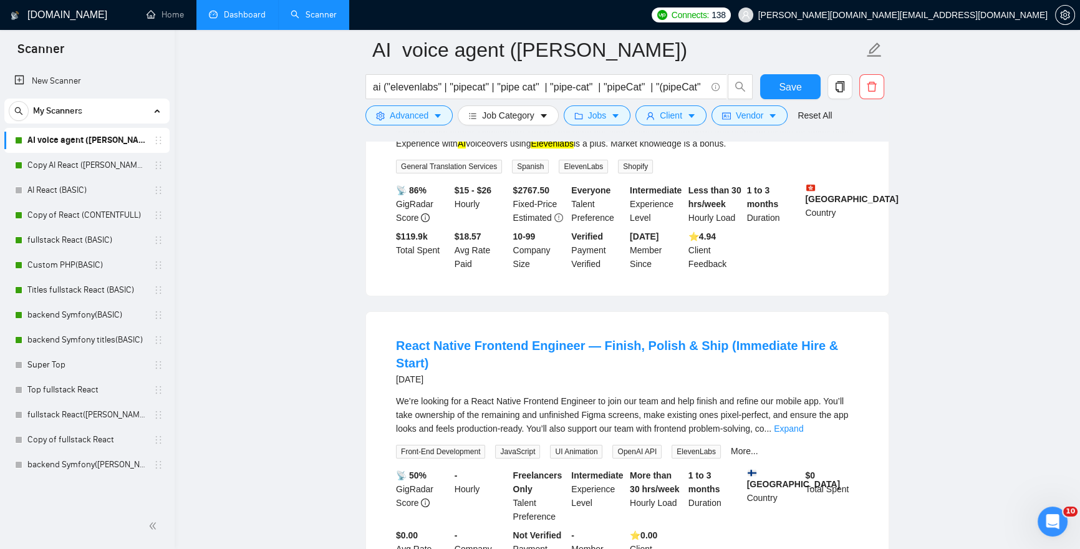
click at [803, 423] on link "Expand" at bounding box center [788, 428] width 29 height 10
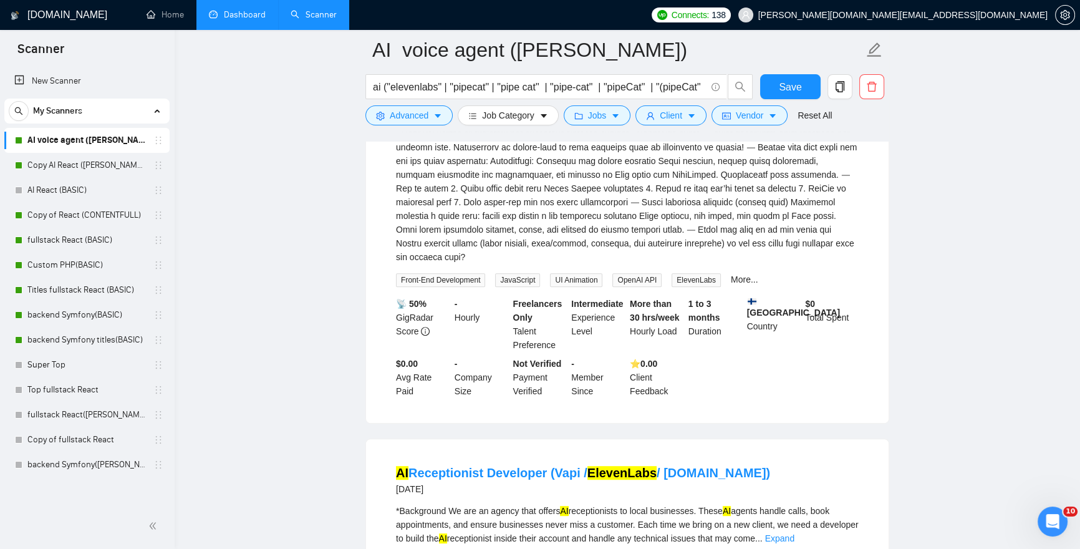
scroll to position [749, 0]
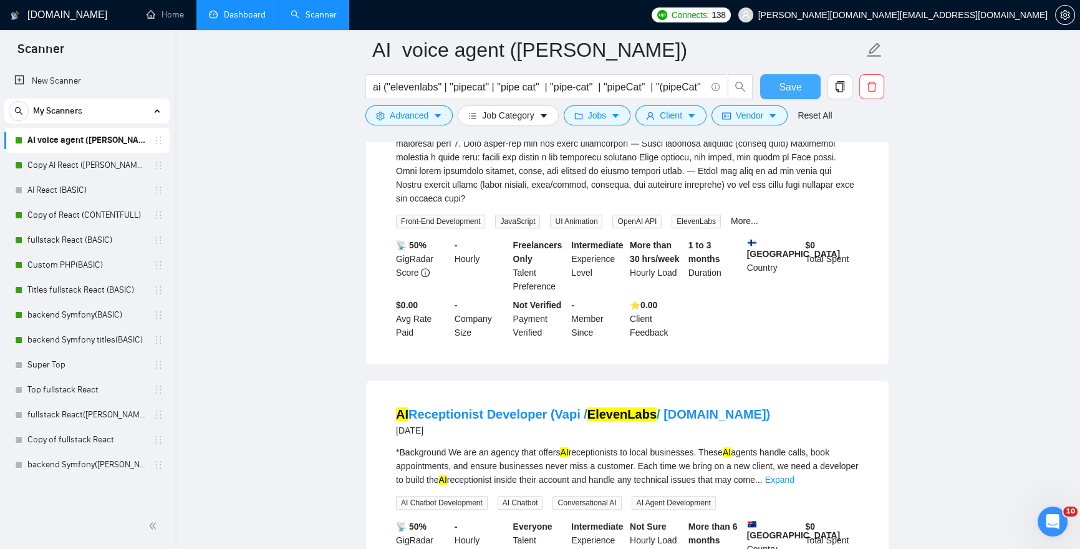
click at [784, 85] on span "Save" at bounding box center [790, 87] width 22 height 16
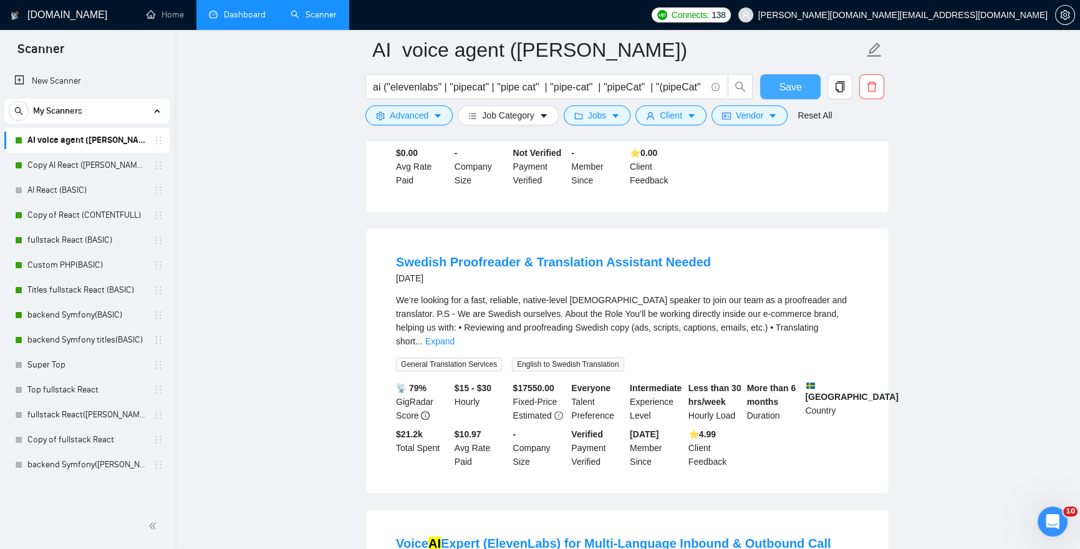
scroll to position [1521, 0]
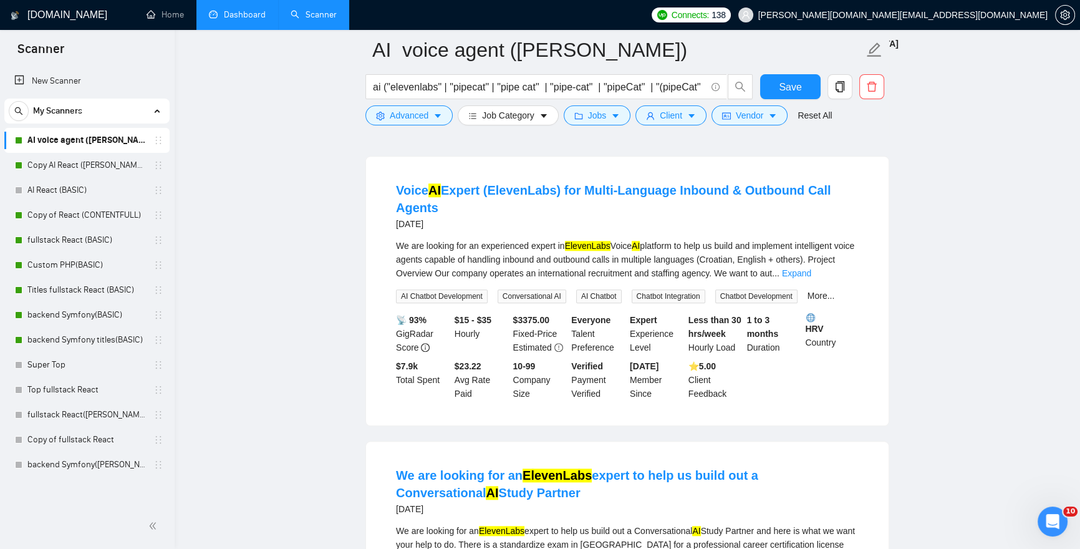
click at [271, 286] on main "AI voice agent (Iryna) ai ("elevenlabs" | "pipecat" | "pipe cat" | "pipe-cat" |…" at bounding box center [627, 177] width 865 height 3296
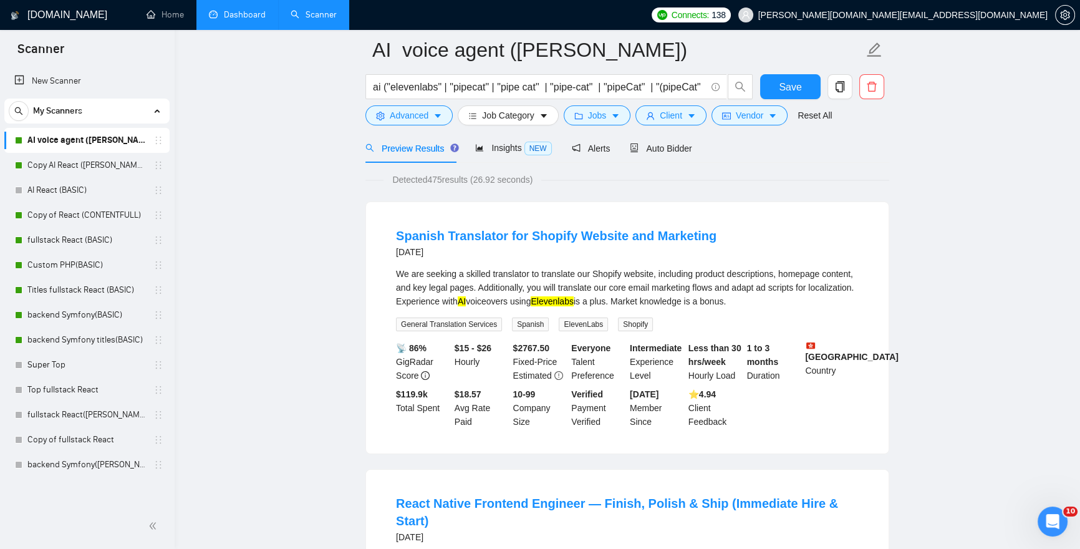
scroll to position [0, 0]
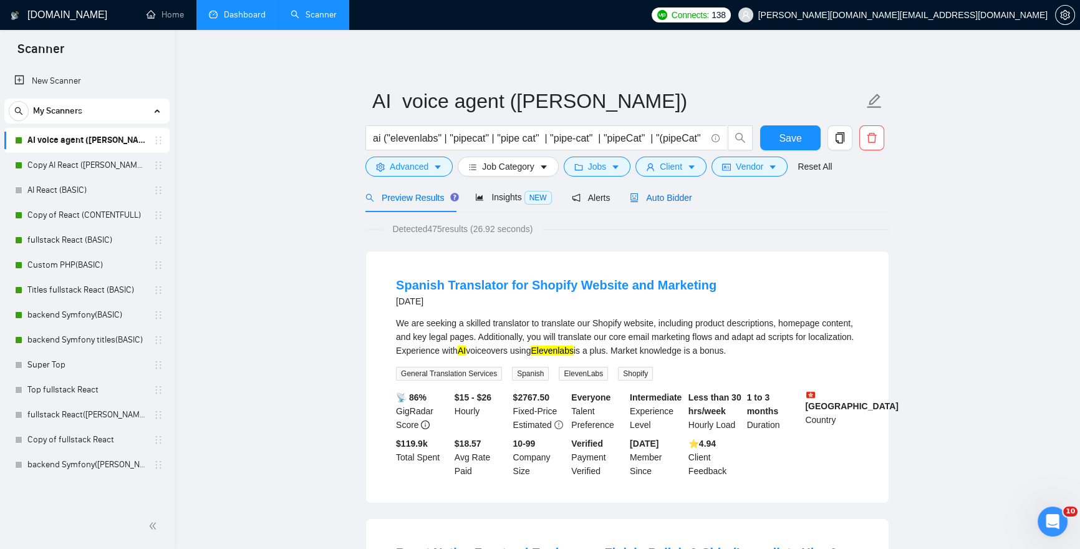
click at [675, 193] on span "Auto Bidder" at bounding box center [661, 198] width 62 height 10
